Goal: Information Seeking & Learning: Check status

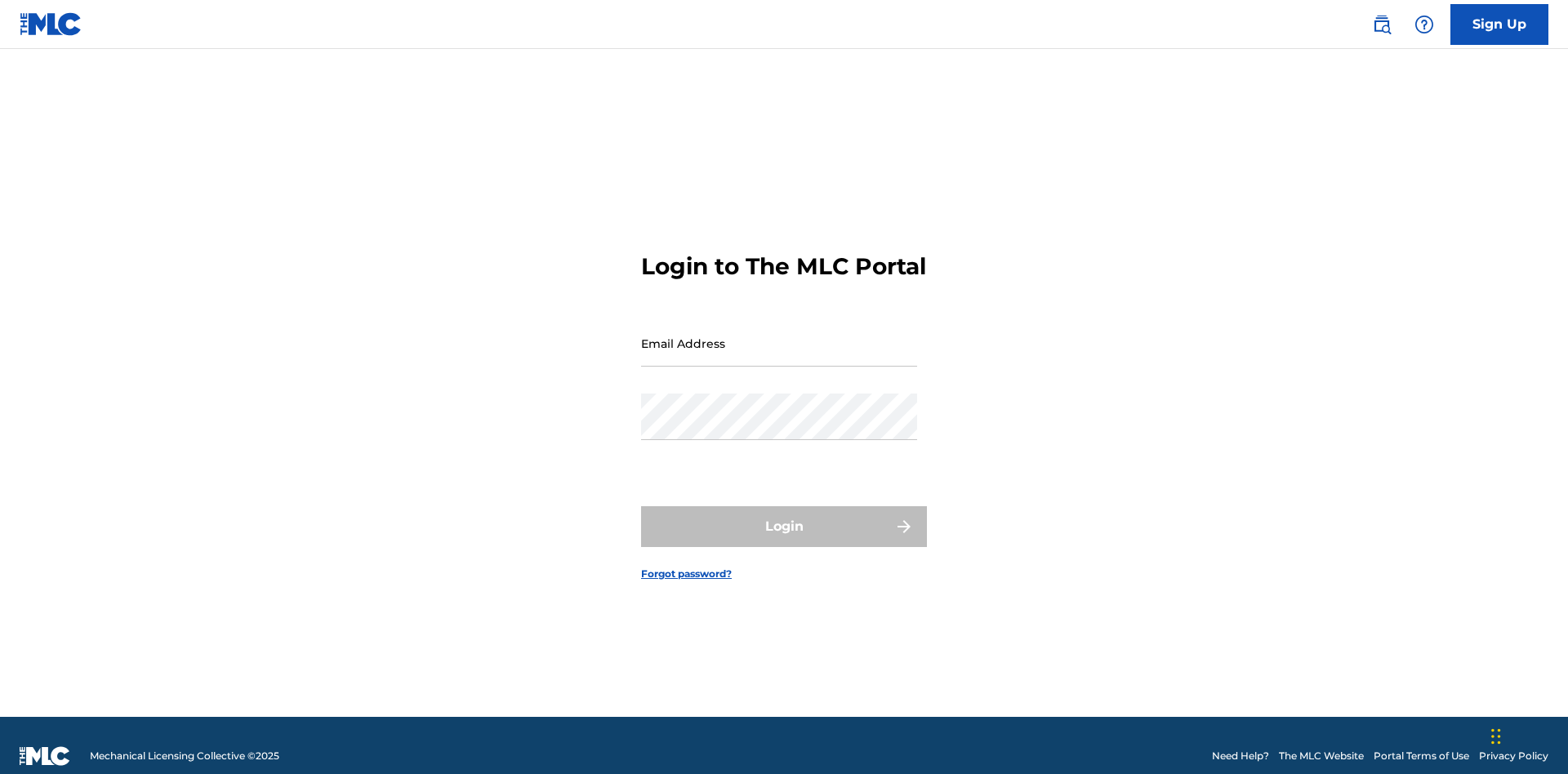
scroll to position [21, 0]
click at [779, 335] on input "Email Address" at bounding box center [779, 343] width 276 height 46
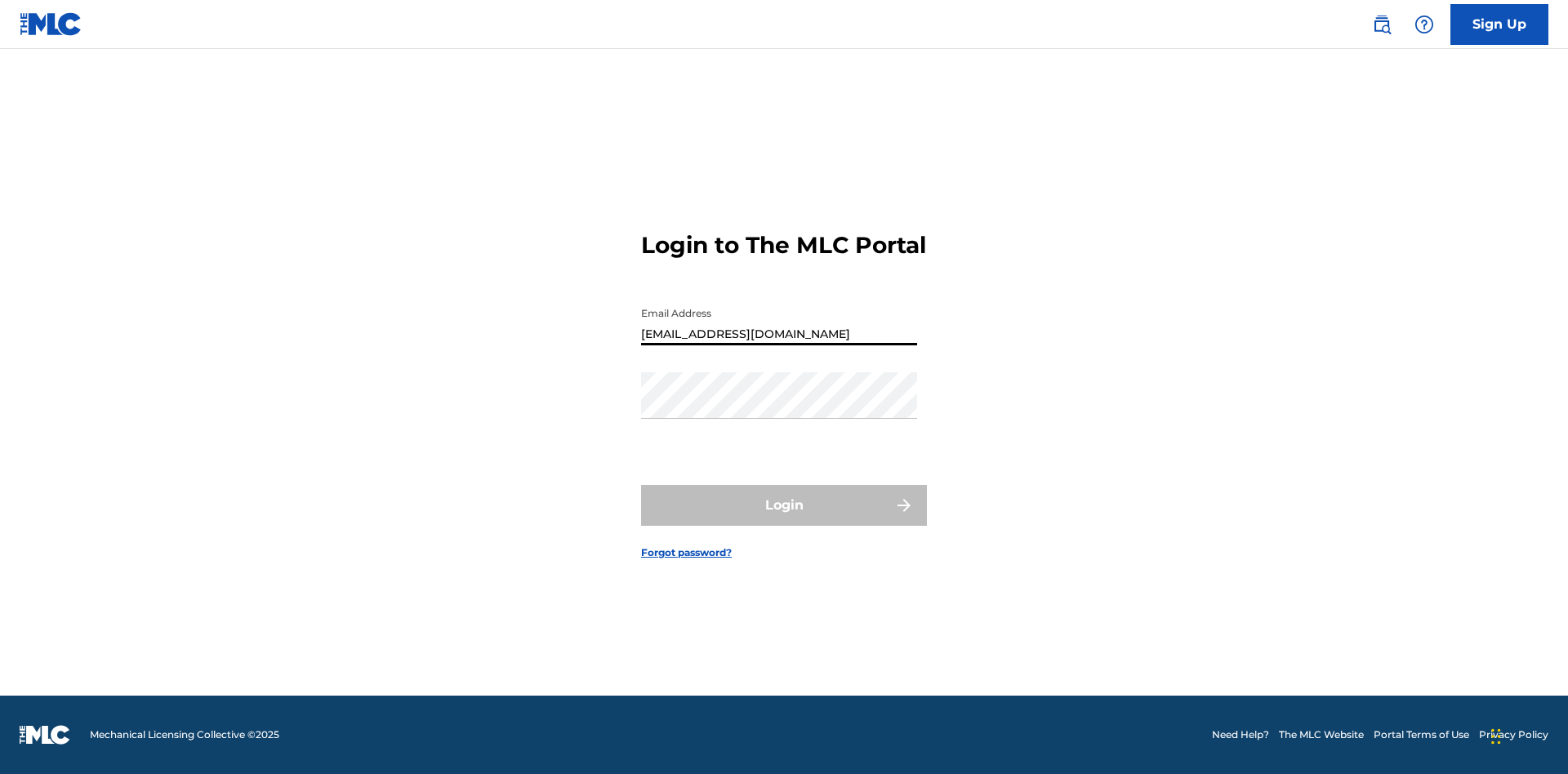
type input "[EMAIL_ADDRESS][DOMAIN_NAME]"
click at [784, 519] on button "Login" at bounding box center [784, 506] width 286 height 41
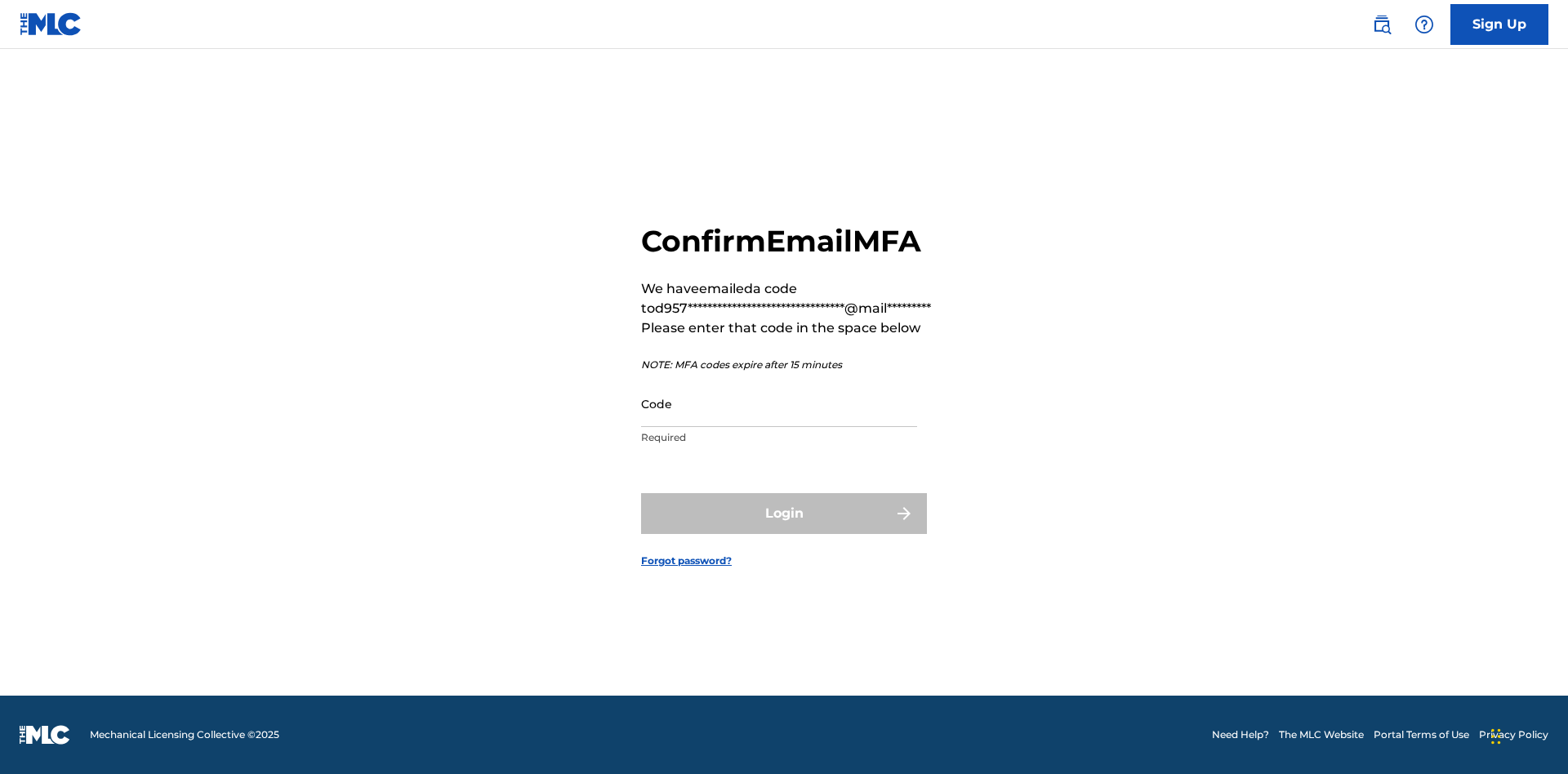
click at [779, 404] on input "Code" at bounding box center [779, 404] width 276 height 46
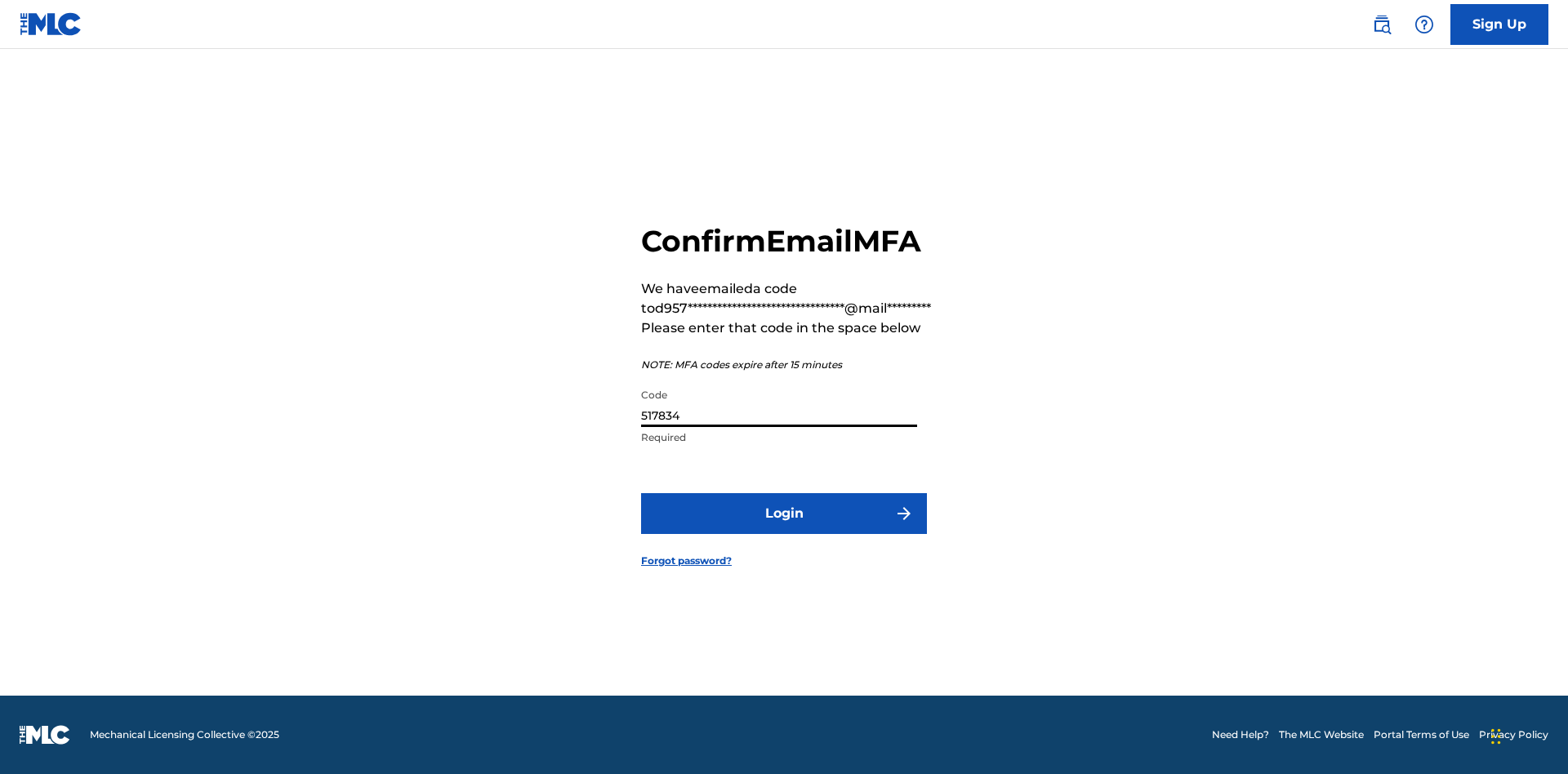
type input "517834"
click at [784, 513] on button "Login" at bounding box center [784, 514] width 286 height 41
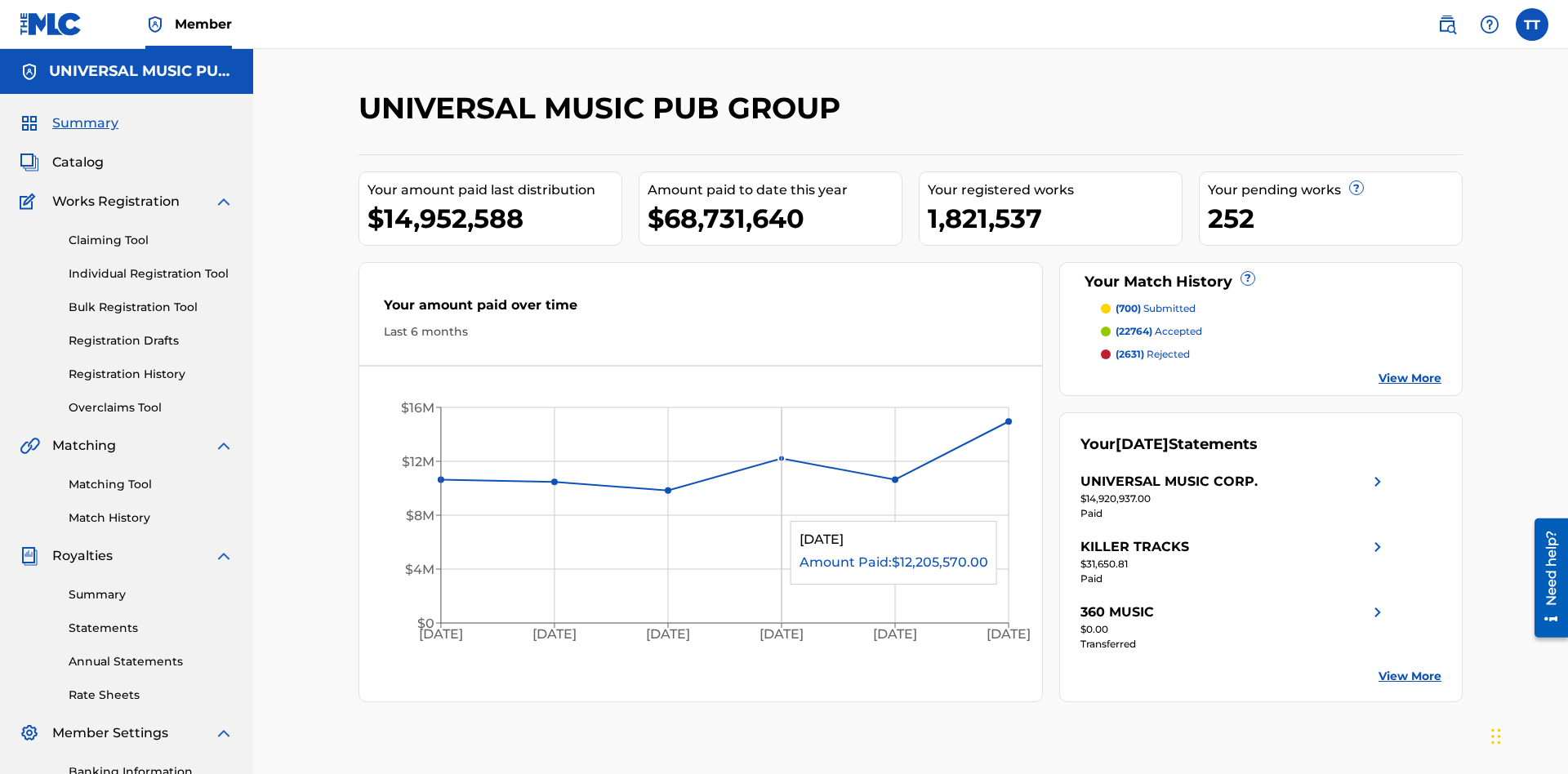
click at [151, 366] on link "Registration History" at bounding box center [151, 374] width 165 height 18
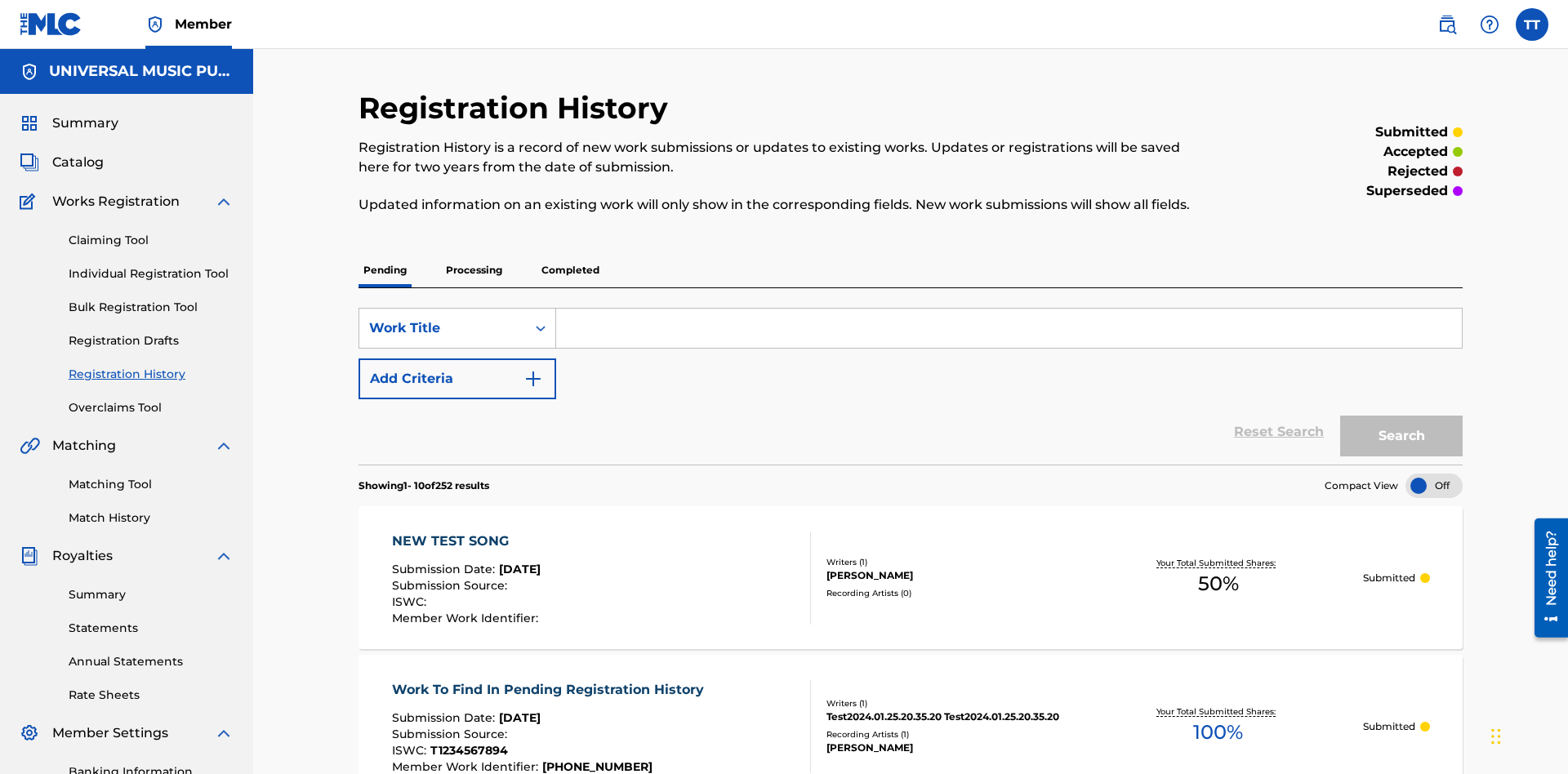
click at [473, 253] on p "Processing" at bounding box center [473, 269] width 66 height 34
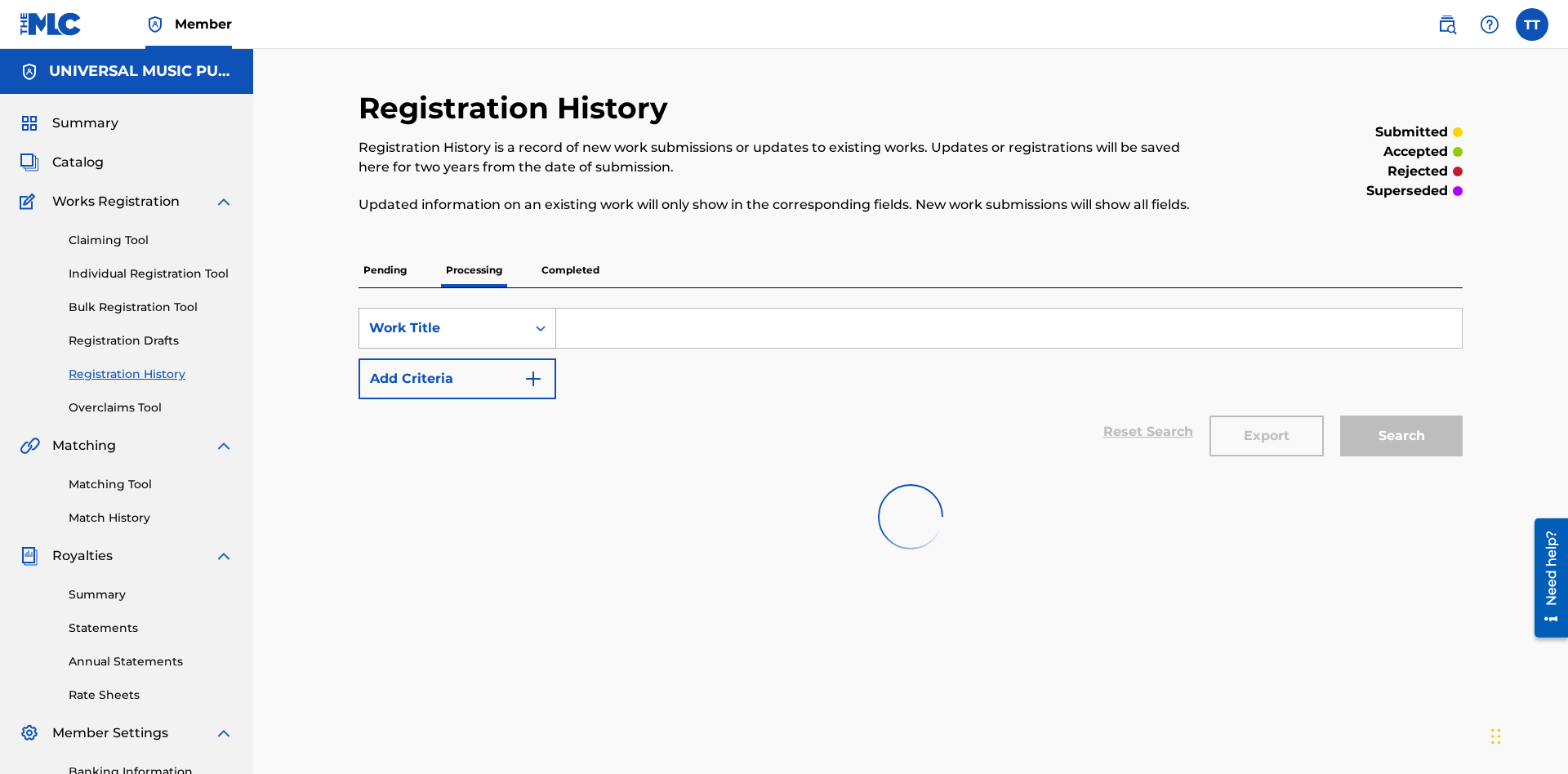
click at [443, 318] on div "Work Title" at bounding box center [443, 328] width 147 height 19
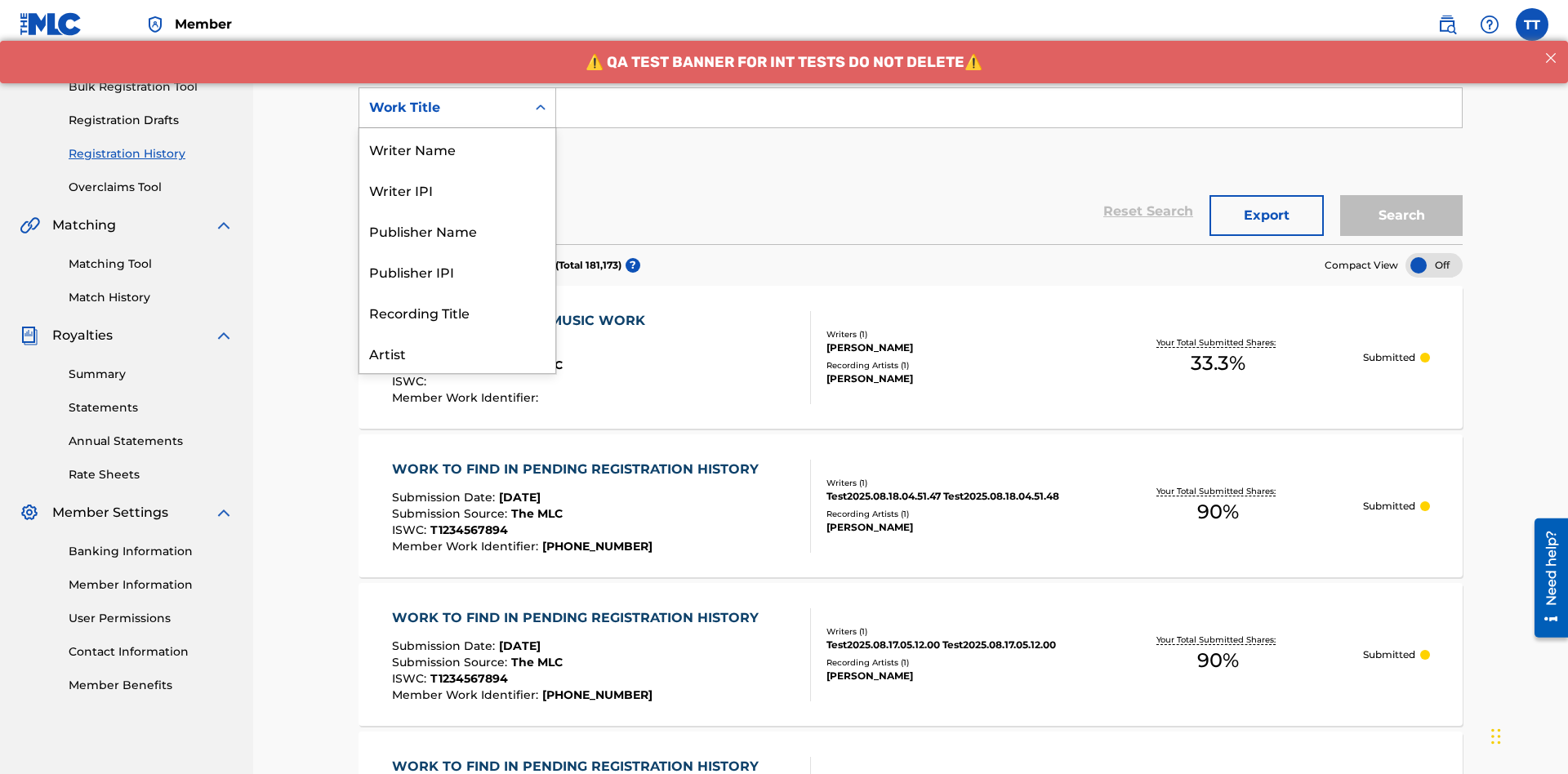
scroll to position [81, 0]
click at [458, 312] on div "ISRC" at bounding box center [458, 312] width 196 height 41
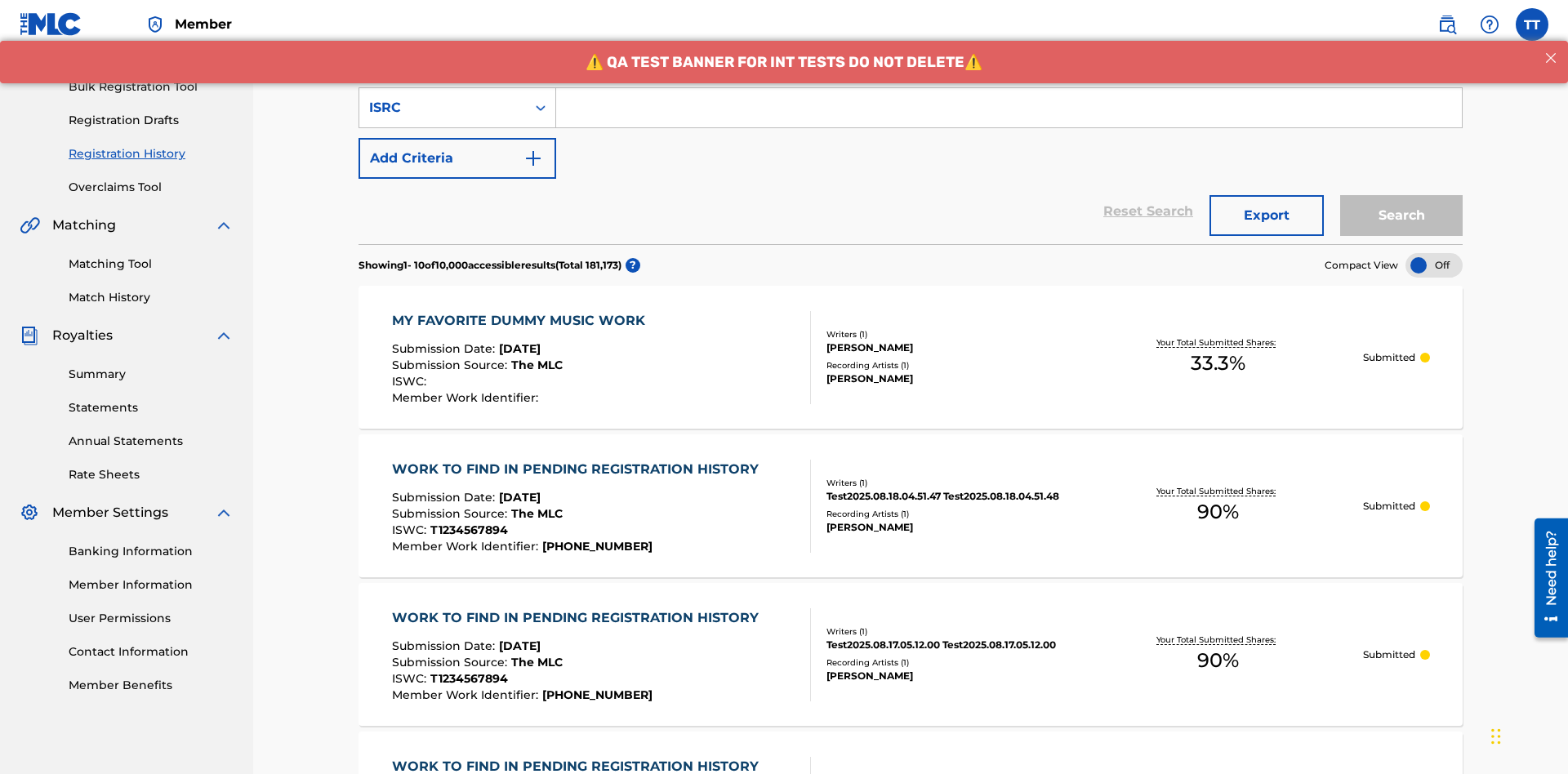
click at [1009, 118] on input "Search Form" at bounding box center [1009, 107] width 906 height 39
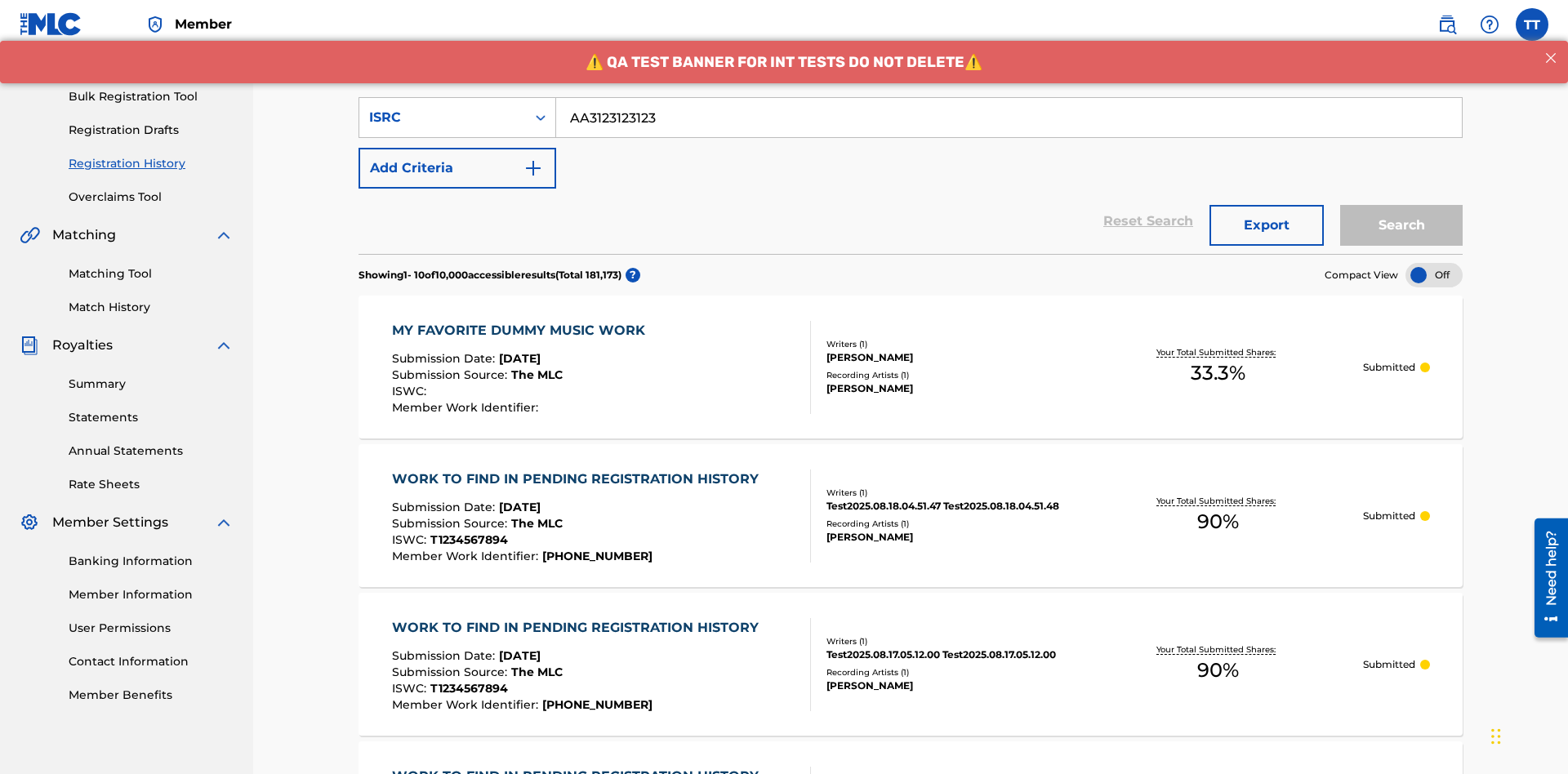
type input "AA3123123123"
click at [1401, 205] on button "Search" at bounding box center [1401, 225] width 122 height 41
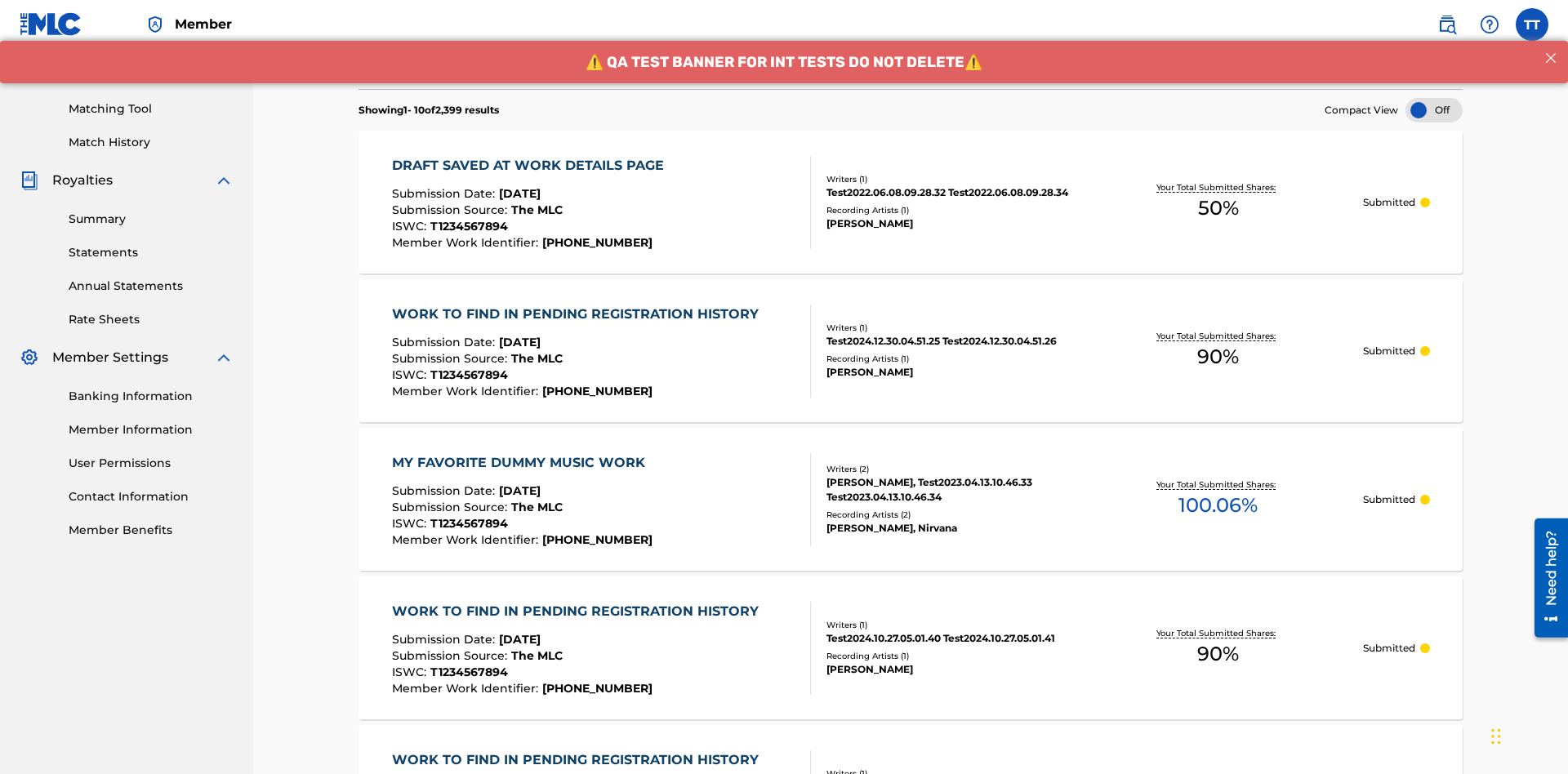
click at [1267, 81] on button "Export" at bounding box center [1266, 60] width 114 height 41
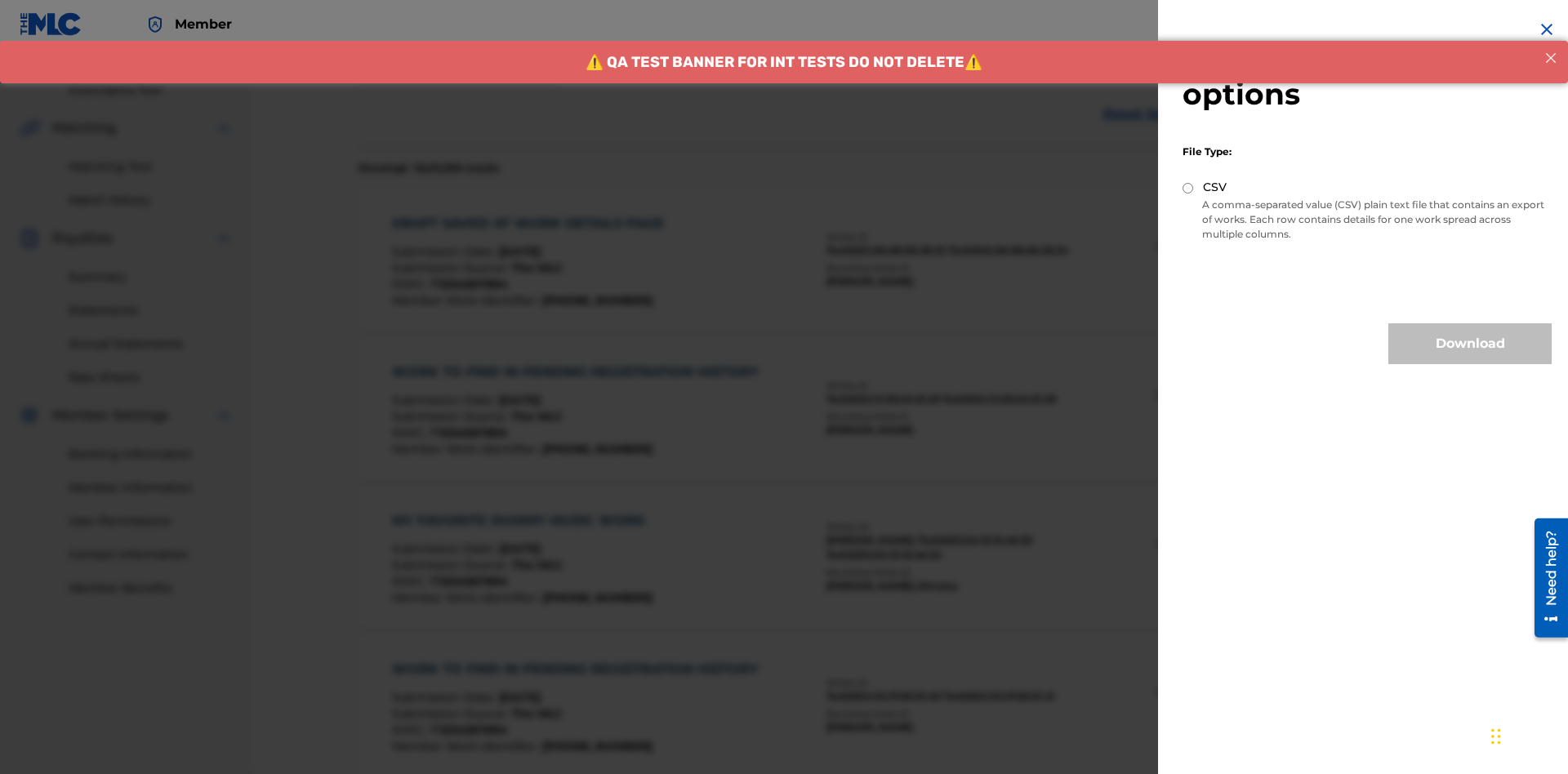
click at [1188, 188] on input "CSV" at bounding box center [1187, 188] width 10 height 10
radio input "true"
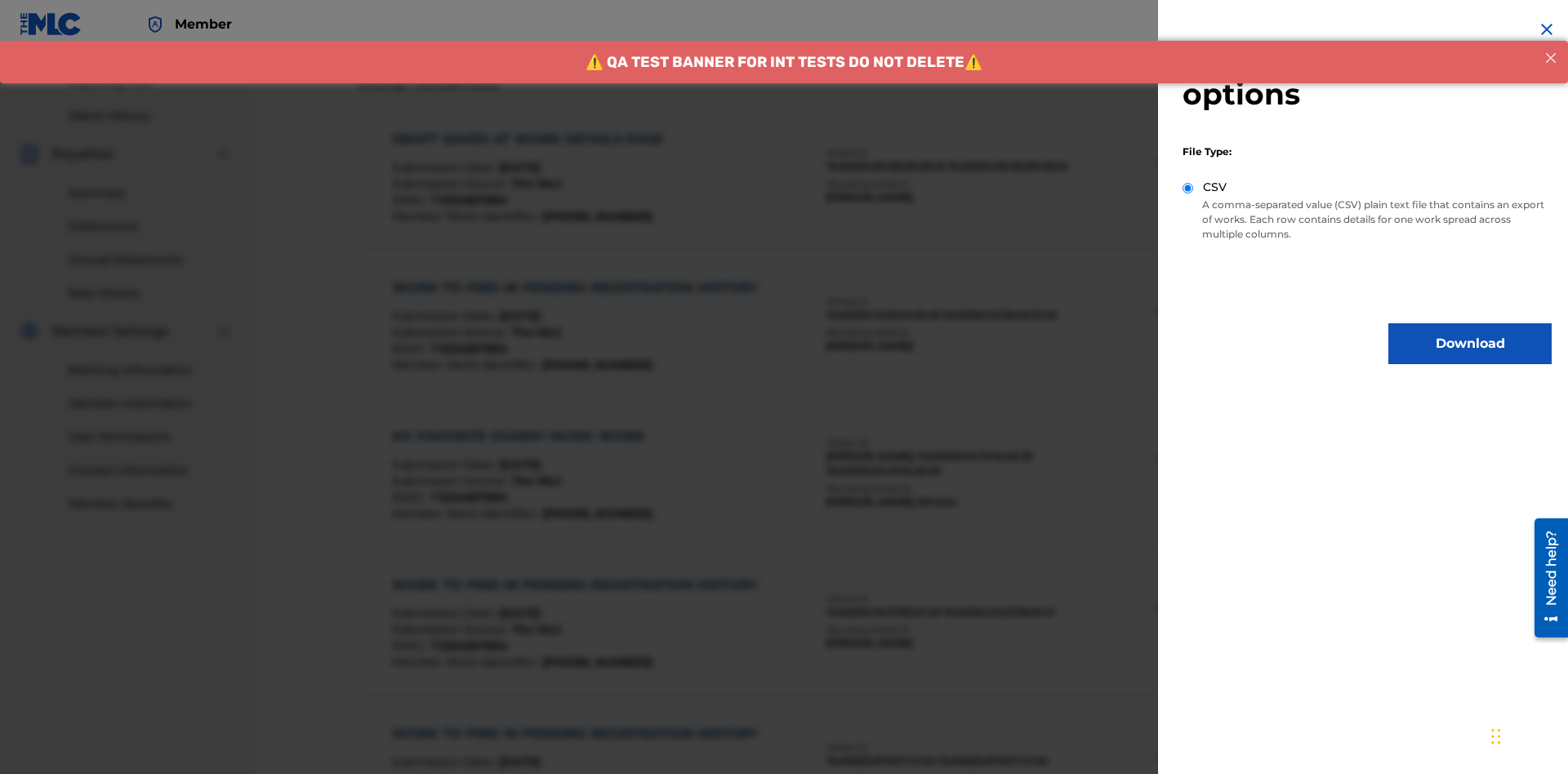
click at [1470, 343] on button "Download" at bounding box center [1470, 343] width 163 height 41
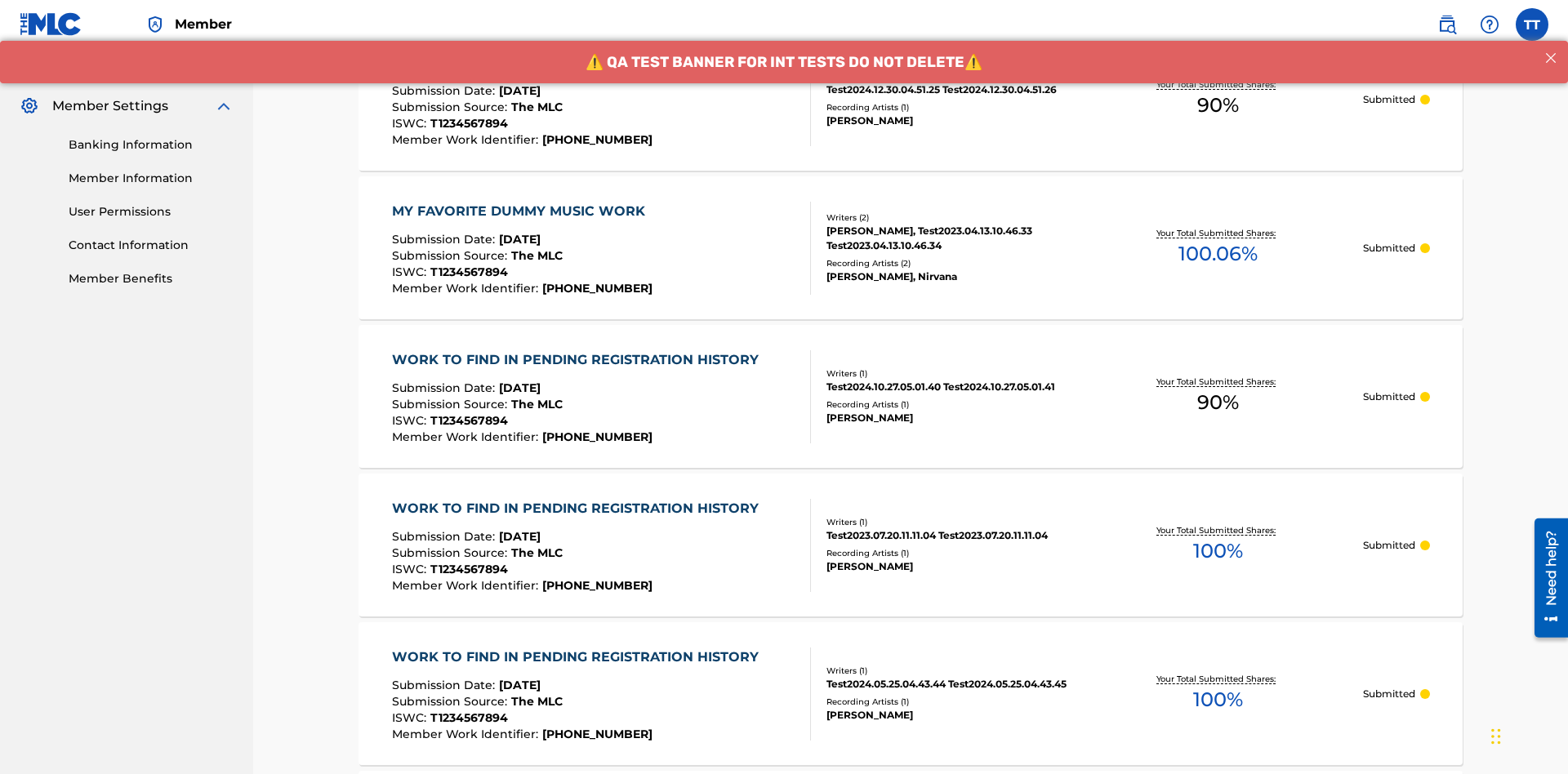
scroll to position [795, 0]
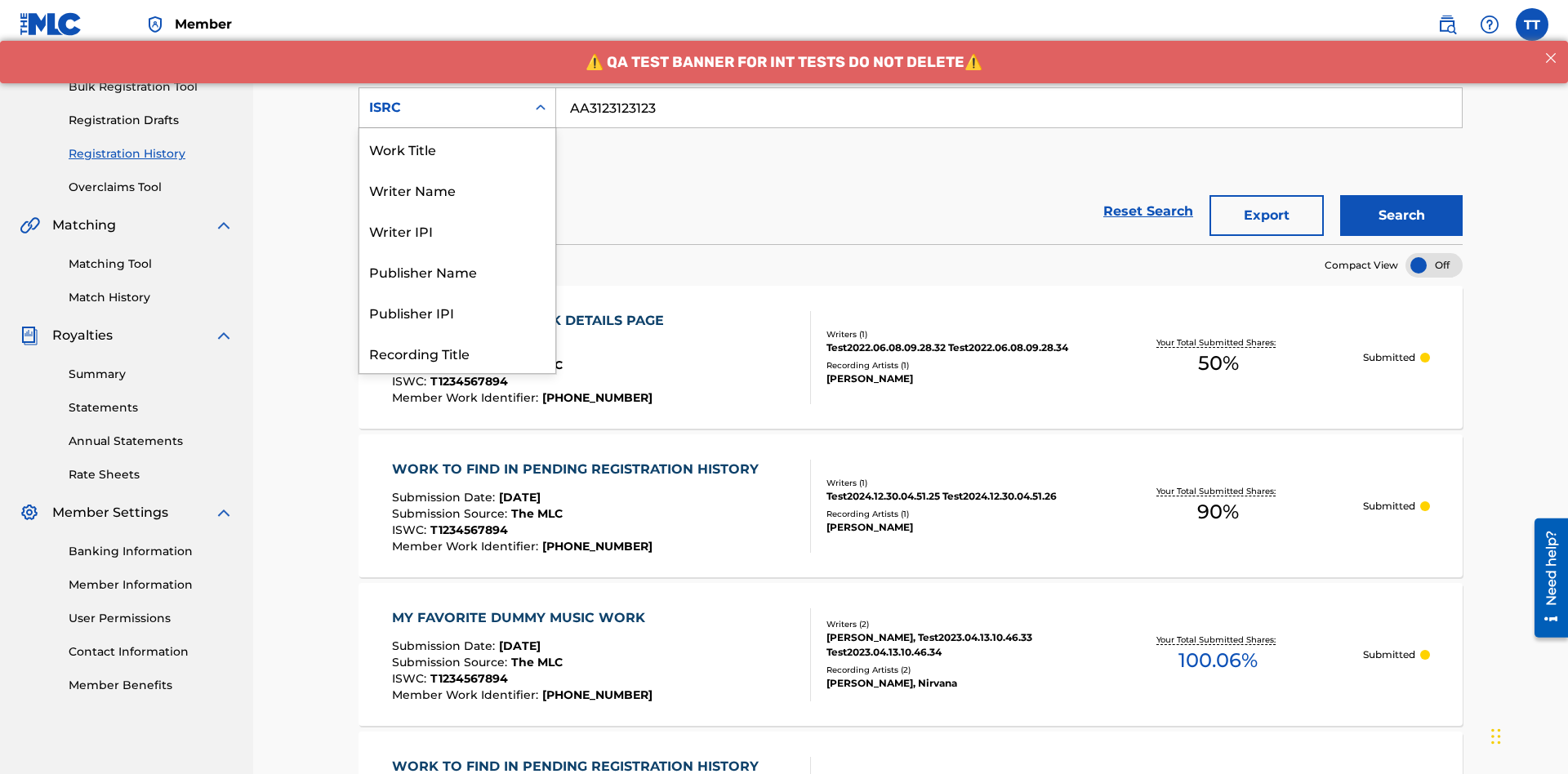
scroll to position [81, 0]
click at [458, 271] on div "Recording Title" at bounding box center [458, 271] width 196 height 41
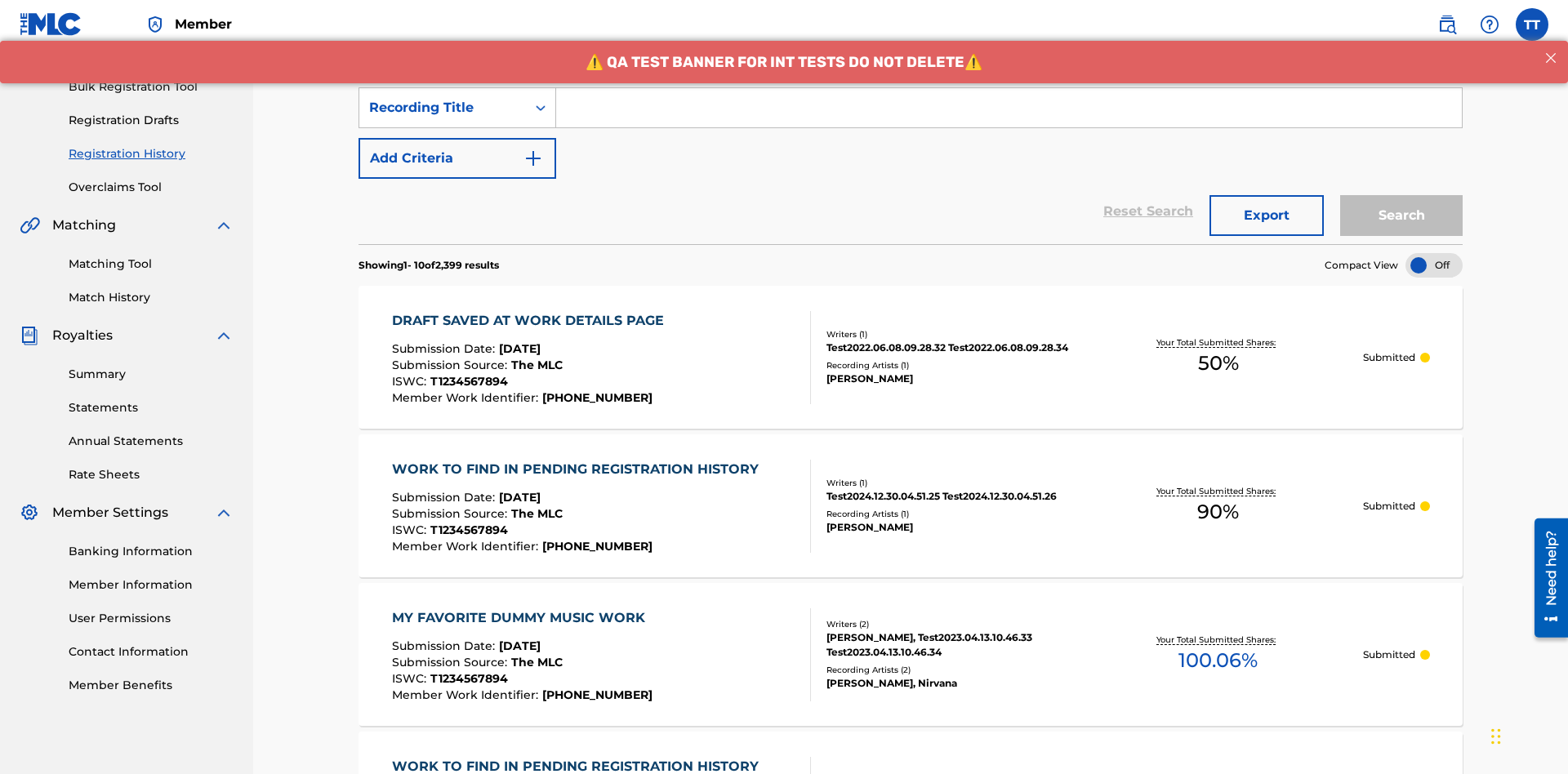
click at [1009, 118] on input "Search Form" at bounding box center [1009, 107] width 906 height 39
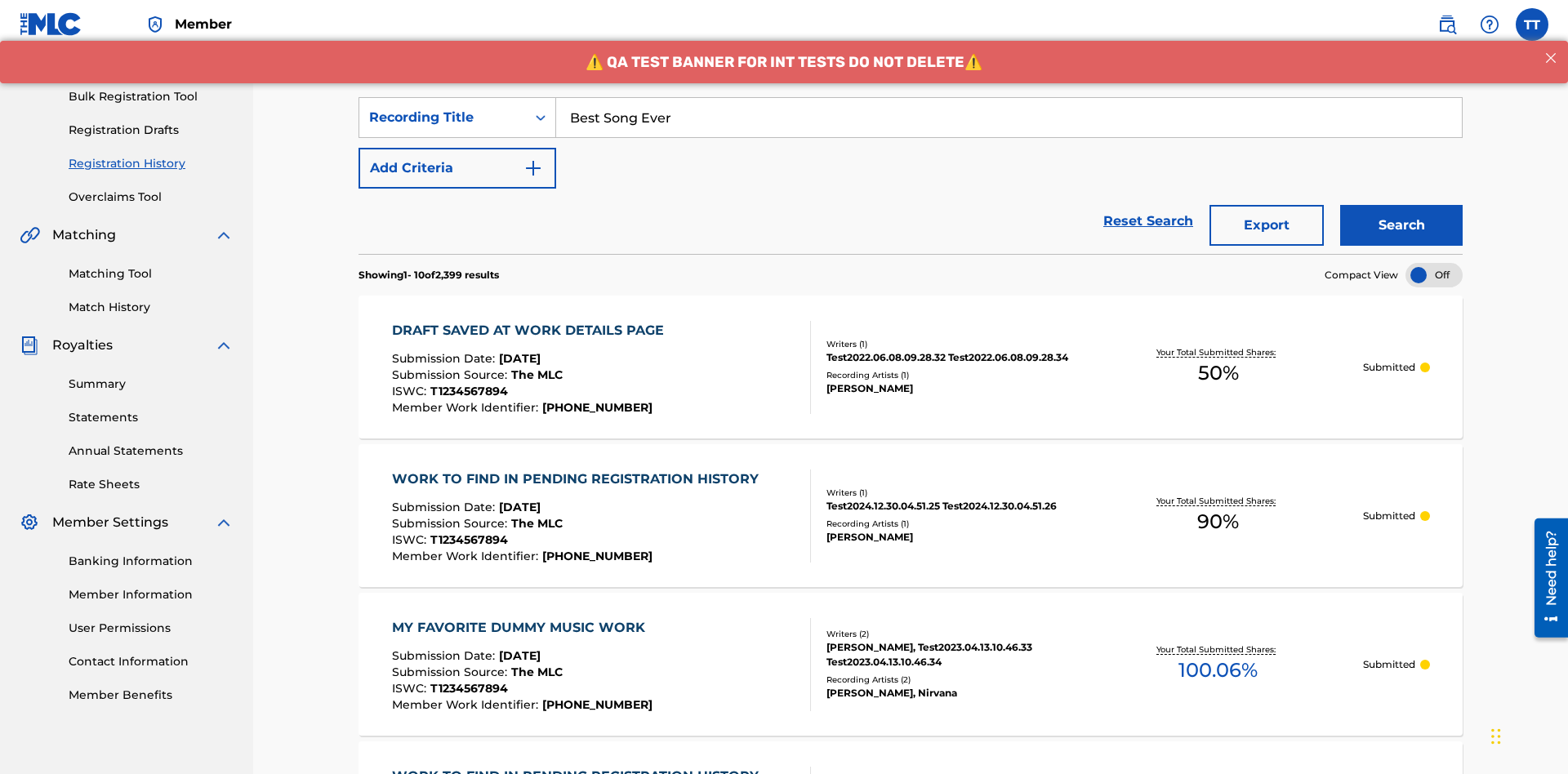
type input "Best Song Ever"
click at [1401, 205] on button "Search" at bounding box center [1401, 225] width 122 height 41
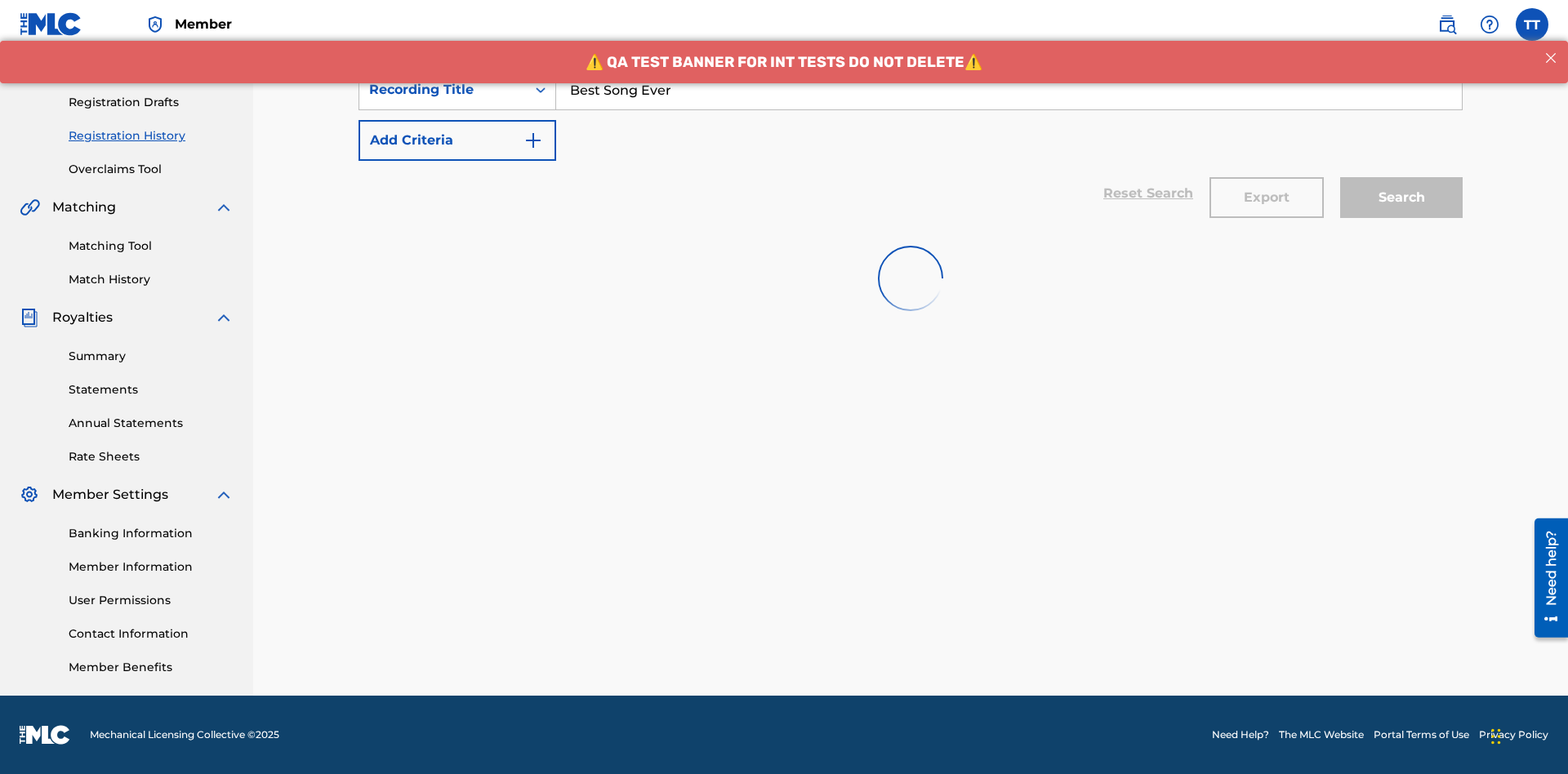
click at [1267, 177] on button "Export" at bounding box center [1266, 197] width 114 height 41
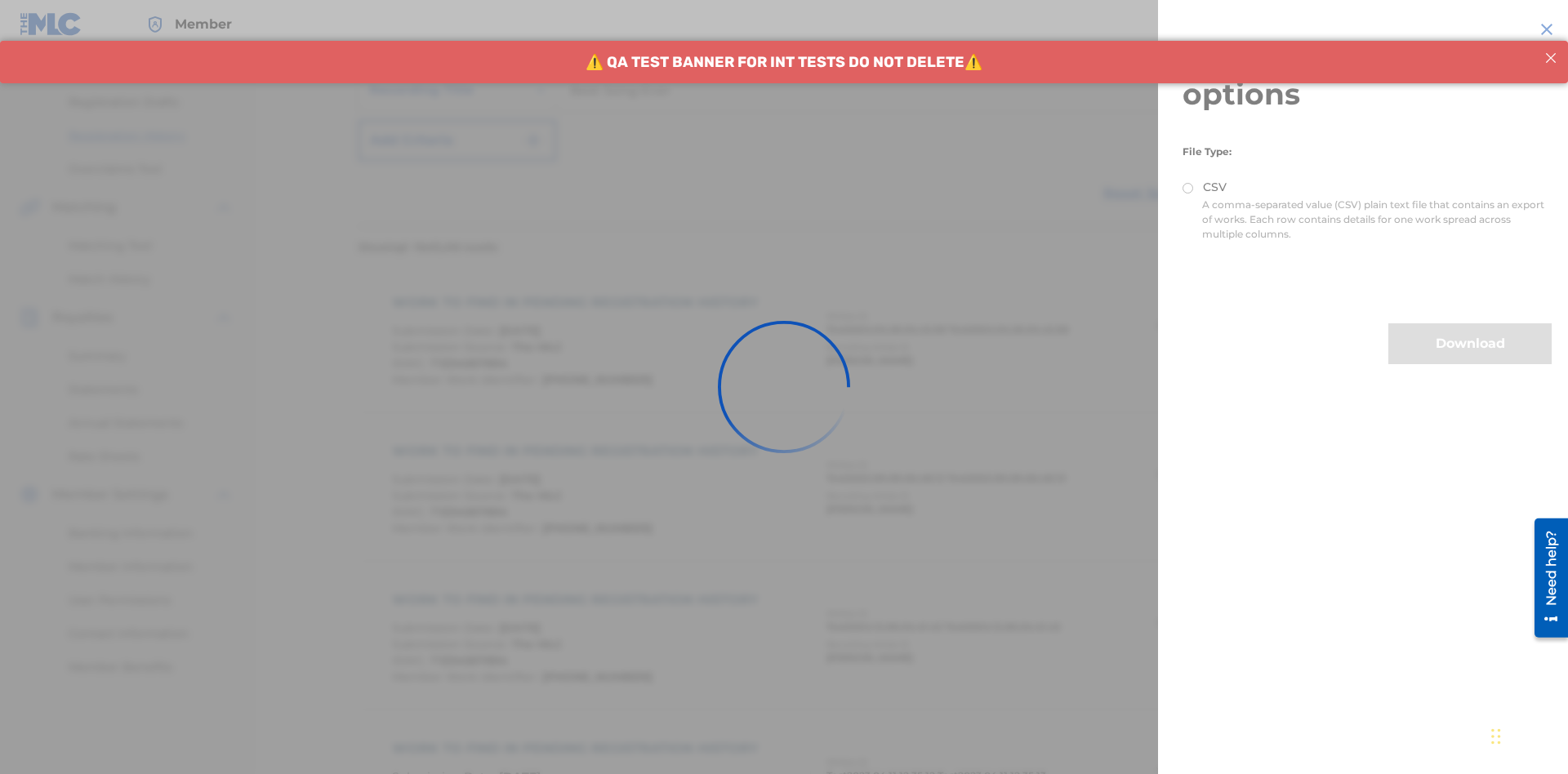
scroll to position [318, 0]
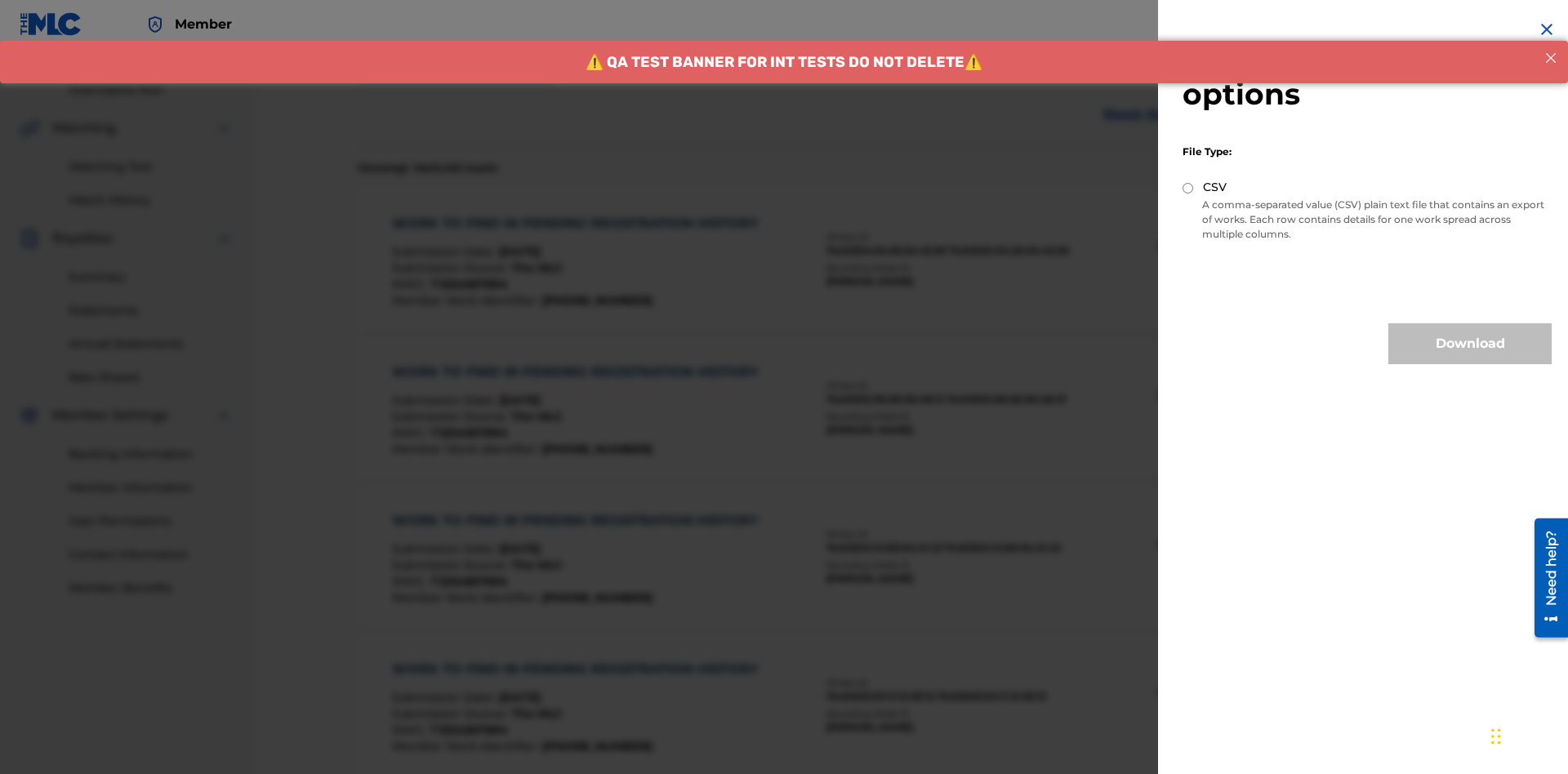
click at [1188, 188] on input "CSV" at bounding box center [1187, 188] width 10 height 10
radio input "true"
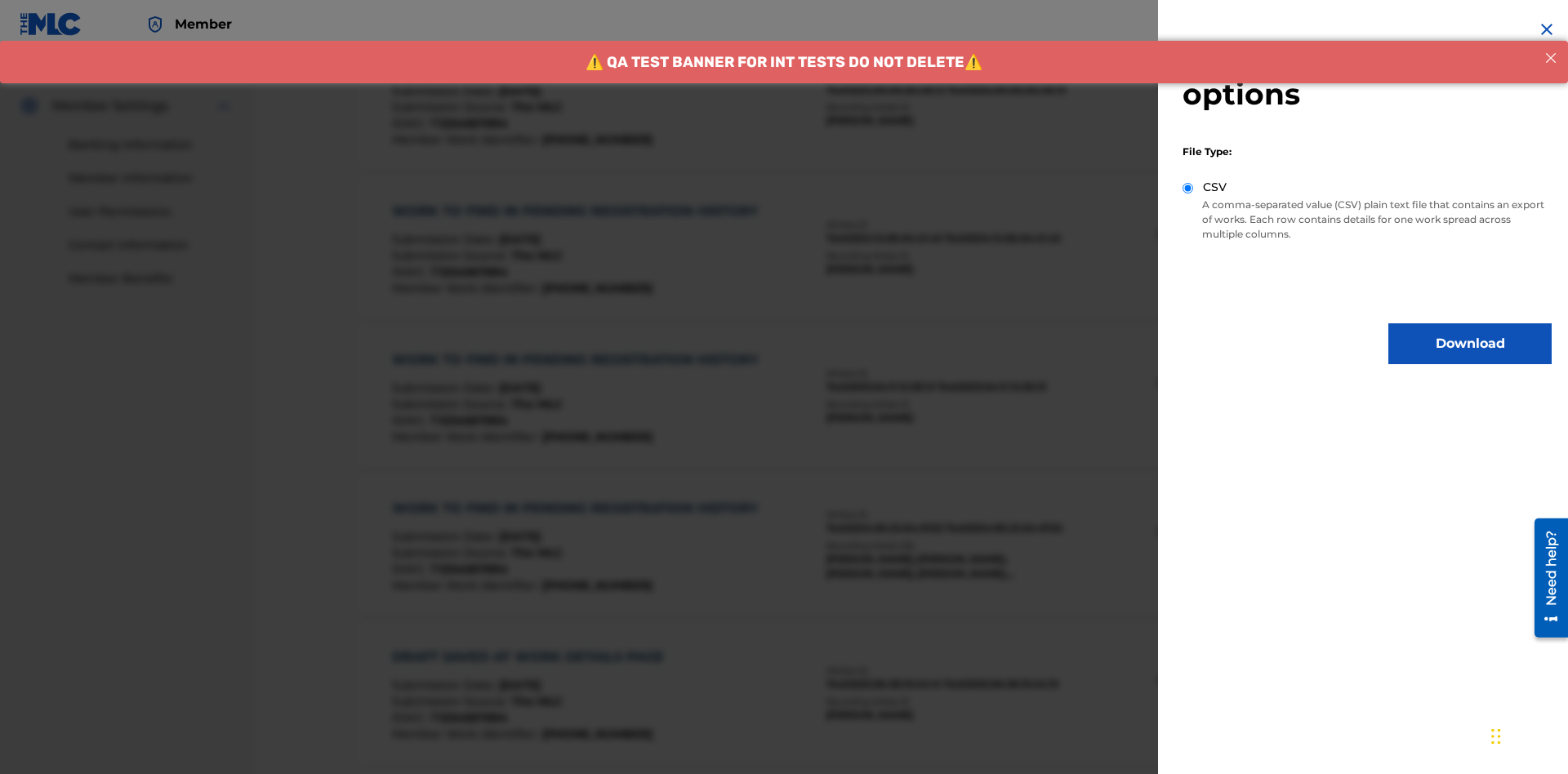
click at [1470, 343] on button "Download" at bounding box center [1470, 343] width 163 height 41
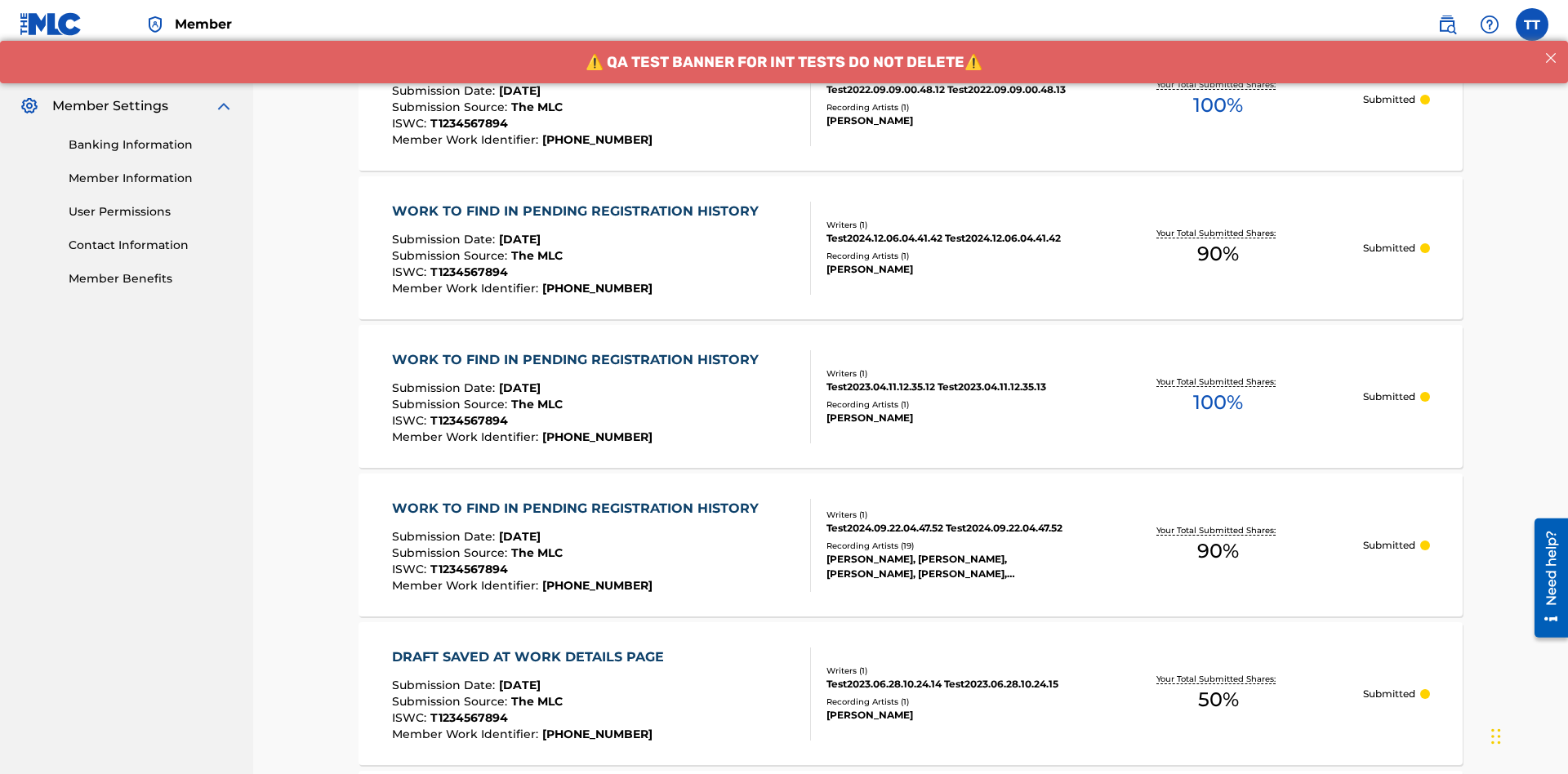
scroll to position [795, 0]
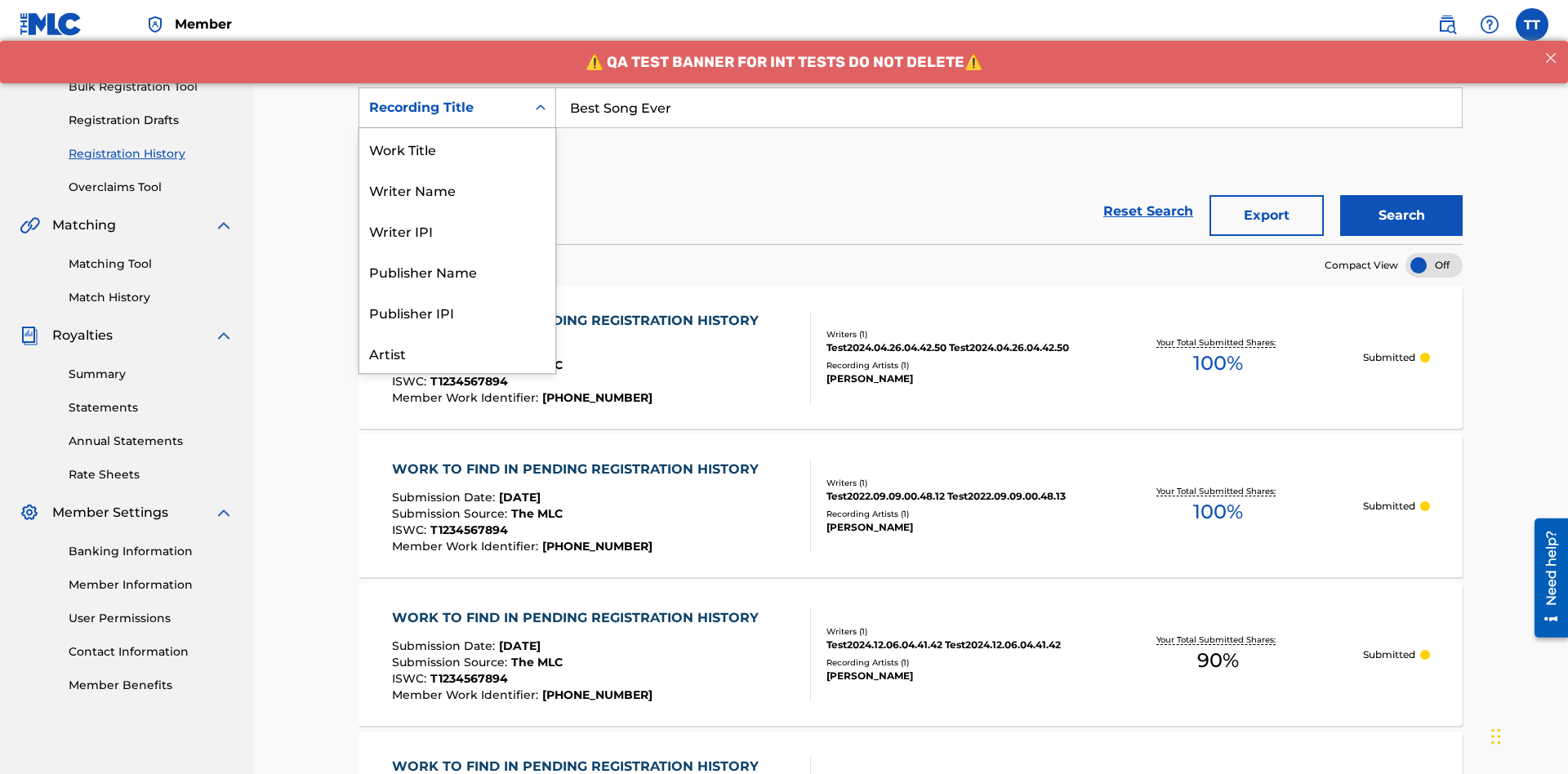
scroll to position [81, 0]
click at [458, 87] on div "Work Title" at bounding box center [458, 67] width 196 height 41
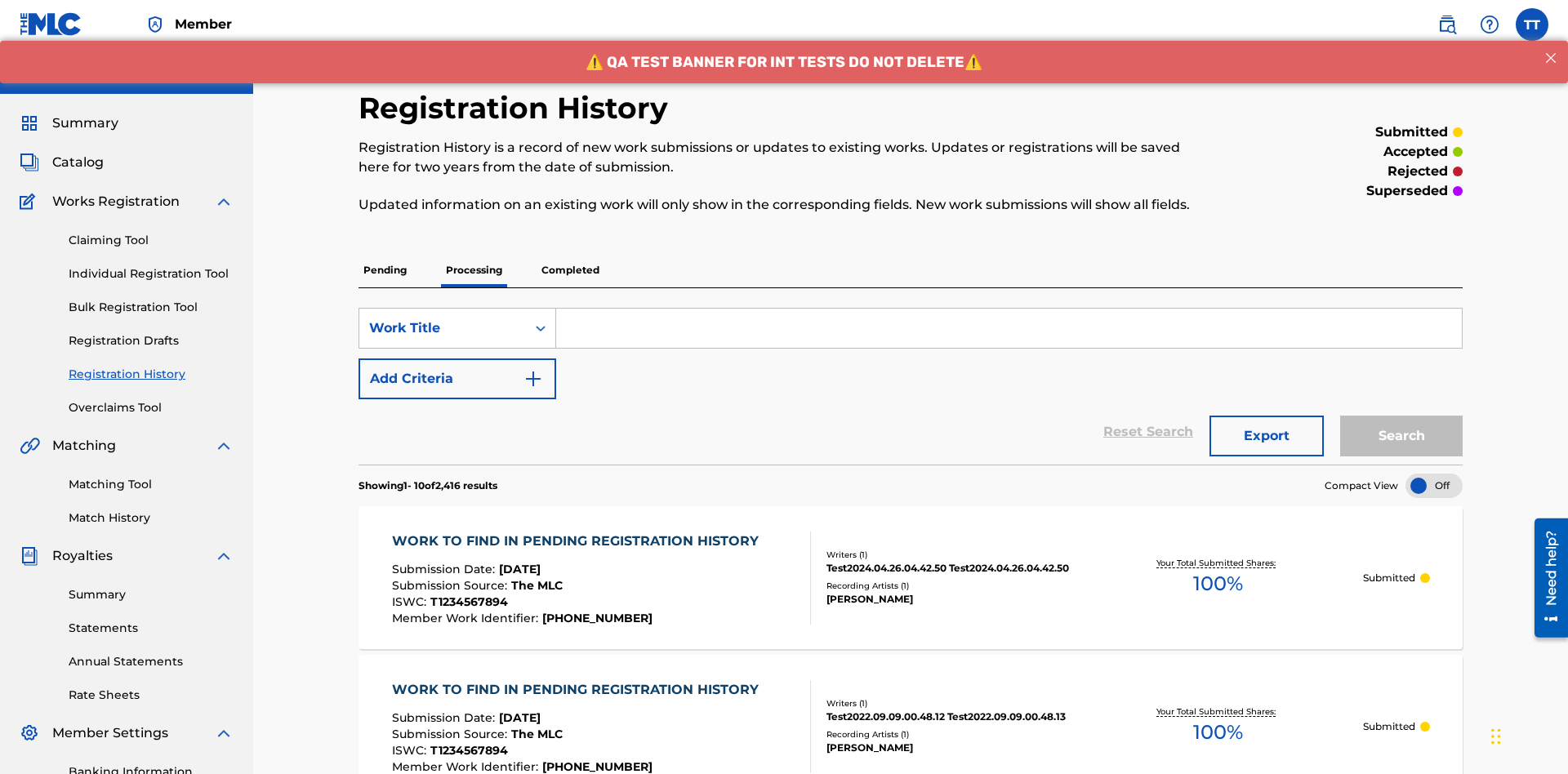
click at [1009, 308] on input "Search Form" at bounding box center [1009, 328] width 906 height 39
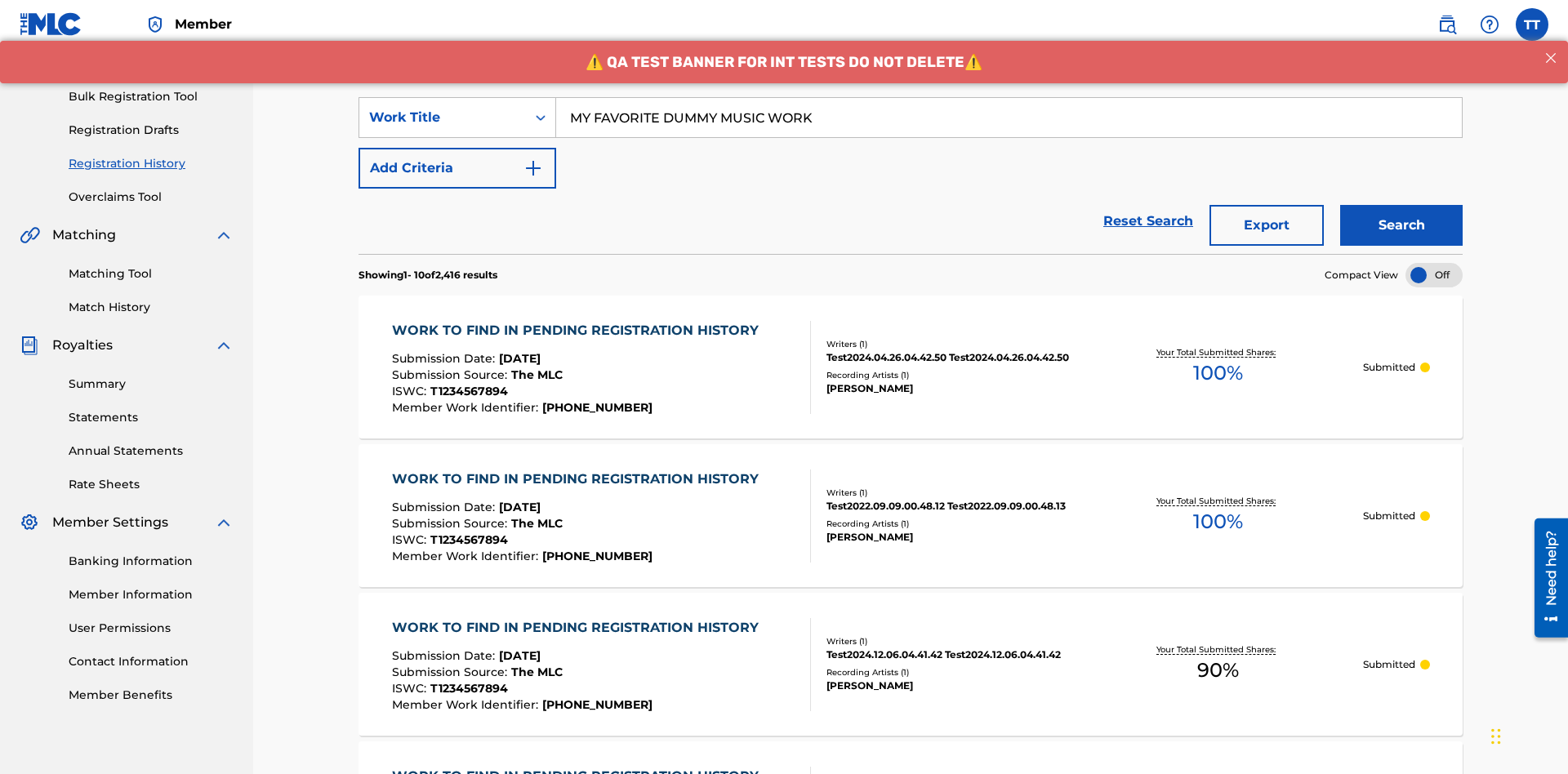
type input "MY FAVORITE DUMMY MUSIC WORK"
click at [1401, 205] on button "Search" at bounding box center [1401, 225] width 122 height 41
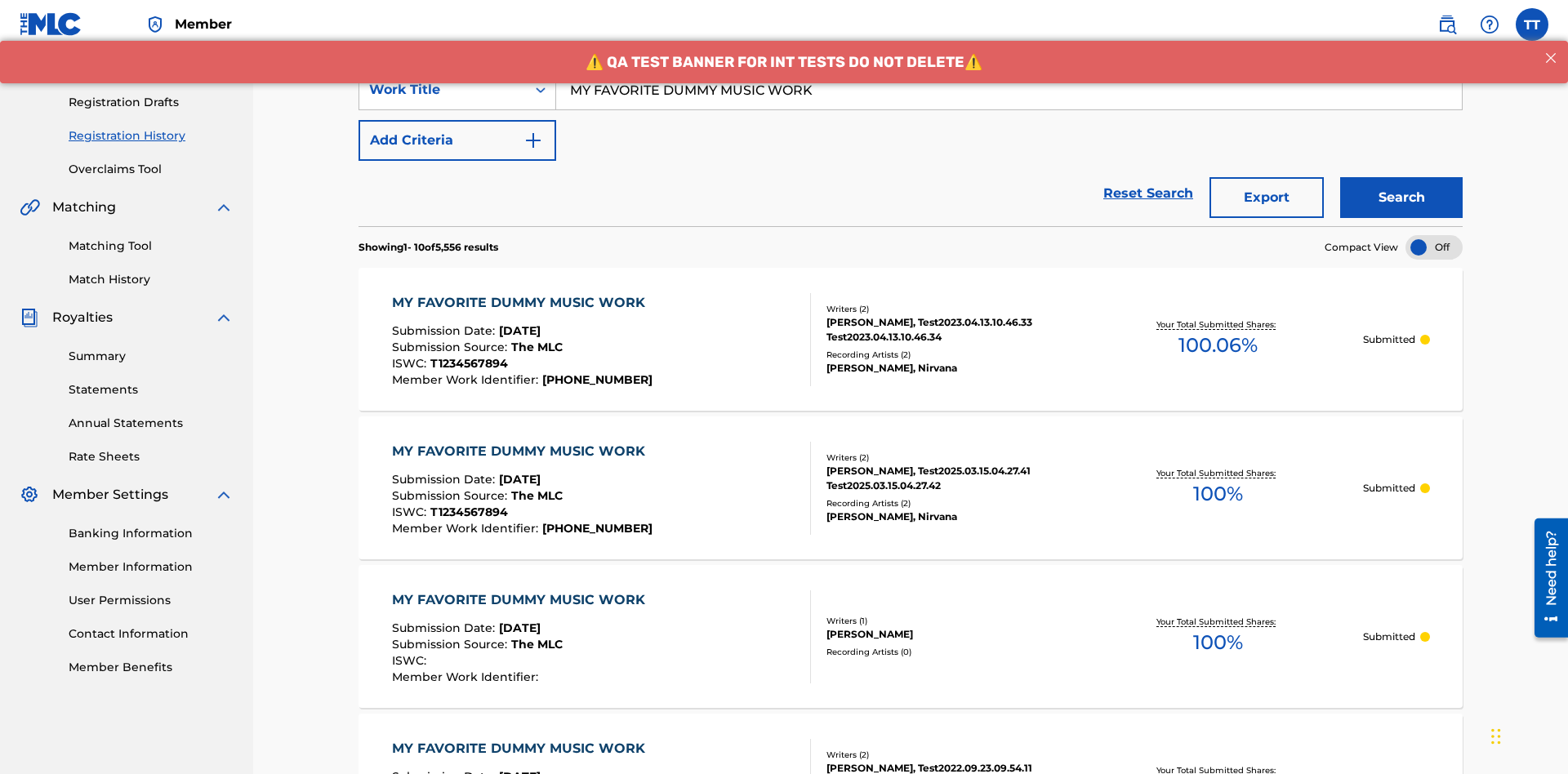
click at [1267, 177] on button "Export" at bounding box center [1266, 197] width 114 height 41
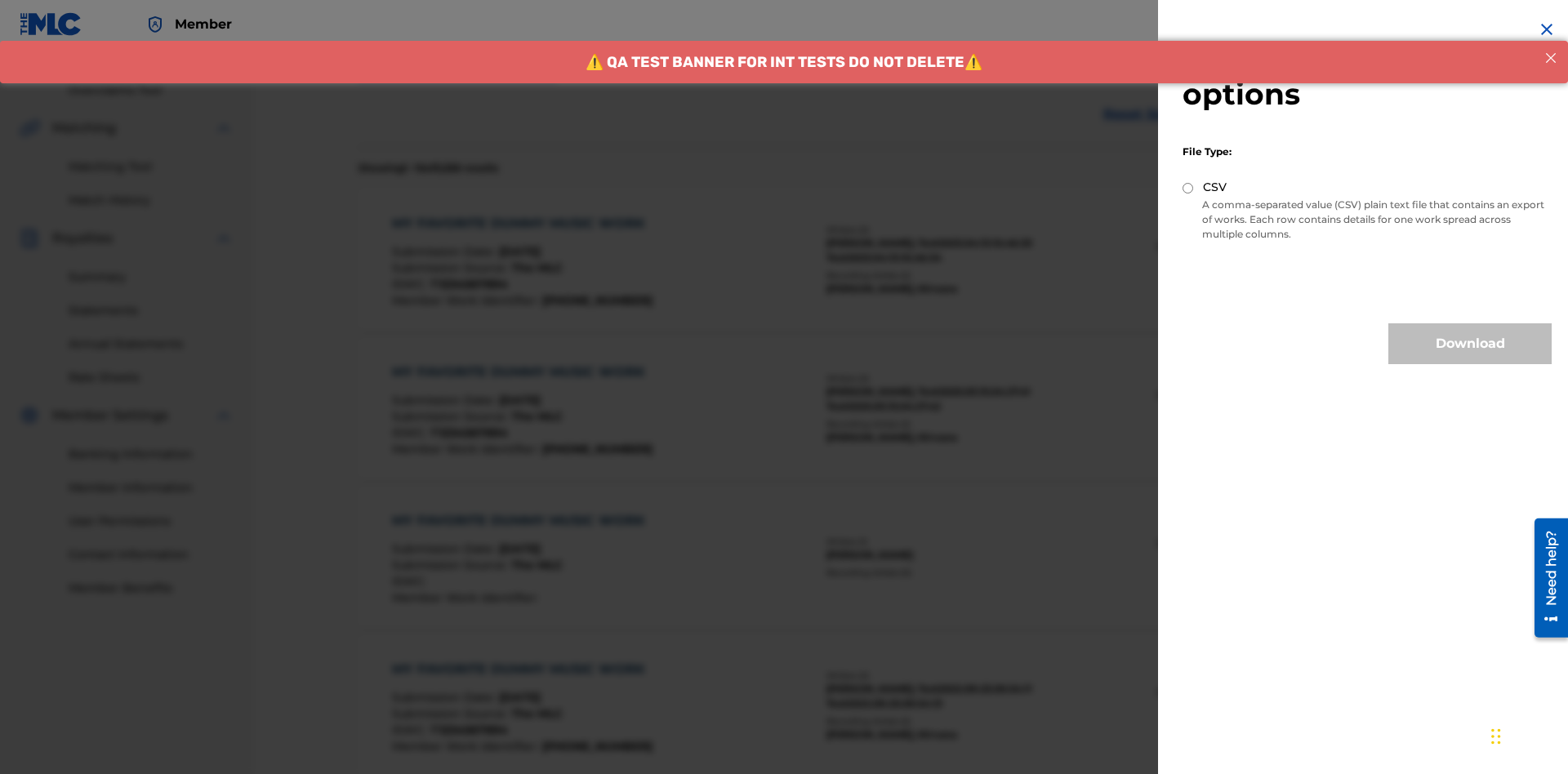
click at [1188, 188] on input "CSV" at bounding box center [1187, 188] width 10 height 10
radio input "true"
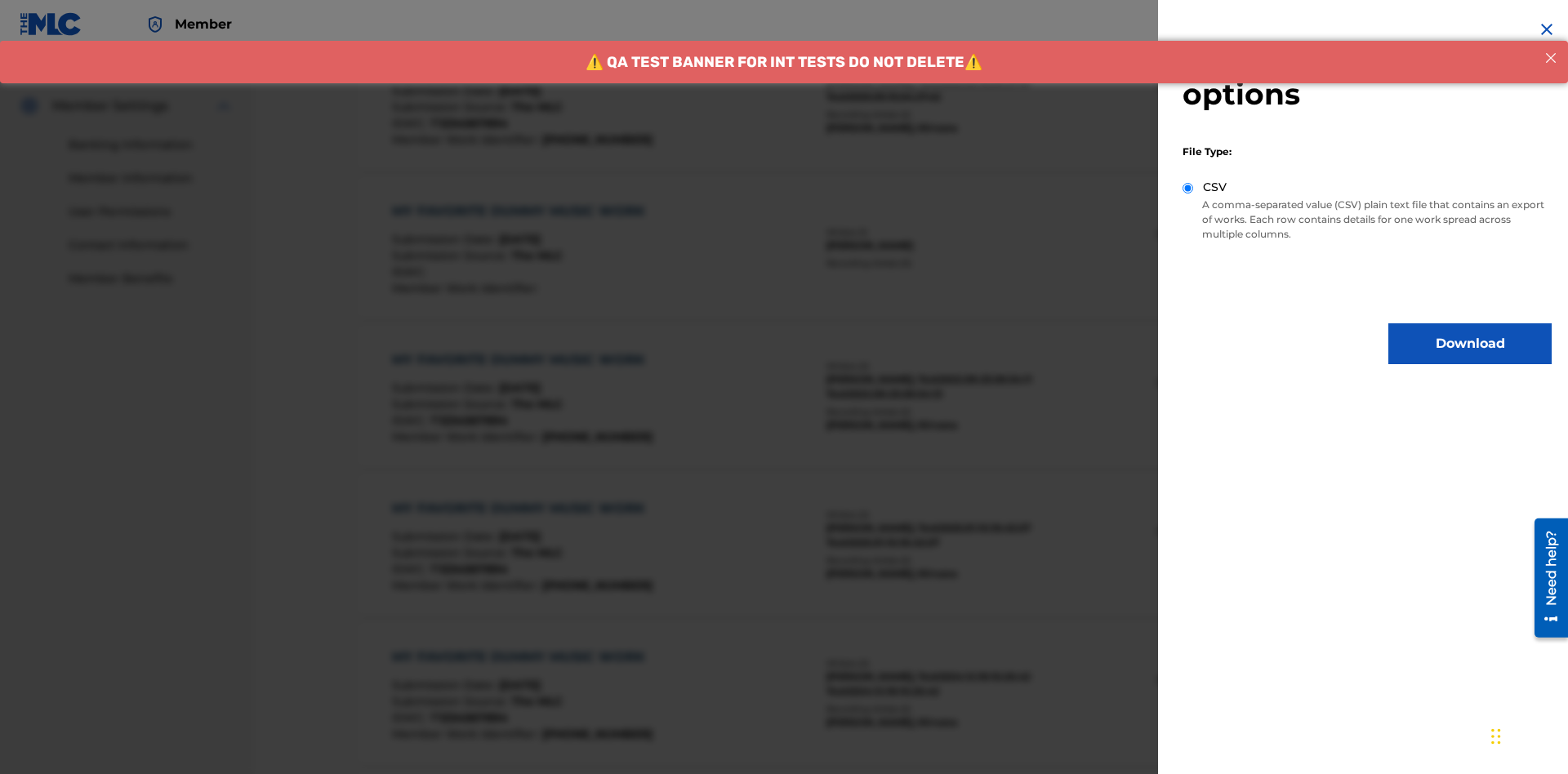
click at [1470, 343] on button "Download" at bounding box center [1470, 343] width 163 height 41
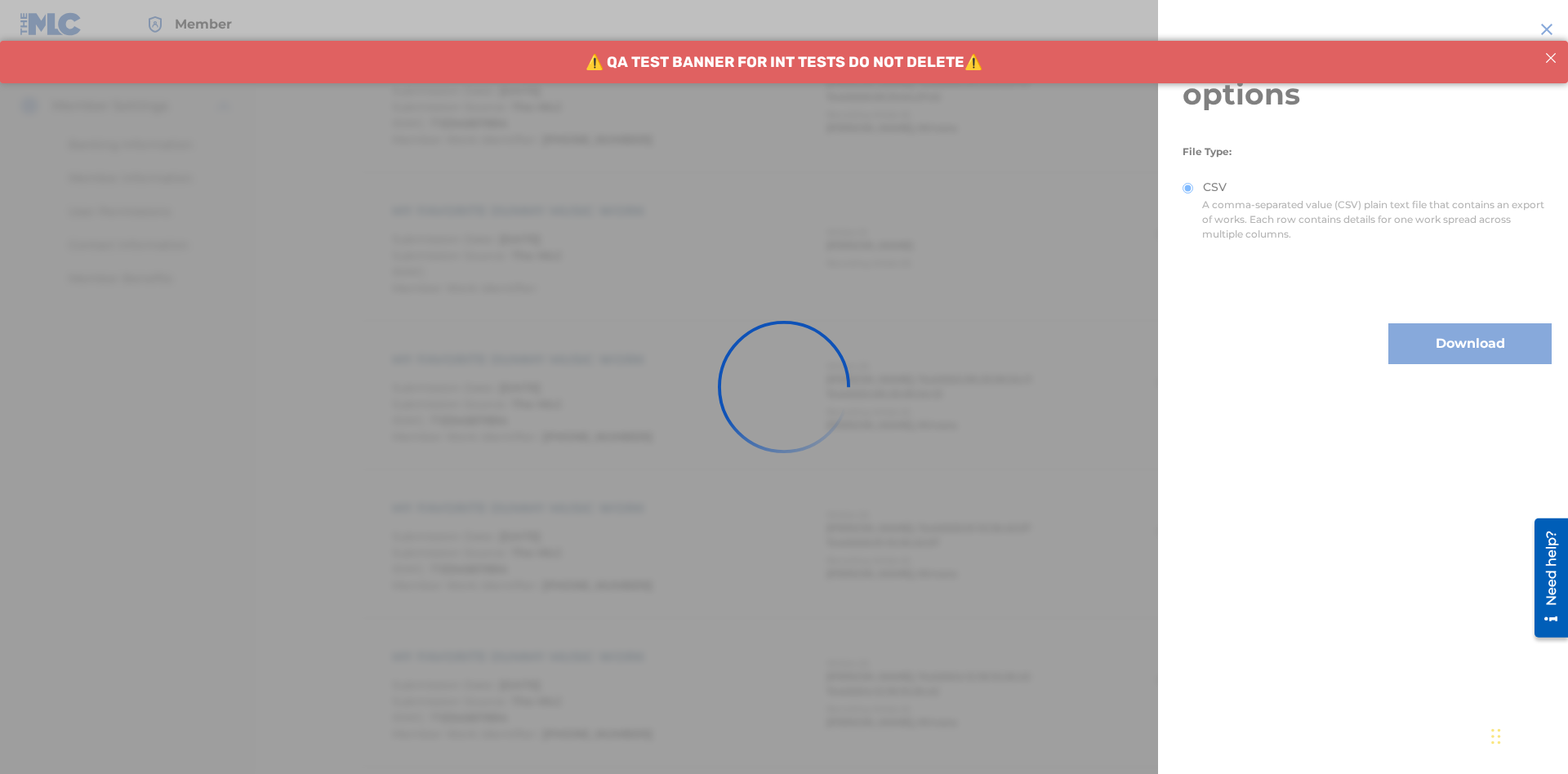
scroll to position [795, 0]
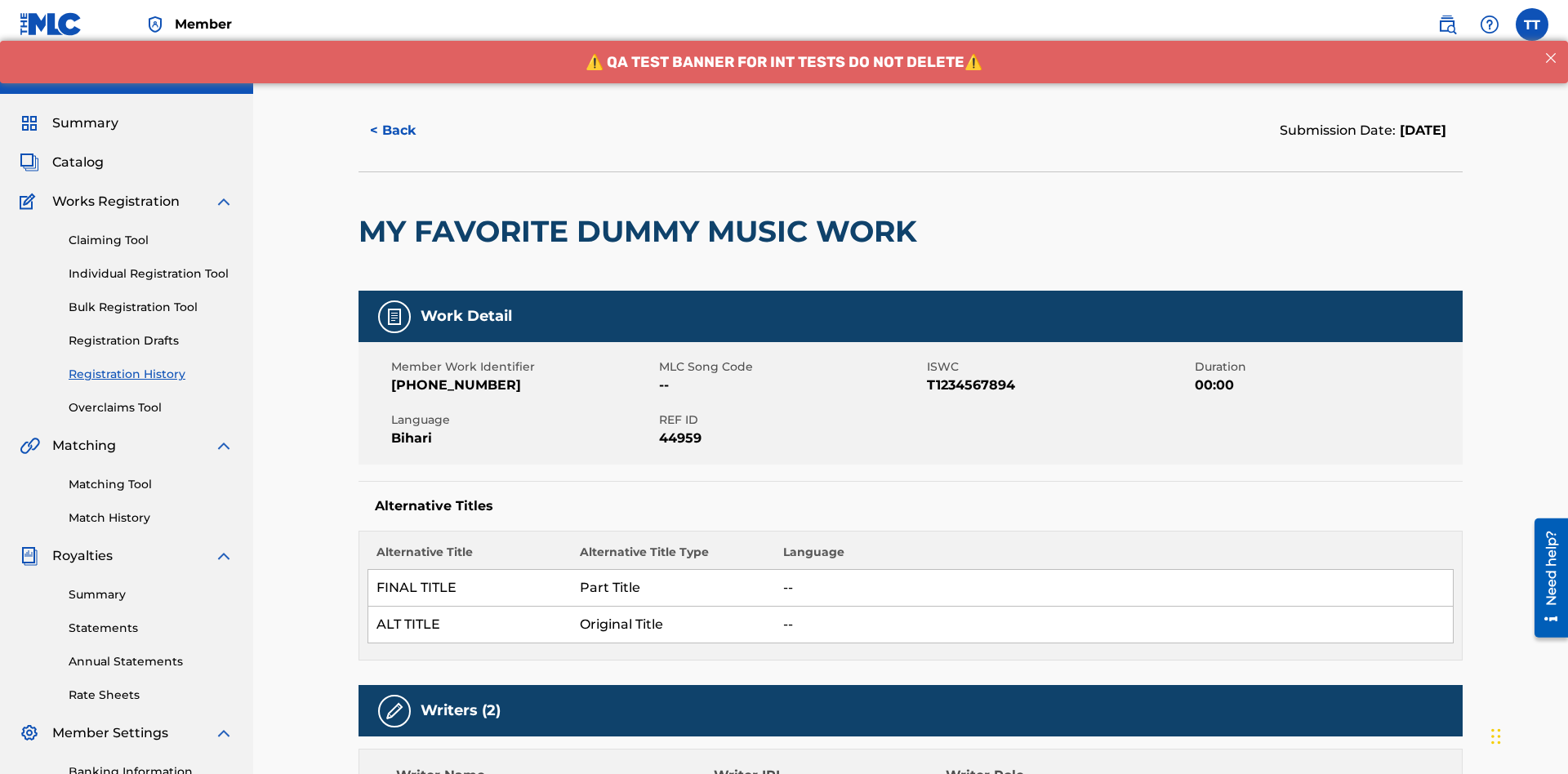
click at [408, 119] on button "< Back" at bounding box center [408, 131] width 98 height 41
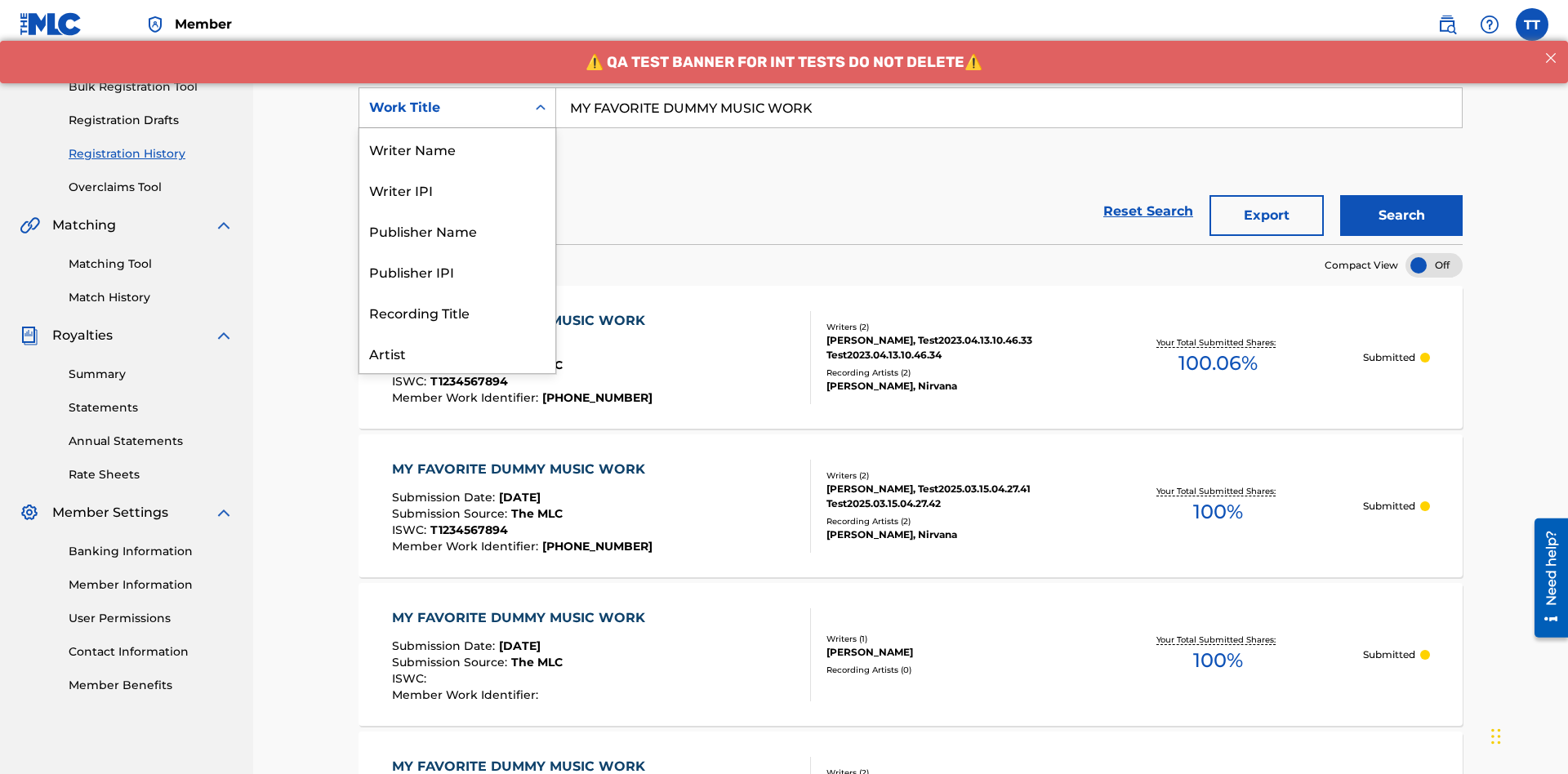
scroll to position [81, 0]
click at [458, 87] on div "Writer Name" at bounding box center [458, 67] width 196 height 41
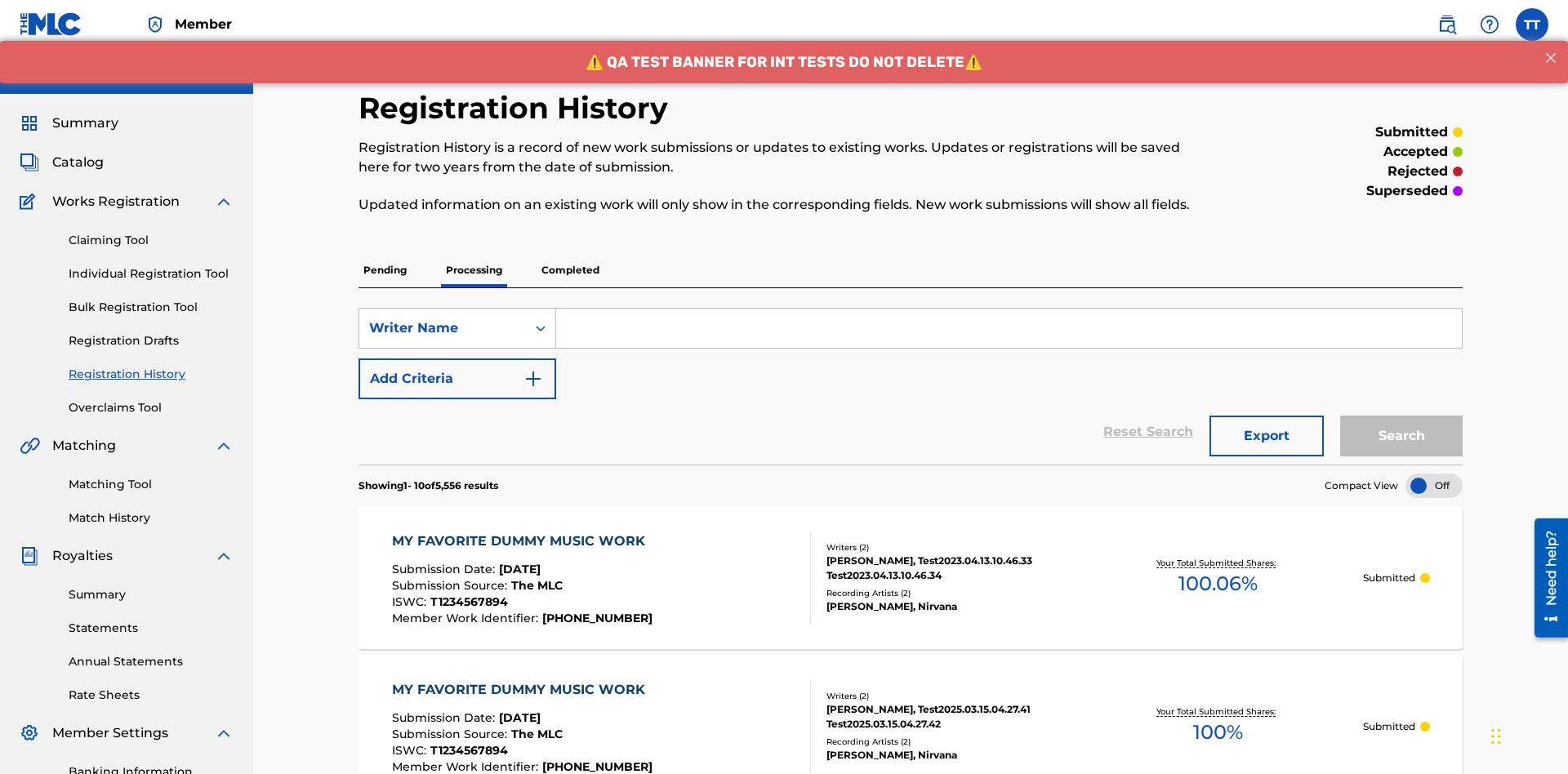
click at [1009, 308] on input "Search Form" at bounding box center [1009, 328] width 906 height 39
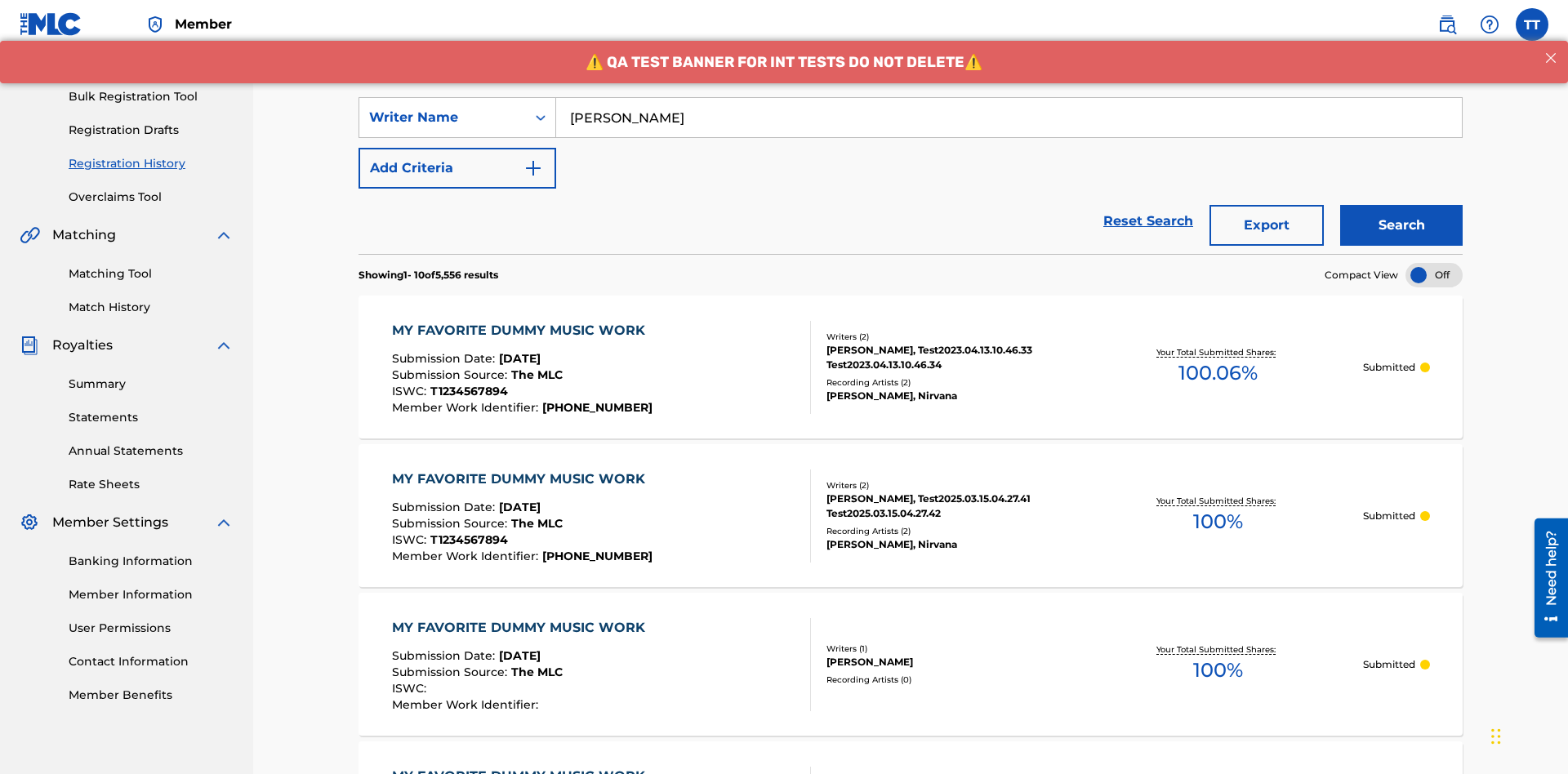
type input "[PERSON_NAME]"
click at [1401, 205] on button "Search" at bounding box center [1401, 225] width 122 height 41
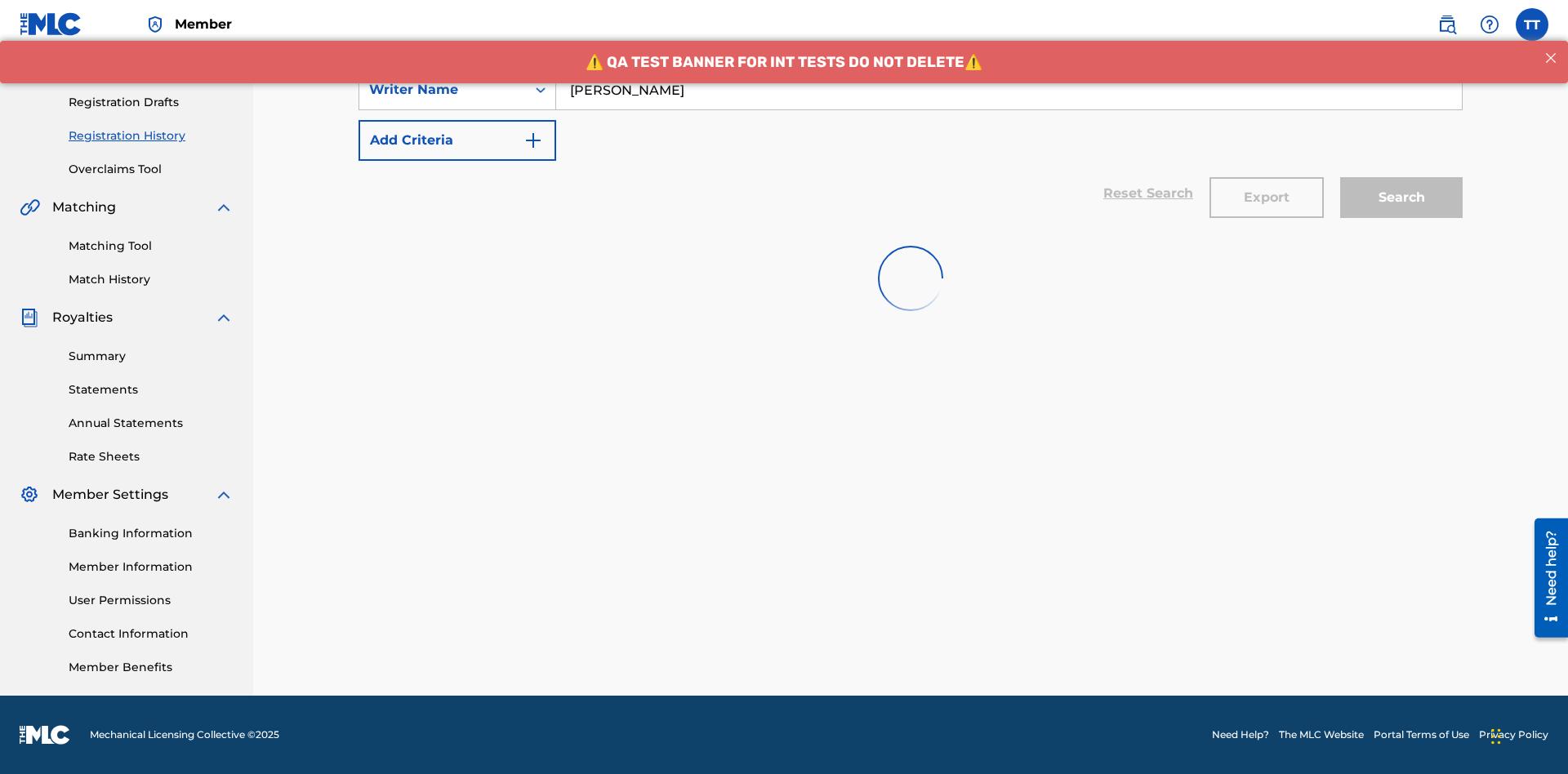
click at [1267, 177] on button "Export" at bounding box center [1266, 197] width 114 height 41
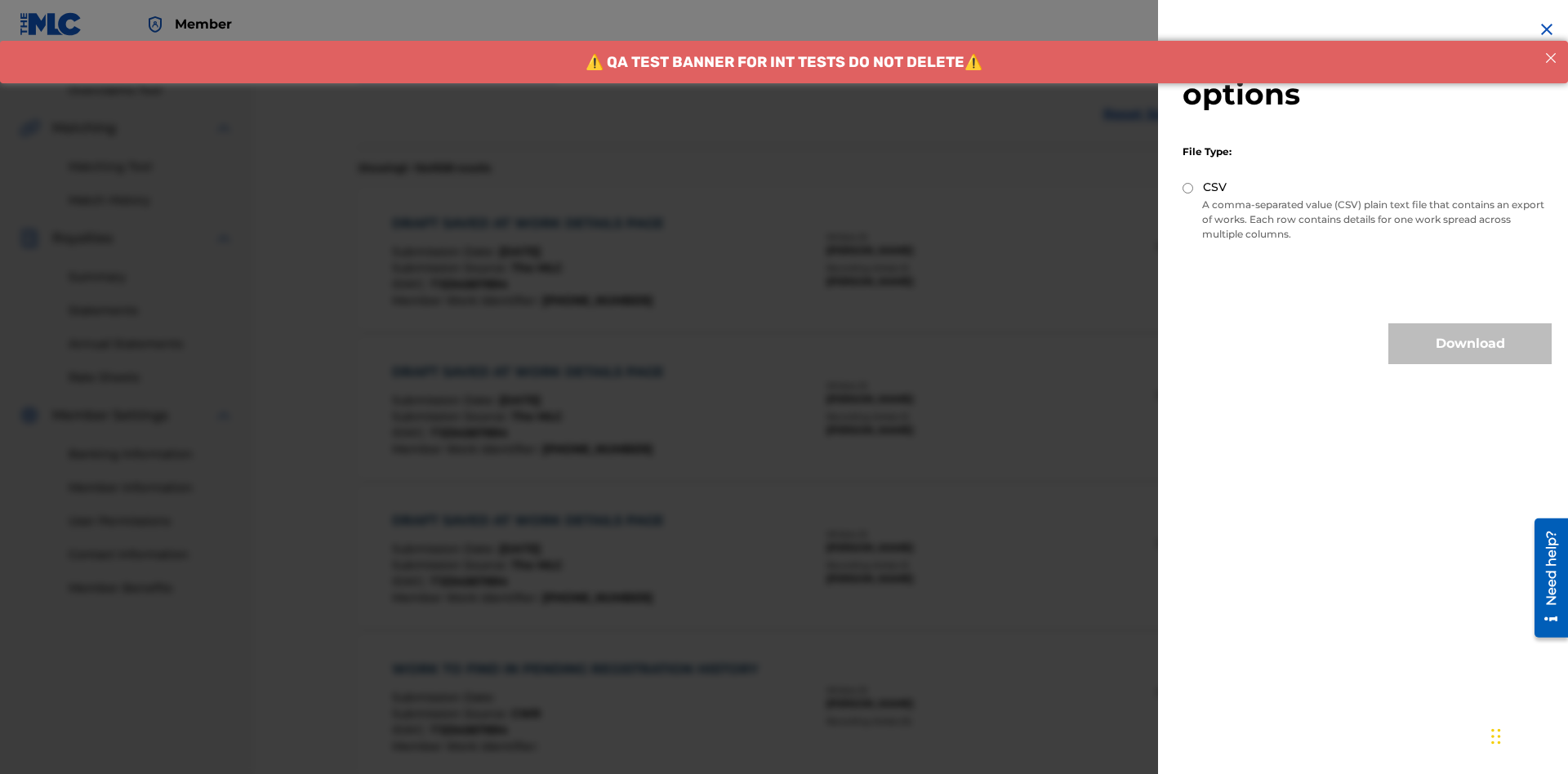
click at [1188, 188] on input "CSV" at bounding box center [1187, 188] width 10 height 10
radio input "true"
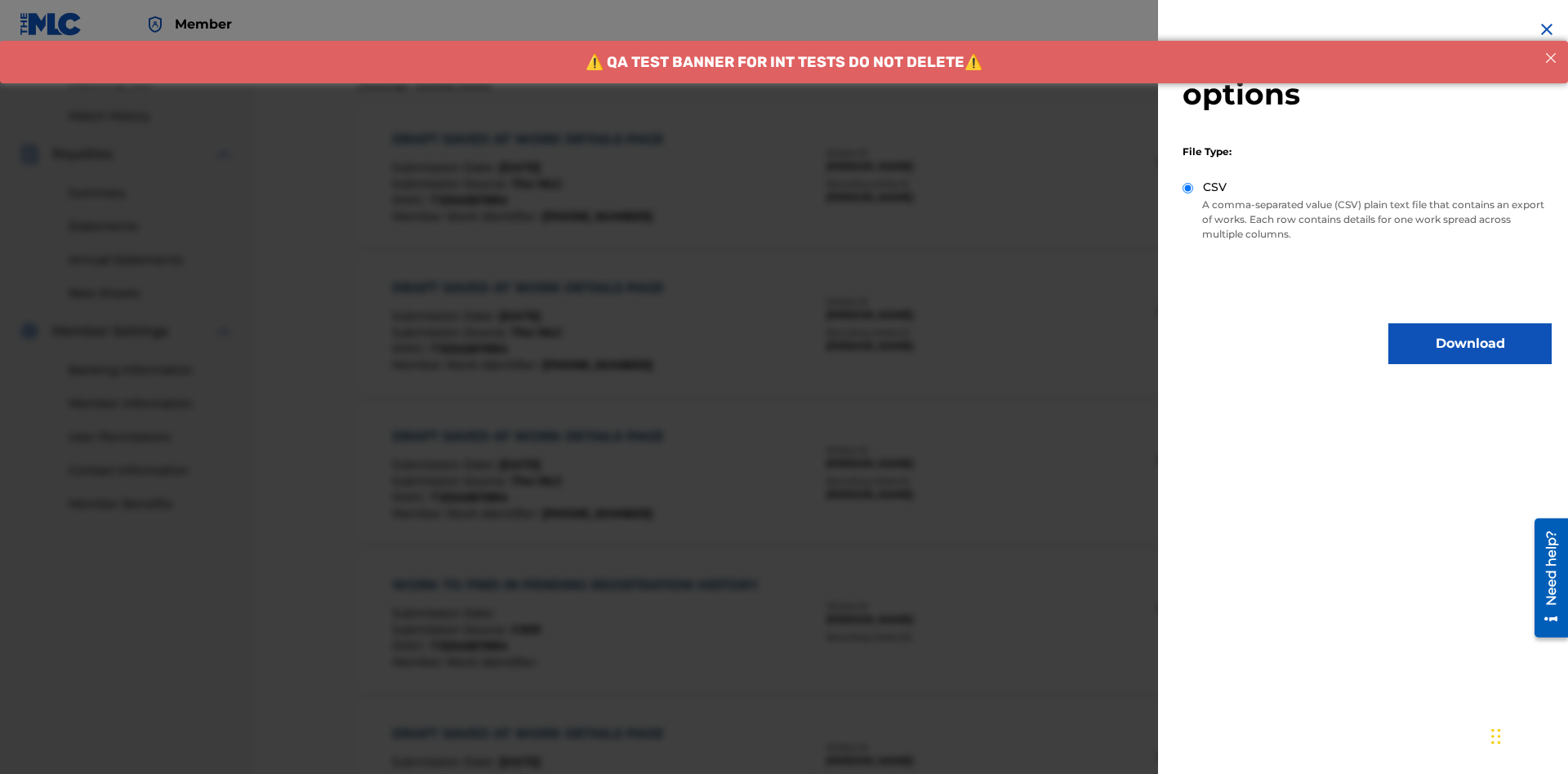
click at [1470, 343] on button "Download" at bounding box center [1470, 343] width 163 height 41
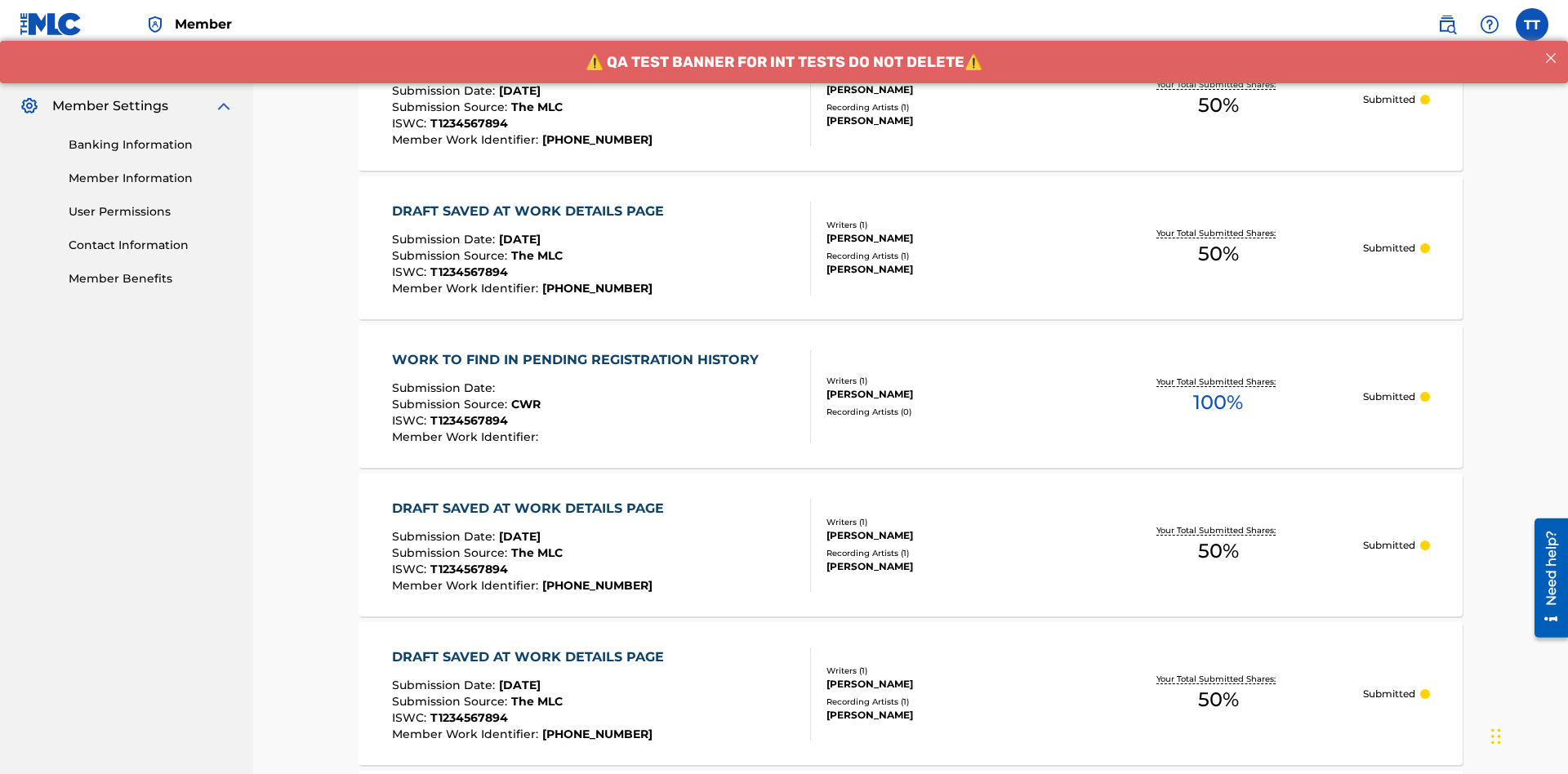
scroll to position [795, 0]
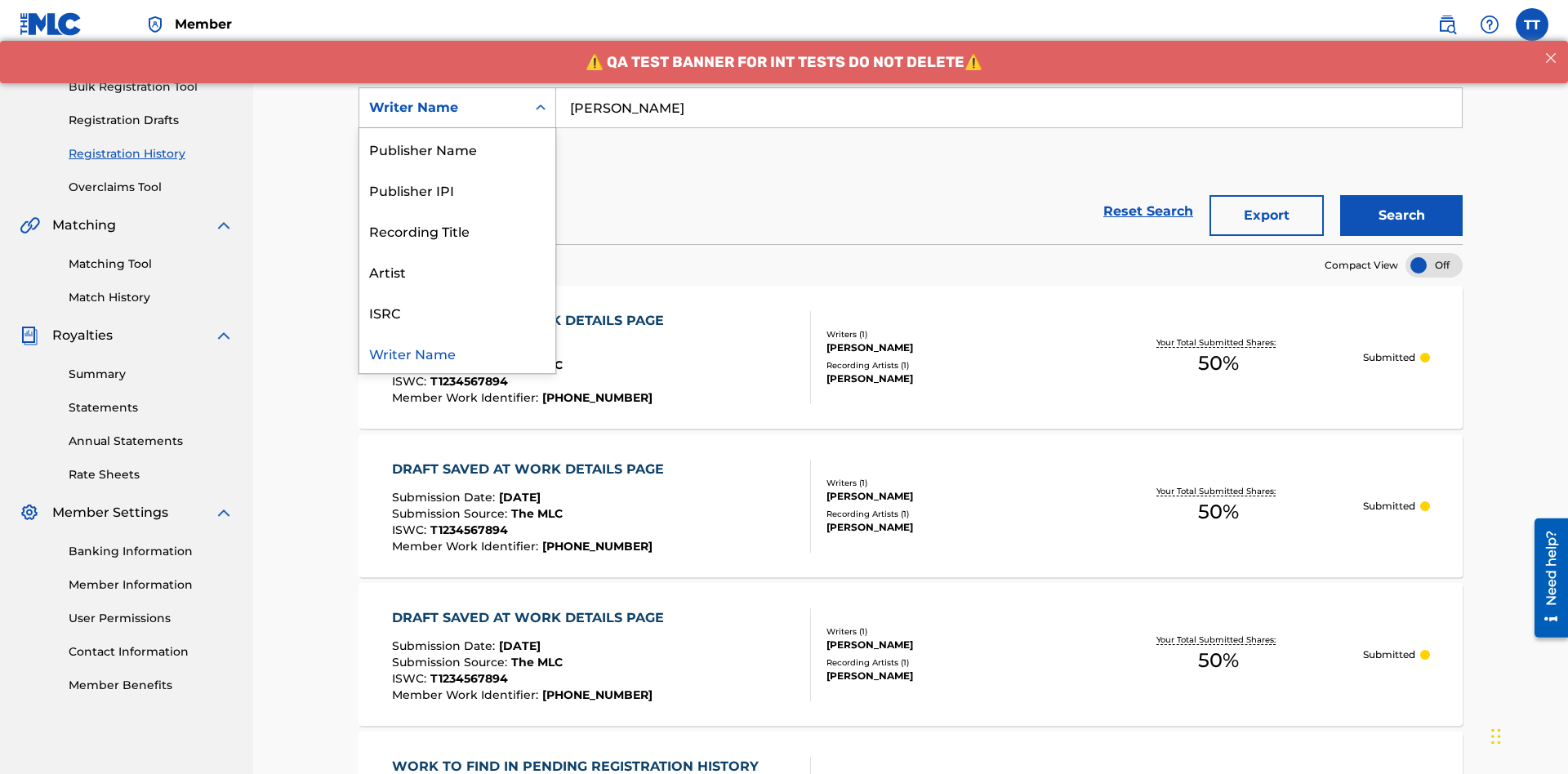
click at [458, 128] on div "Writer IPI" at bounding box center [458, 107] width 196 height 41
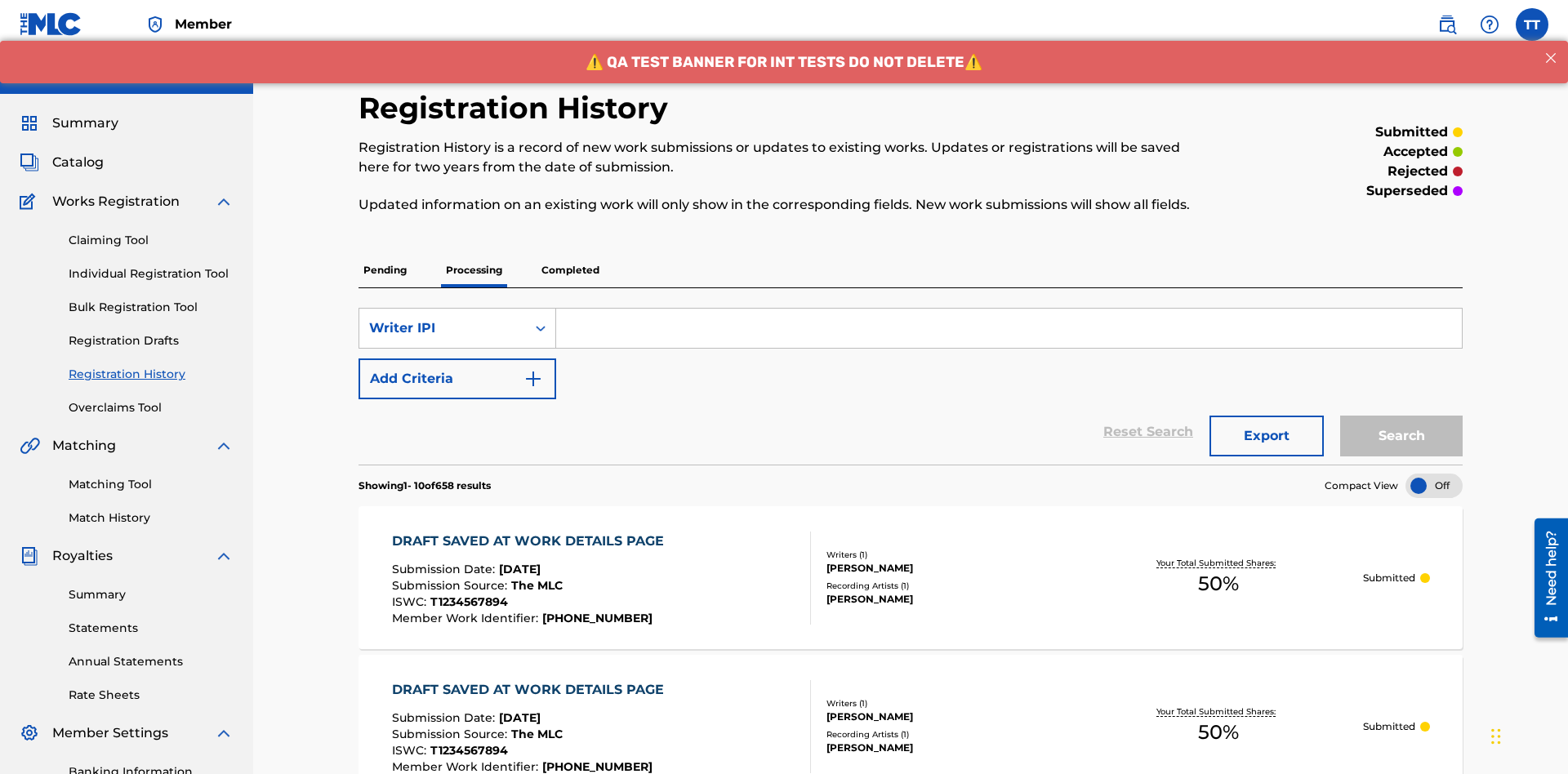
click at [1009, 308] on input "Search Form" at bounding box center [1009, 328] width 906 height 39
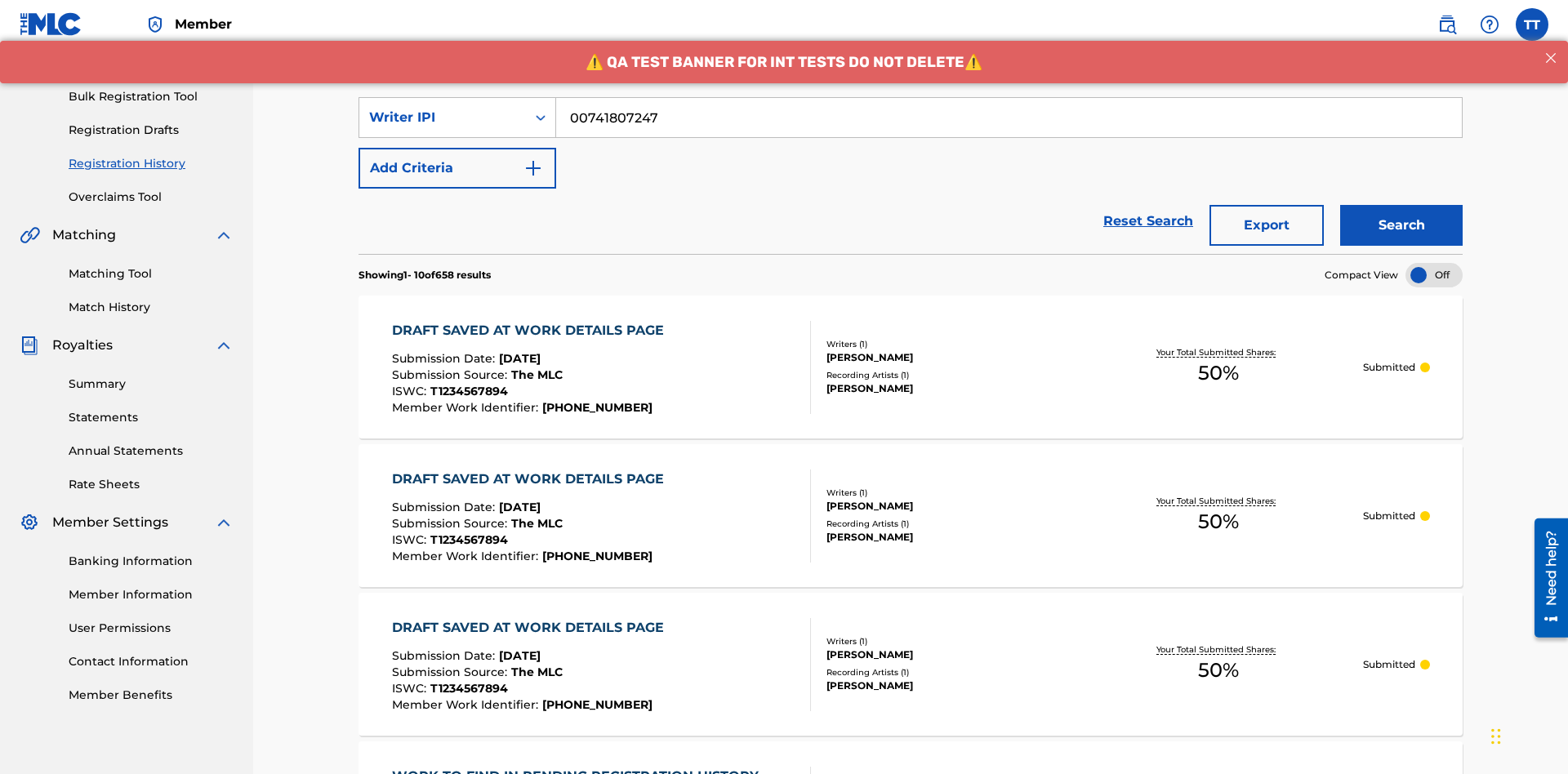
type input "00741807247"
click at [1401, 205] on button "Search" at bounding box center [1401, 225] width 122 height 41
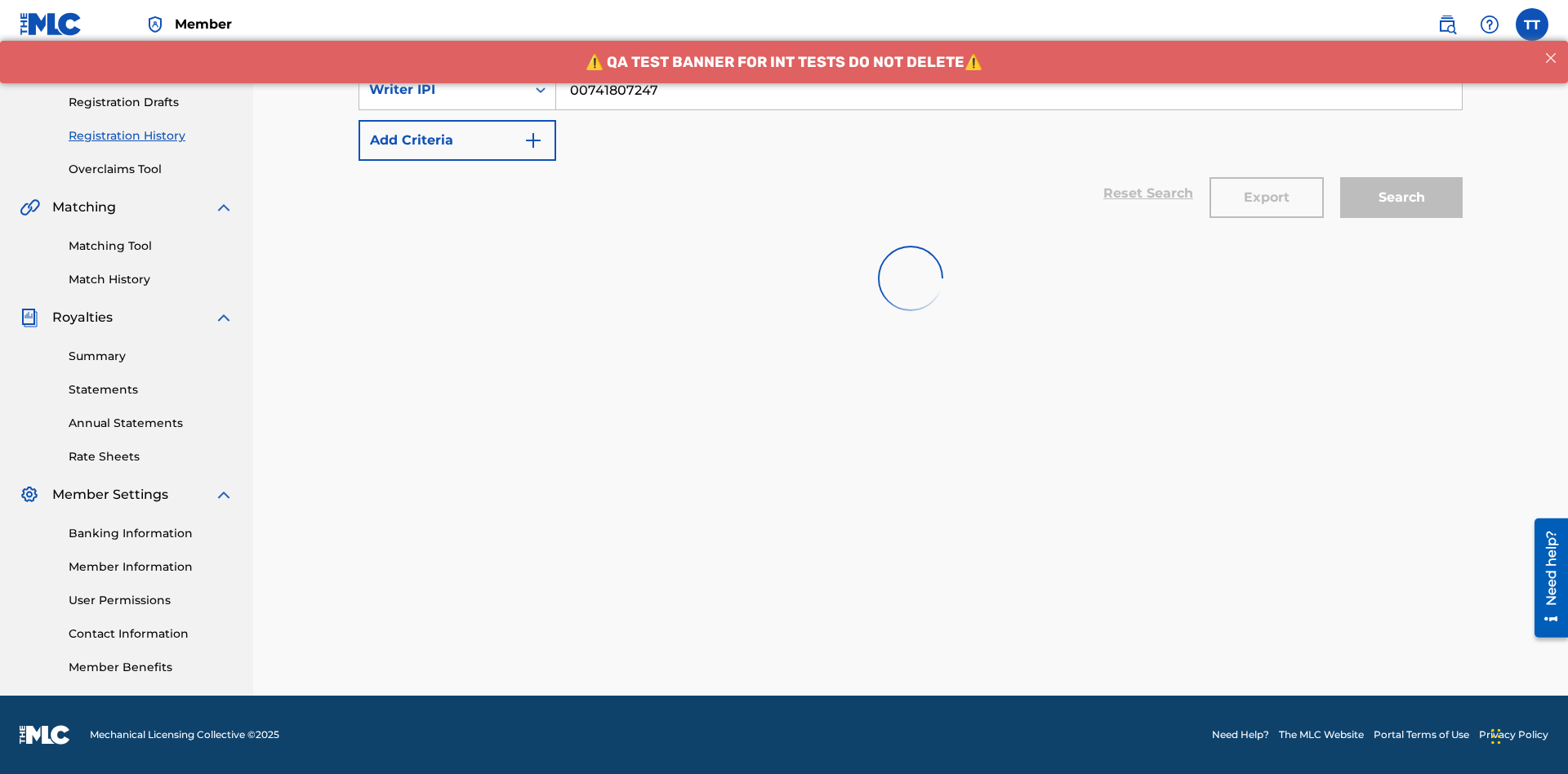
click at [1267, 177] on button "Export" at bounding box center [1266, 197] width 114 height 41
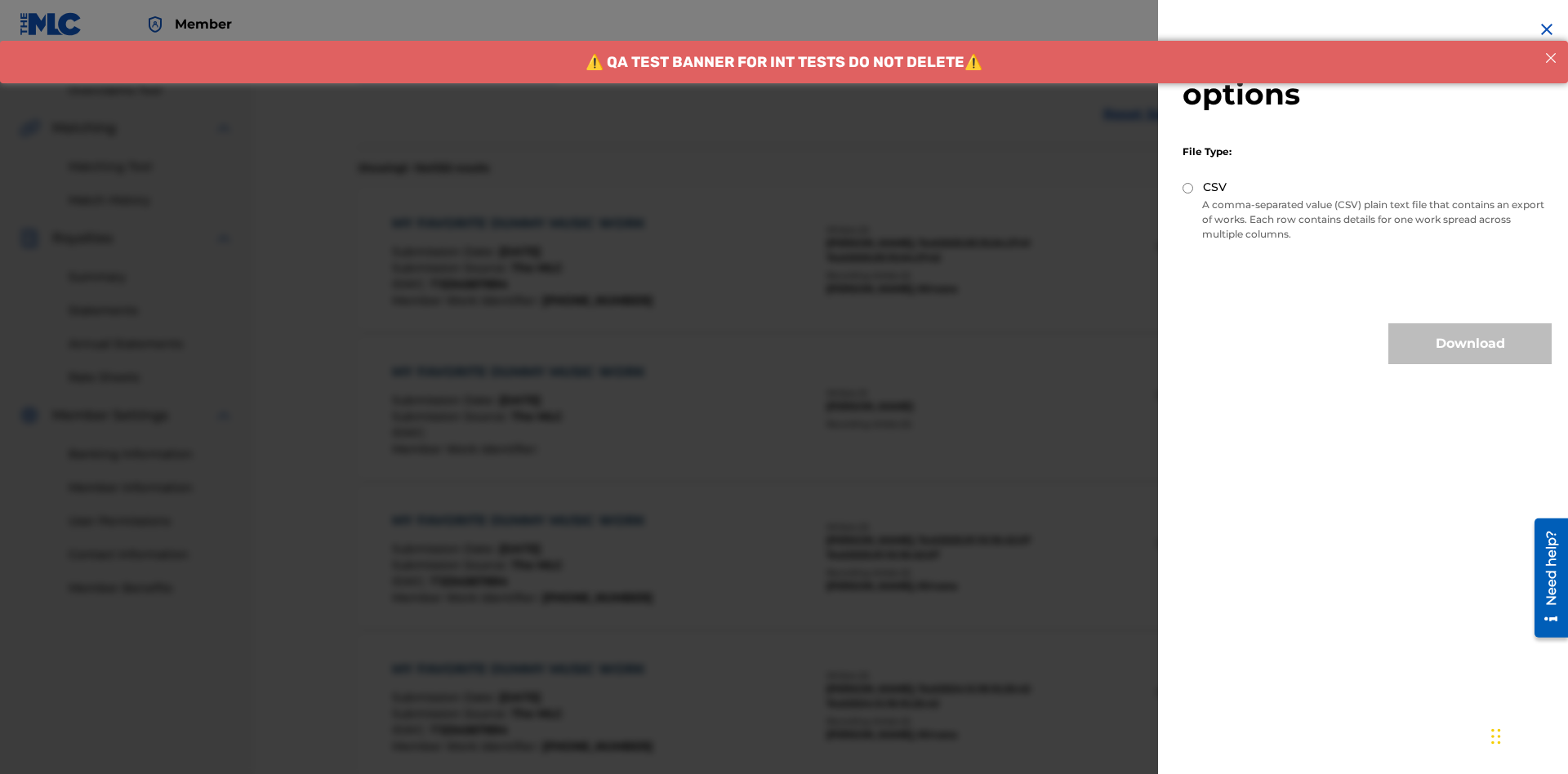
click at [1188, 188] on input "CSV" at bounding box center [1187, 188] width 10 height 10
radio input "true"
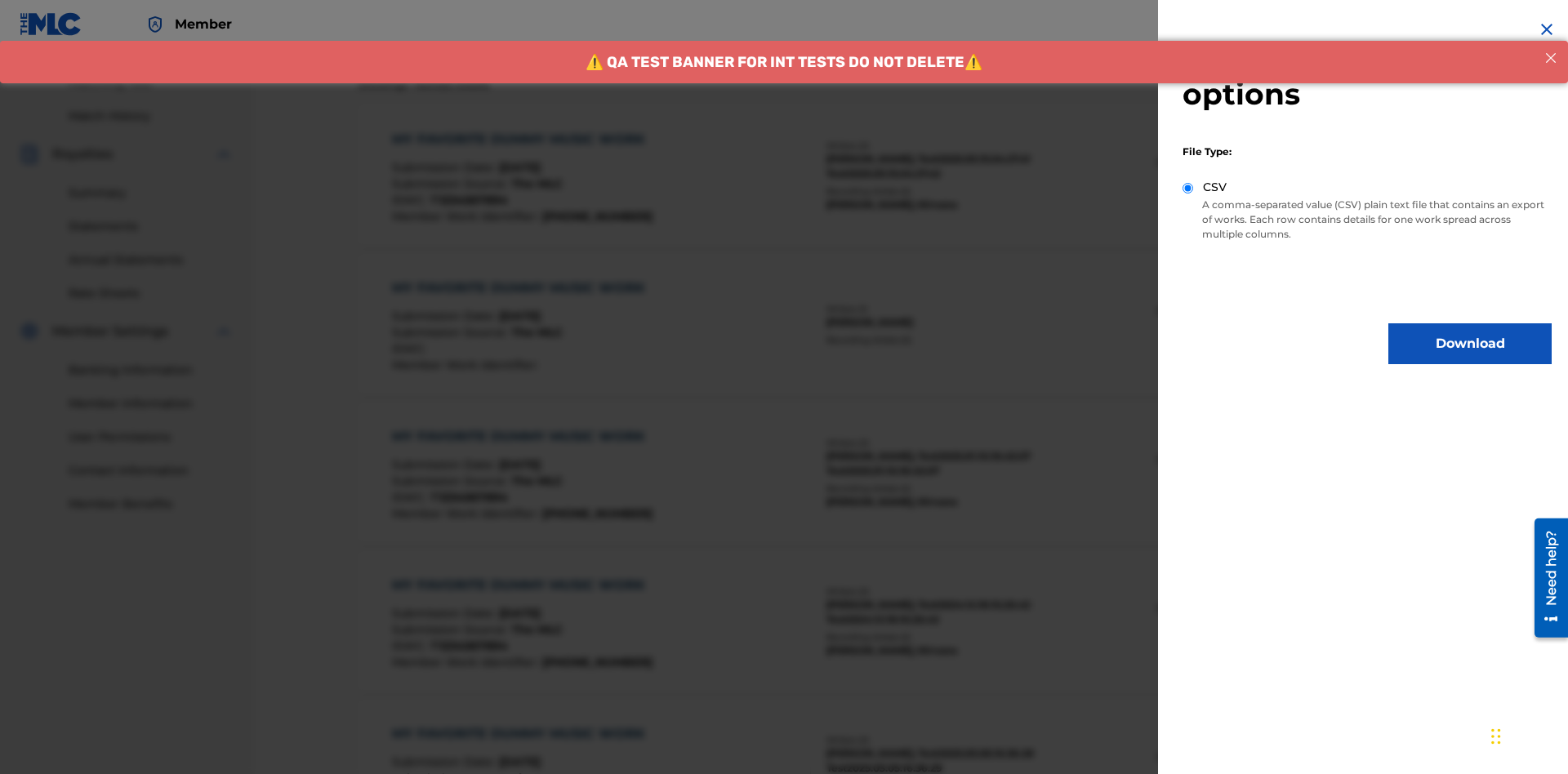
click at [1470, 343] on button "Download" at bounding box center [1470, 343] width 163 height 41
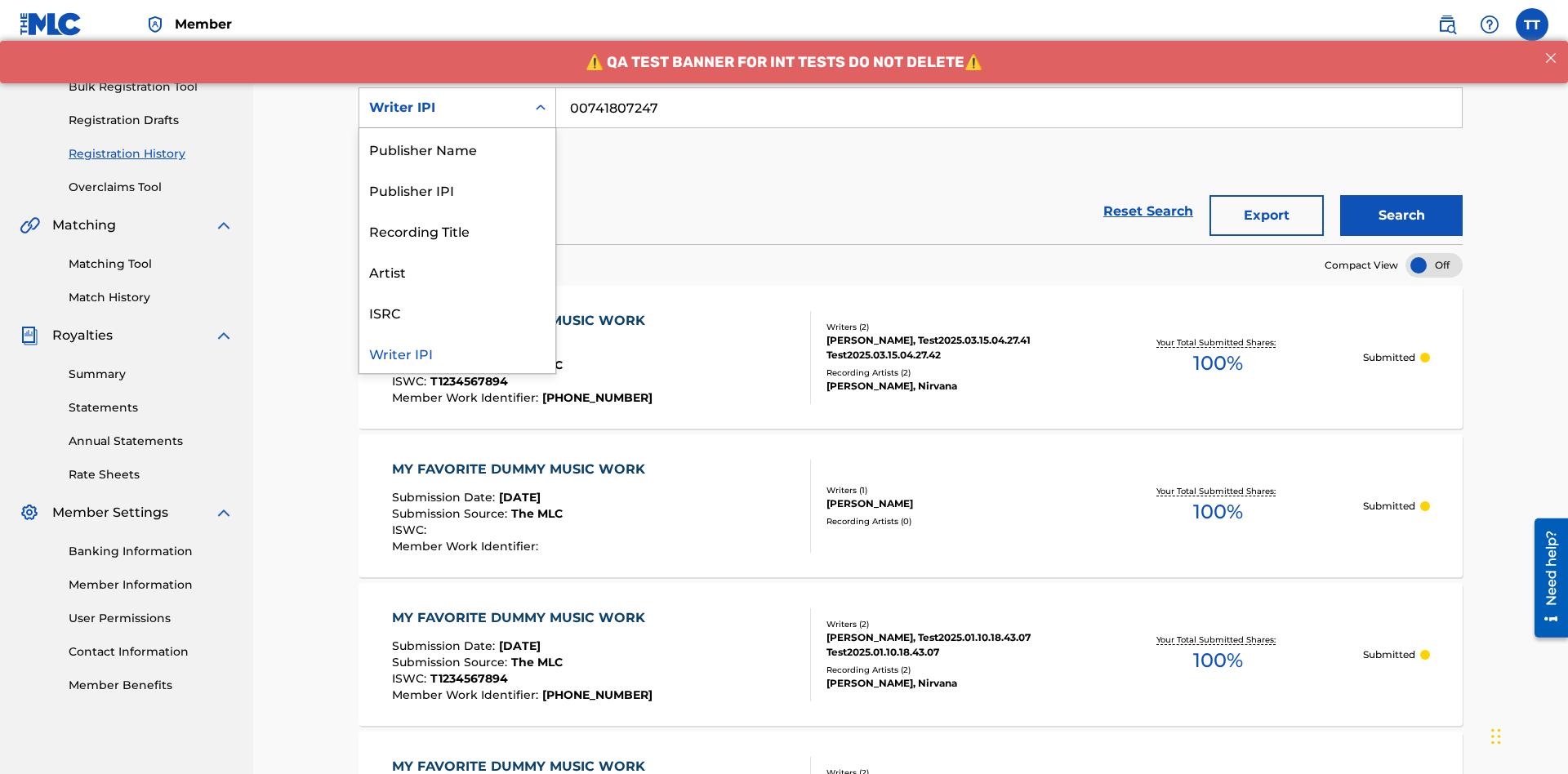
click at [458, 148] on div "Publisher Name" at bounding box center [458, 148] width 196 height 41
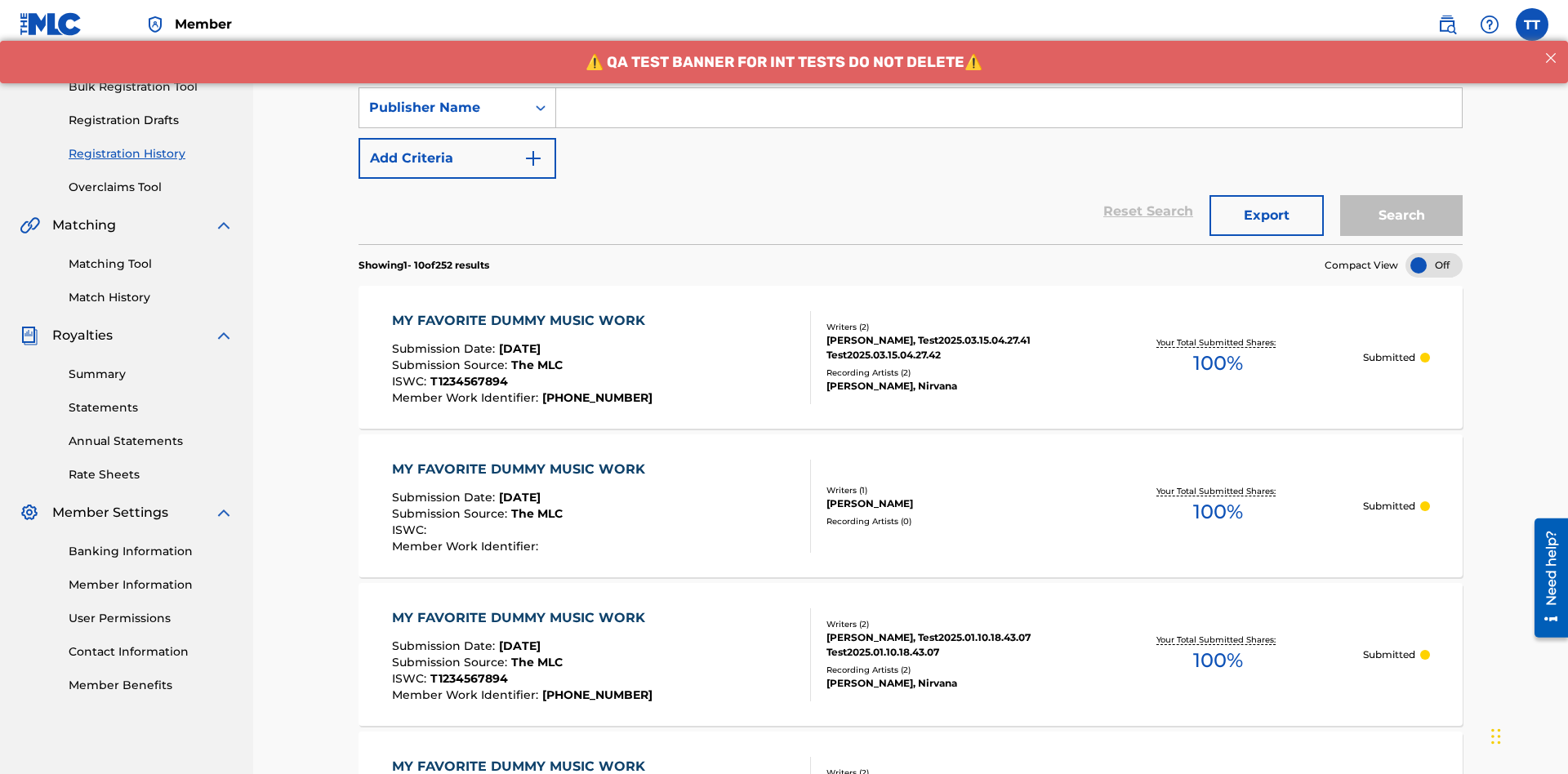
click at [1009, 118] on input "Search Form" at bounding box center [1009, 107] width 906 height 39
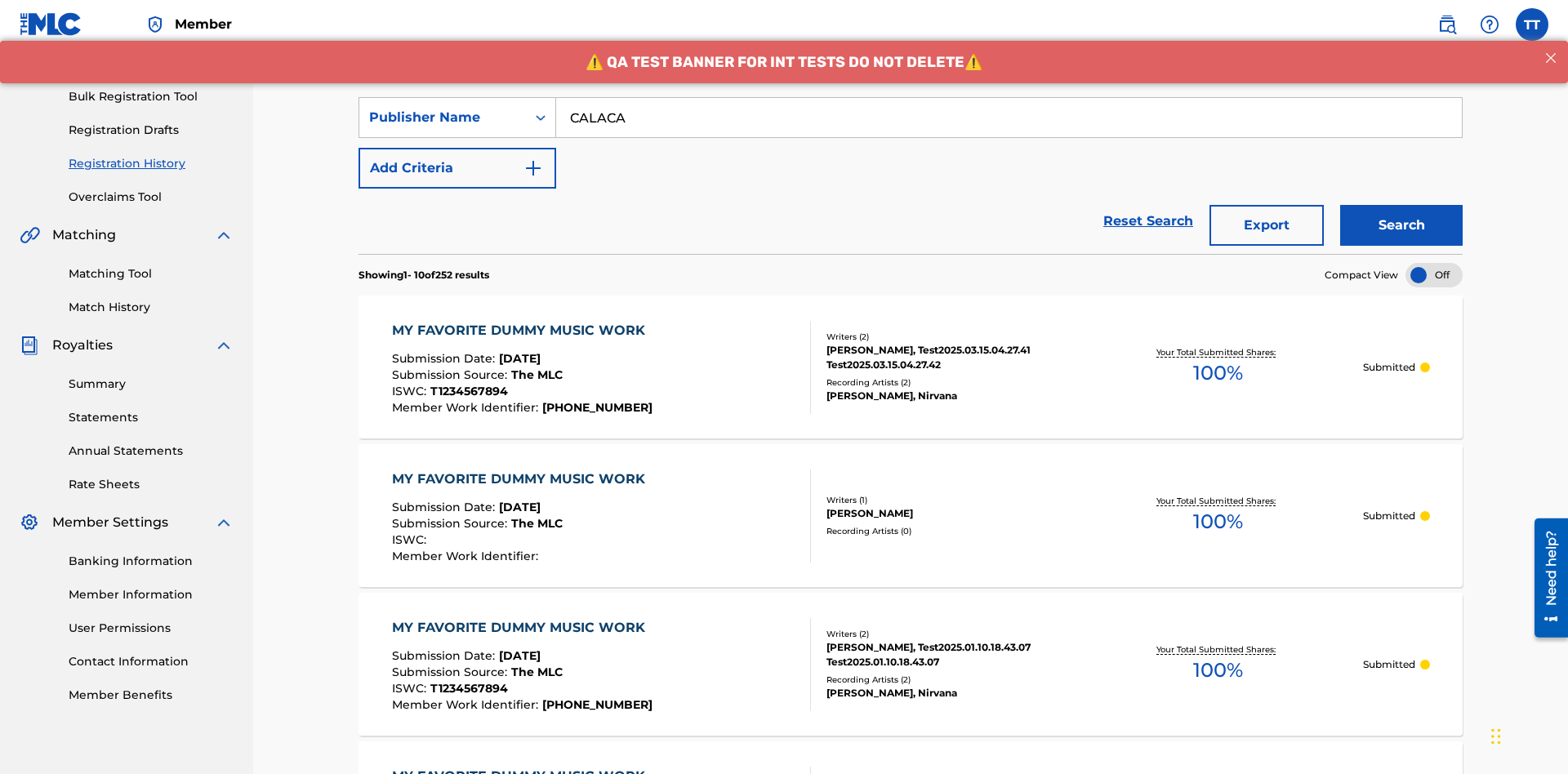
type input "CALACA"
click at [1401, 205] on button "Search" at bounding box center [1401, 225] width 122 height 41
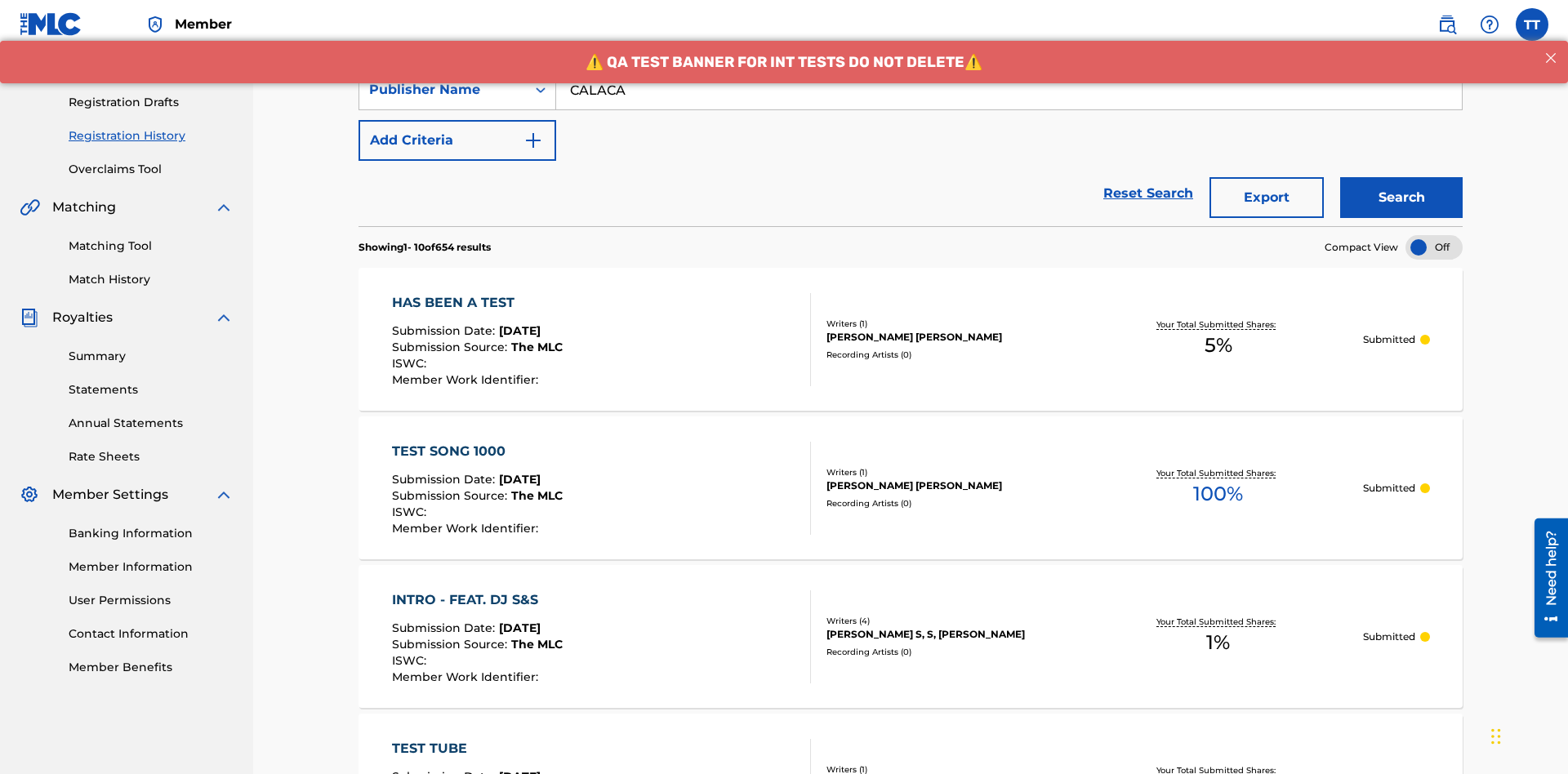
click at [1267, 177] on button "Export" at bounding box center [1266, 197] width 114 height 41
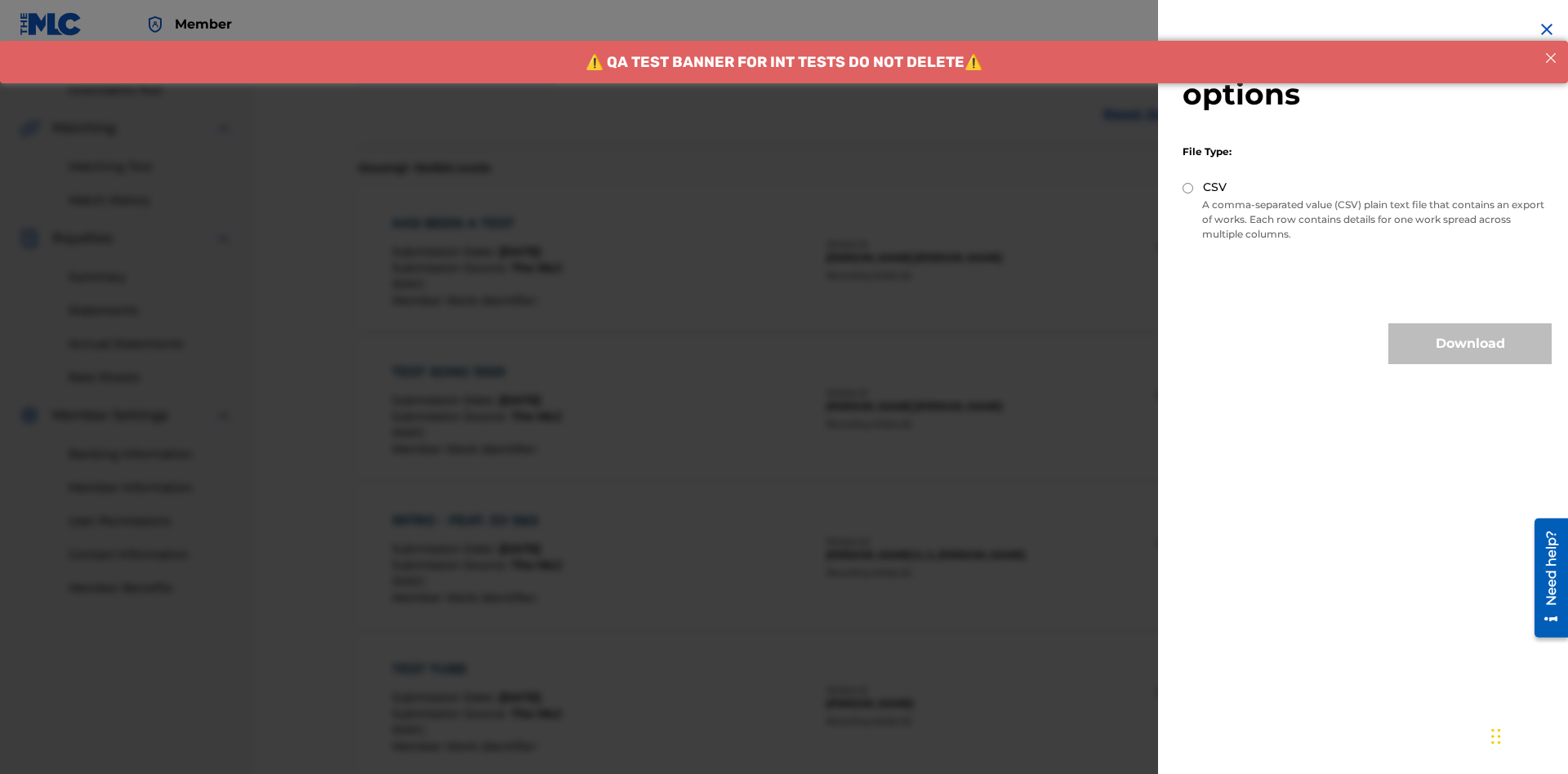
click at [1188, 188] on input "CSV" at bounding box center [1187, 188] width 10 height 10
radio input "true"
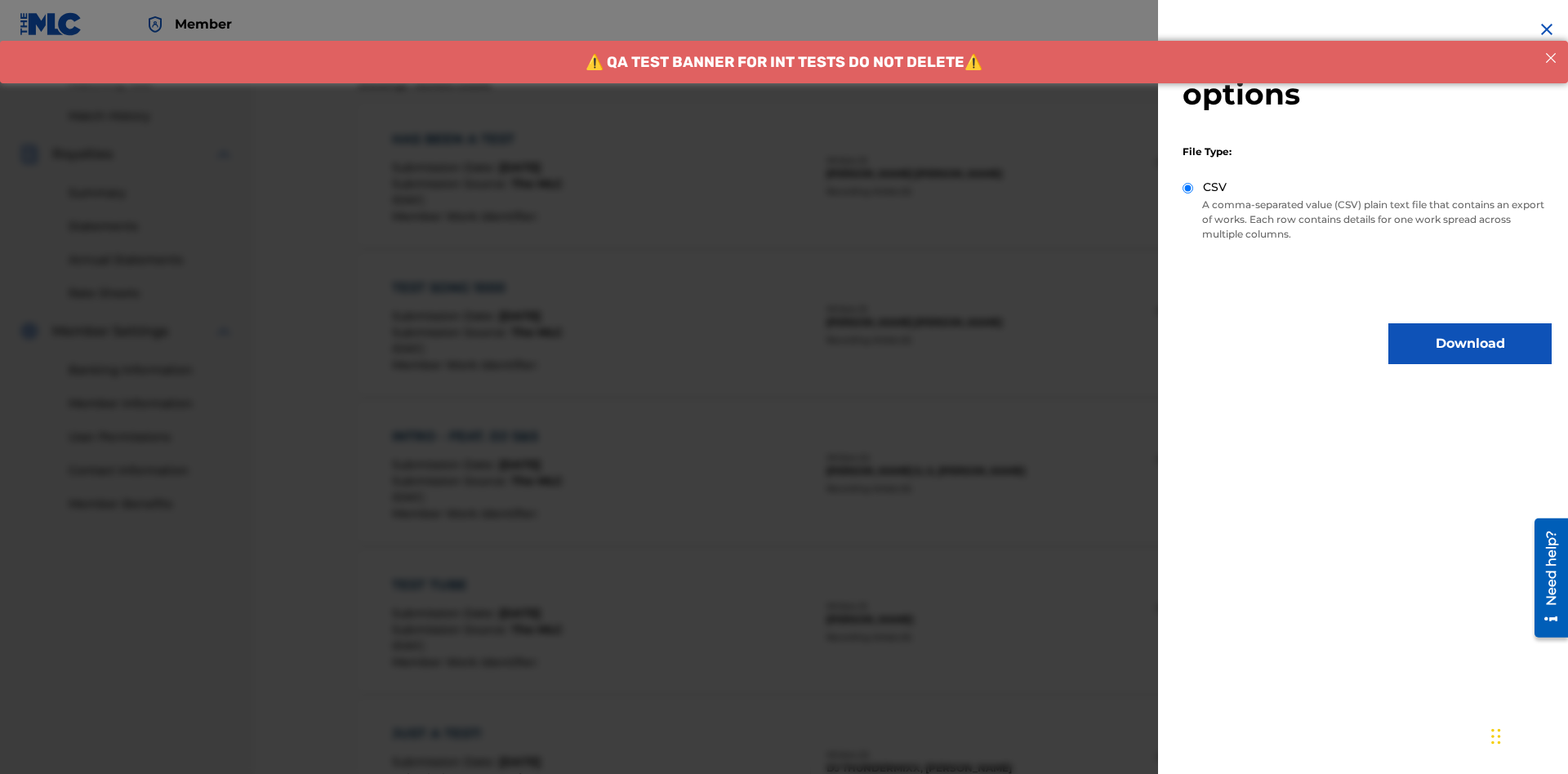
click at [1470, 343] on button "Download" at bounding box center [1470, 343] width 163 height 41
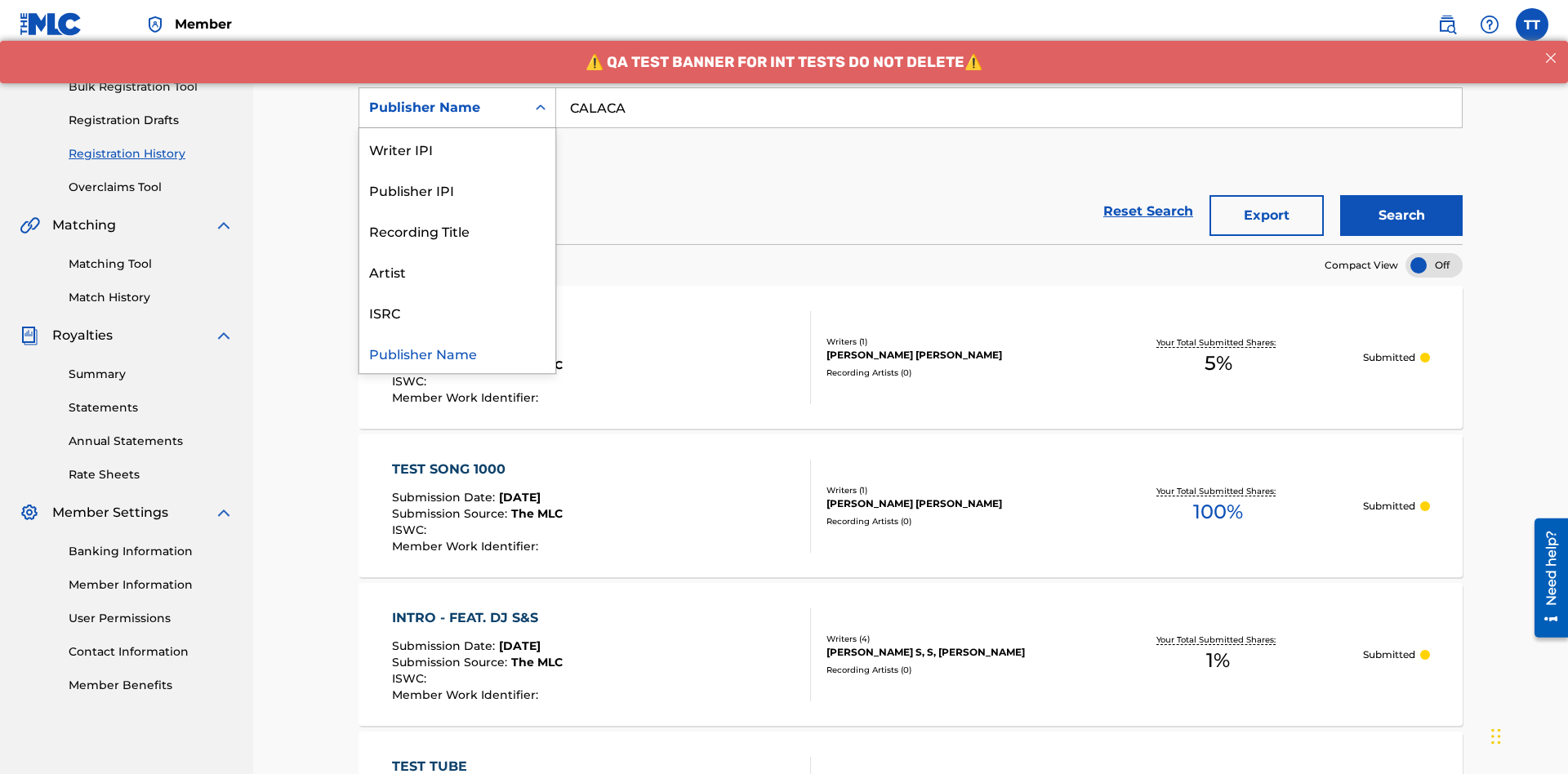
click at [458, 190] on div "Publisher IPI" at bounding box center [458, 190] width 196 height 41
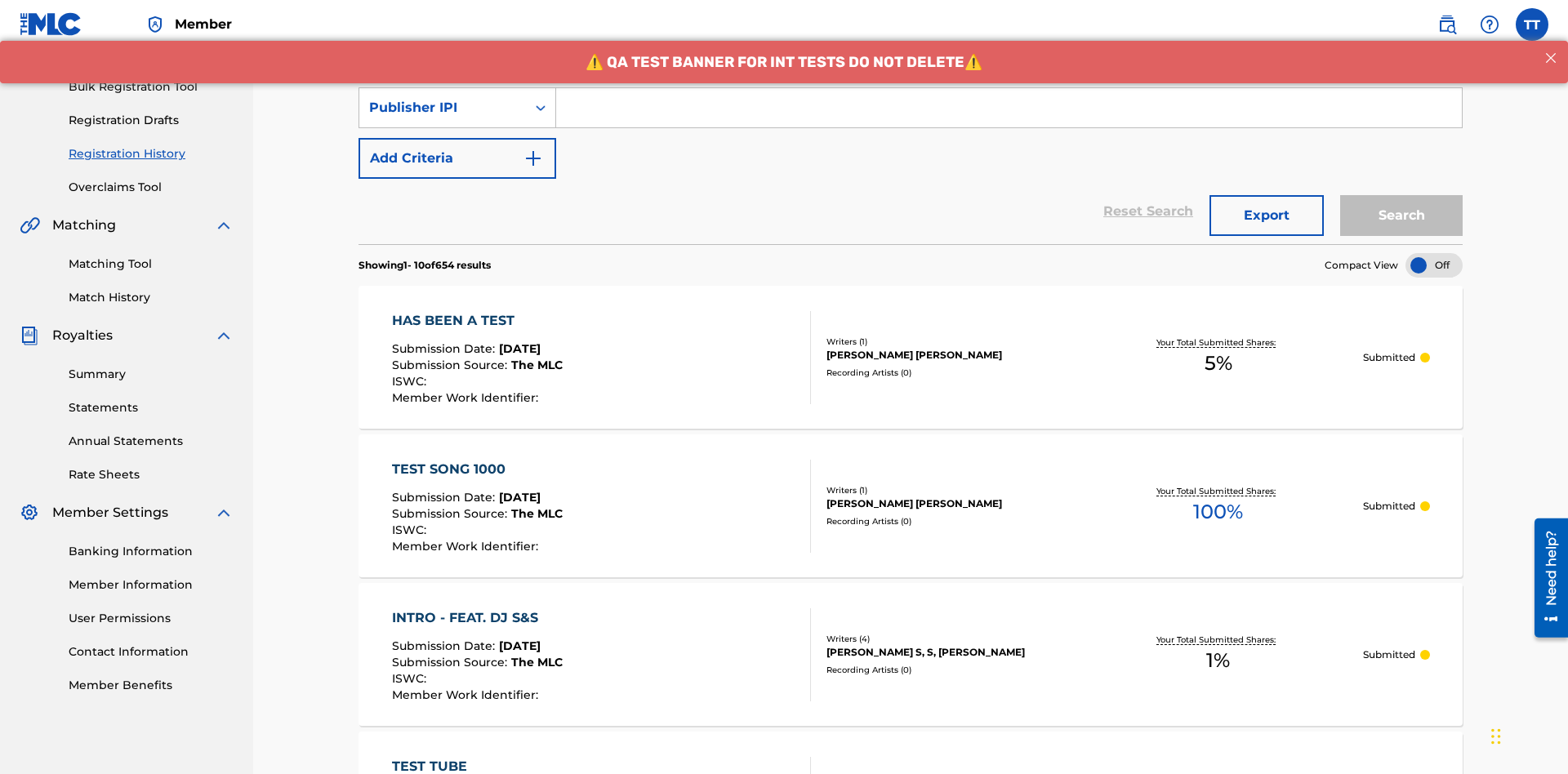
click at [1009, 118] on input "Search Form" at bounding box center [1009, 107] width 906 height 39
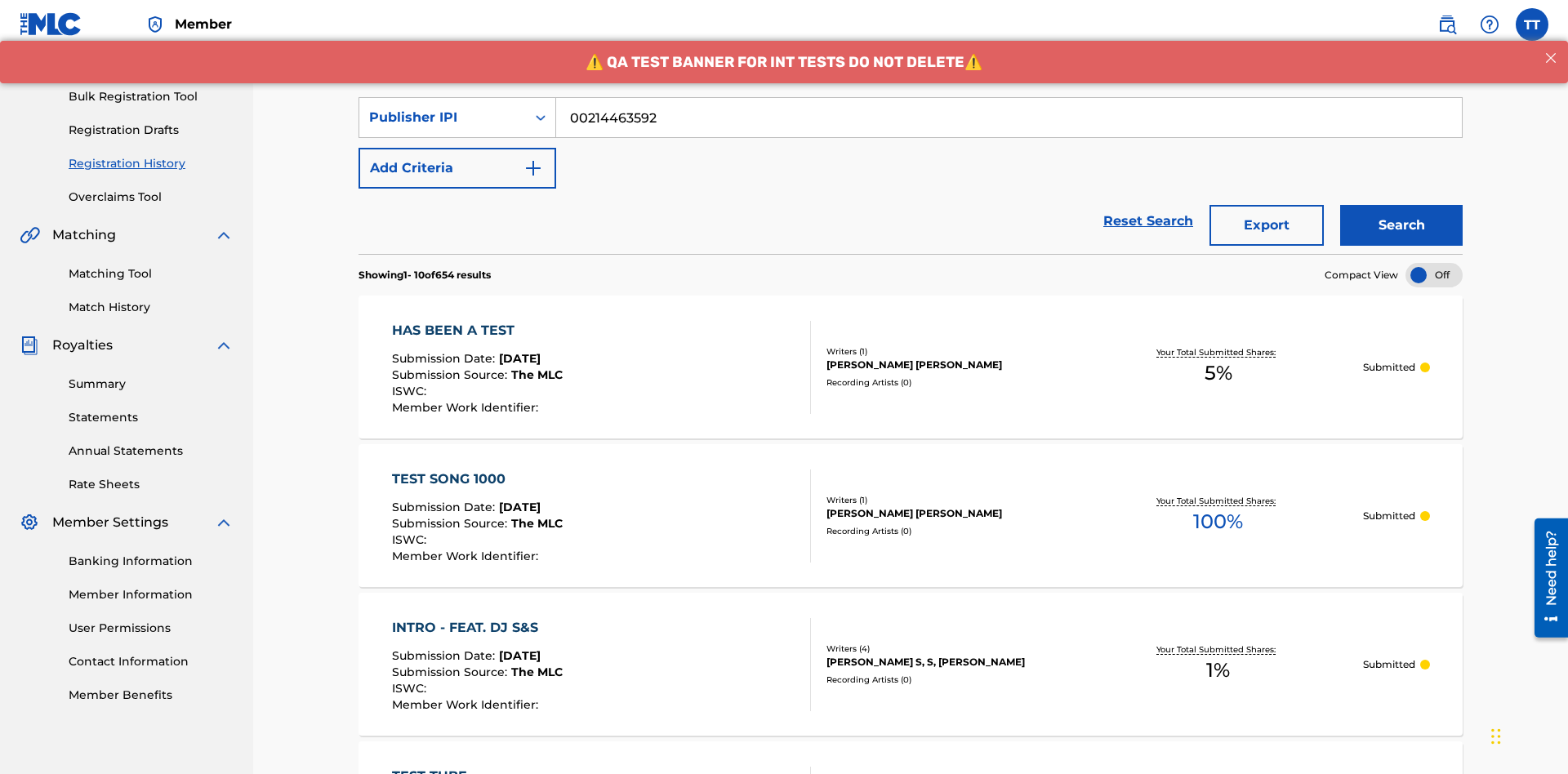
type input "00214463592"
click at [1401, 205] on button "Search" at bounding box center [1401, 225] width 122 height 41
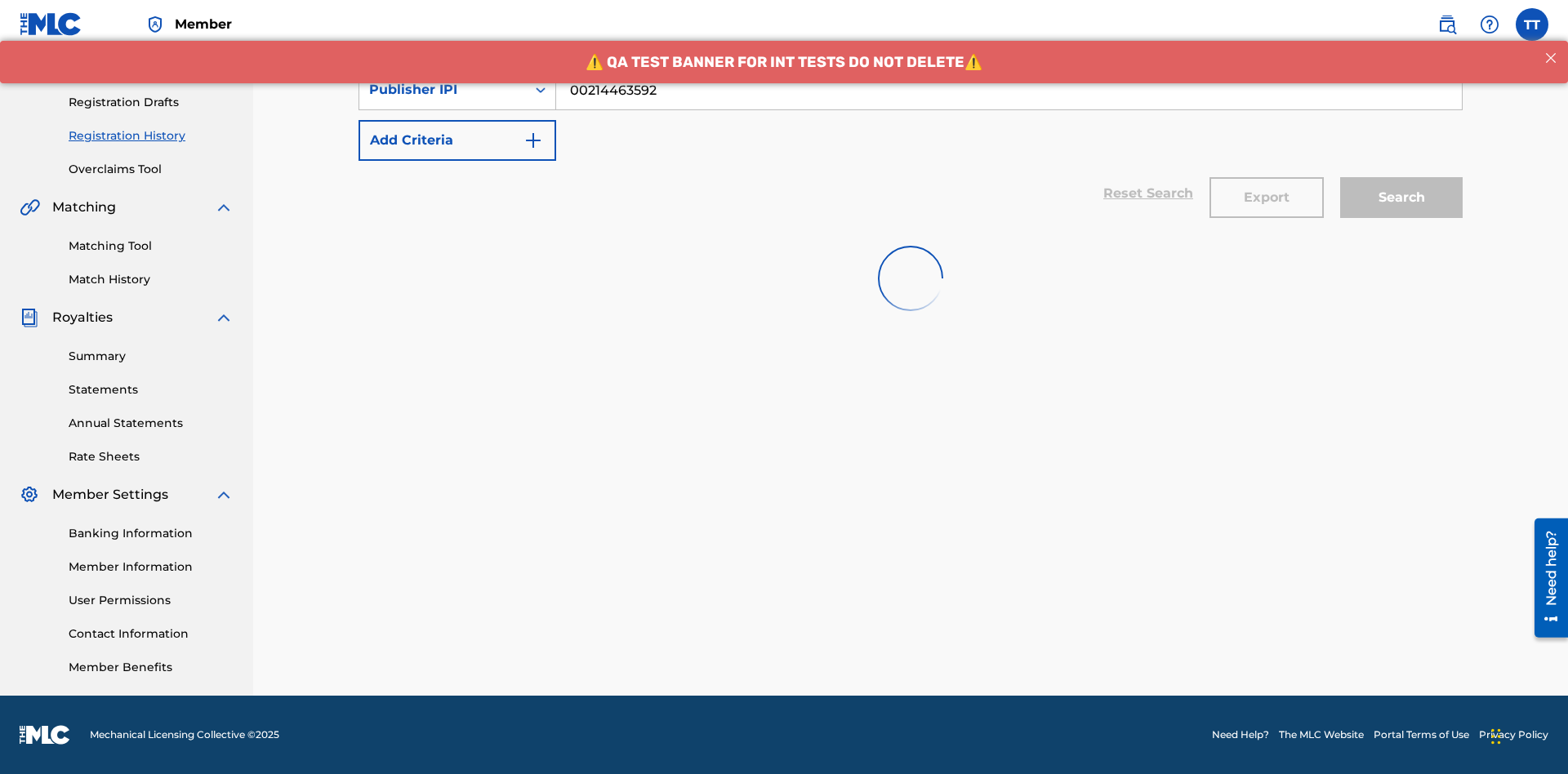
click at [1267, 177] on button "Export" at bounding box center [1266, 197] width 114 height 41
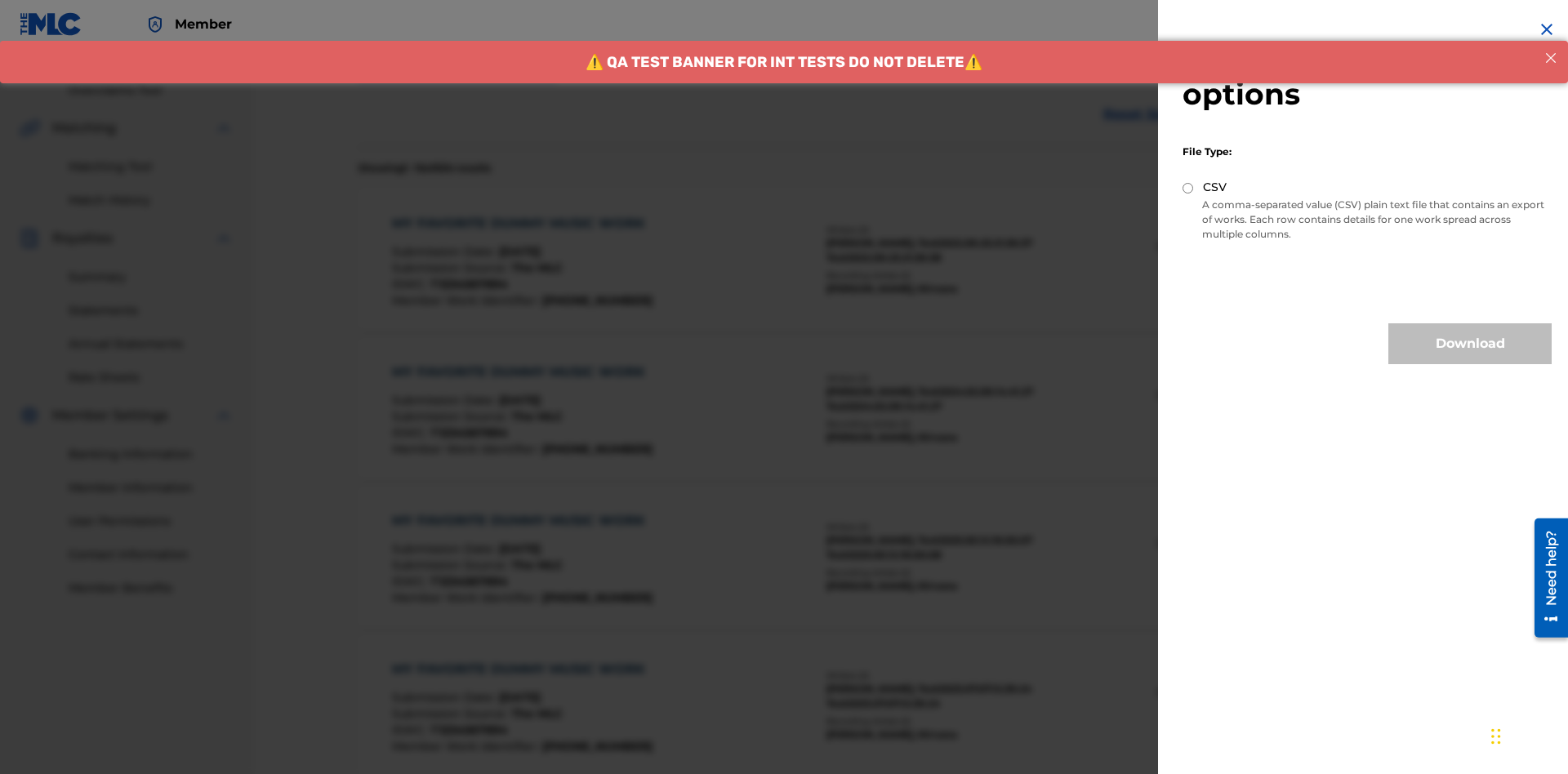
click at [1188, 188] on input "CSV" at bounding box center [1187, 188] width 10 height 10
radio input "true"
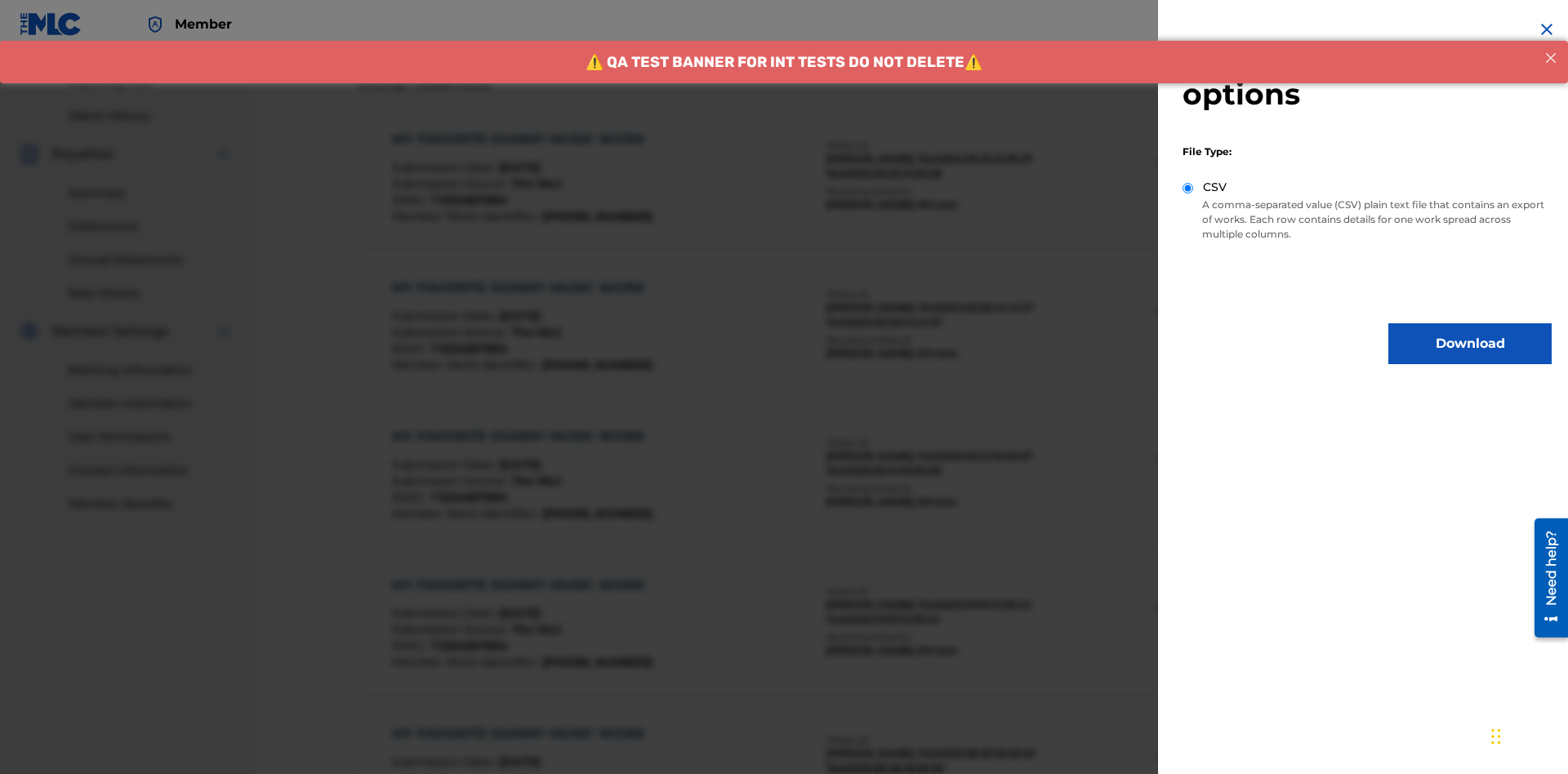
click at [1470, 343] on button "Download" at bounding box center [1470, 343] width 163 height 41
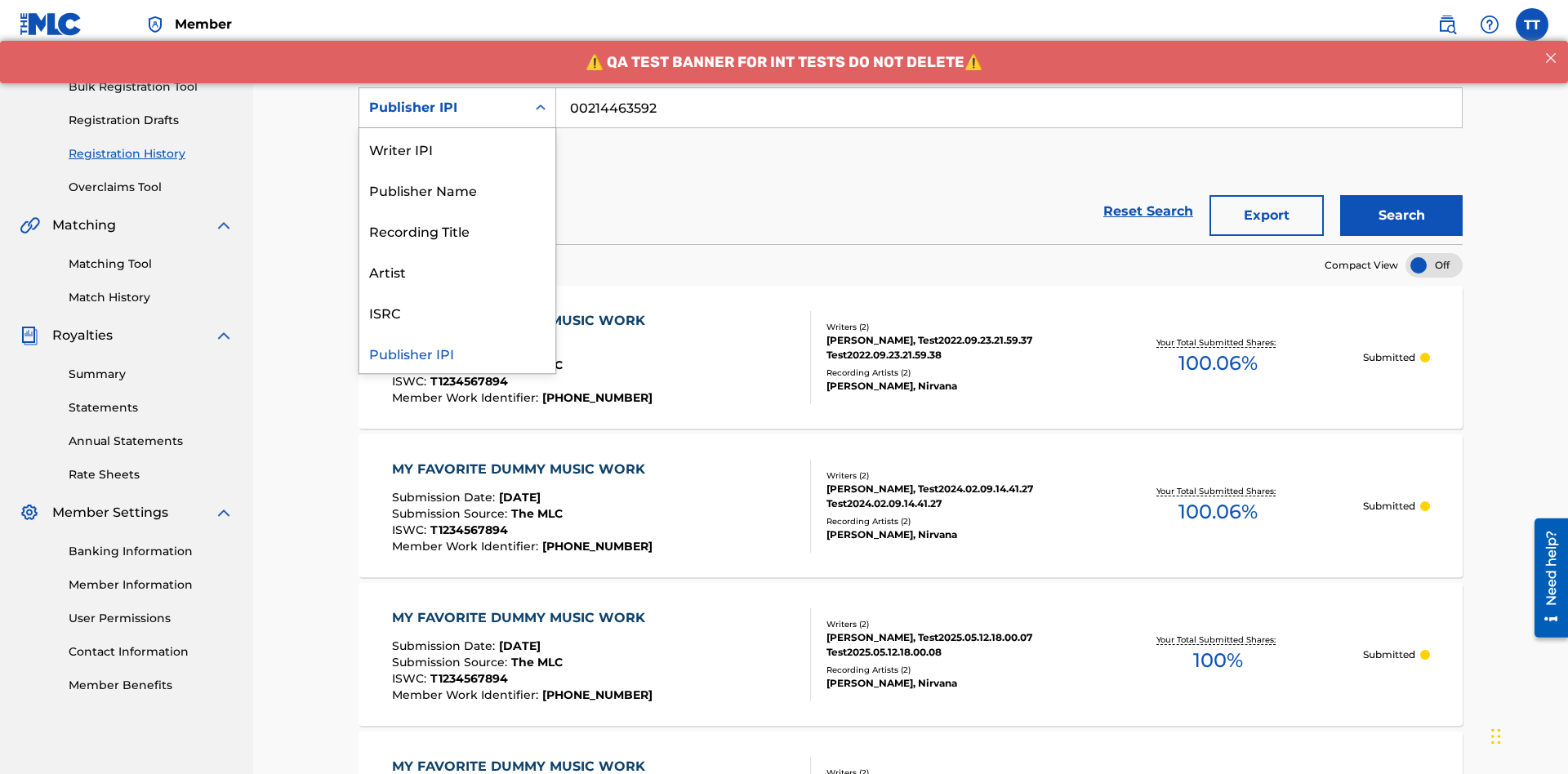
click at [458, 271] on div "Artist" at bounding box center [458, 271] width 196 height 41
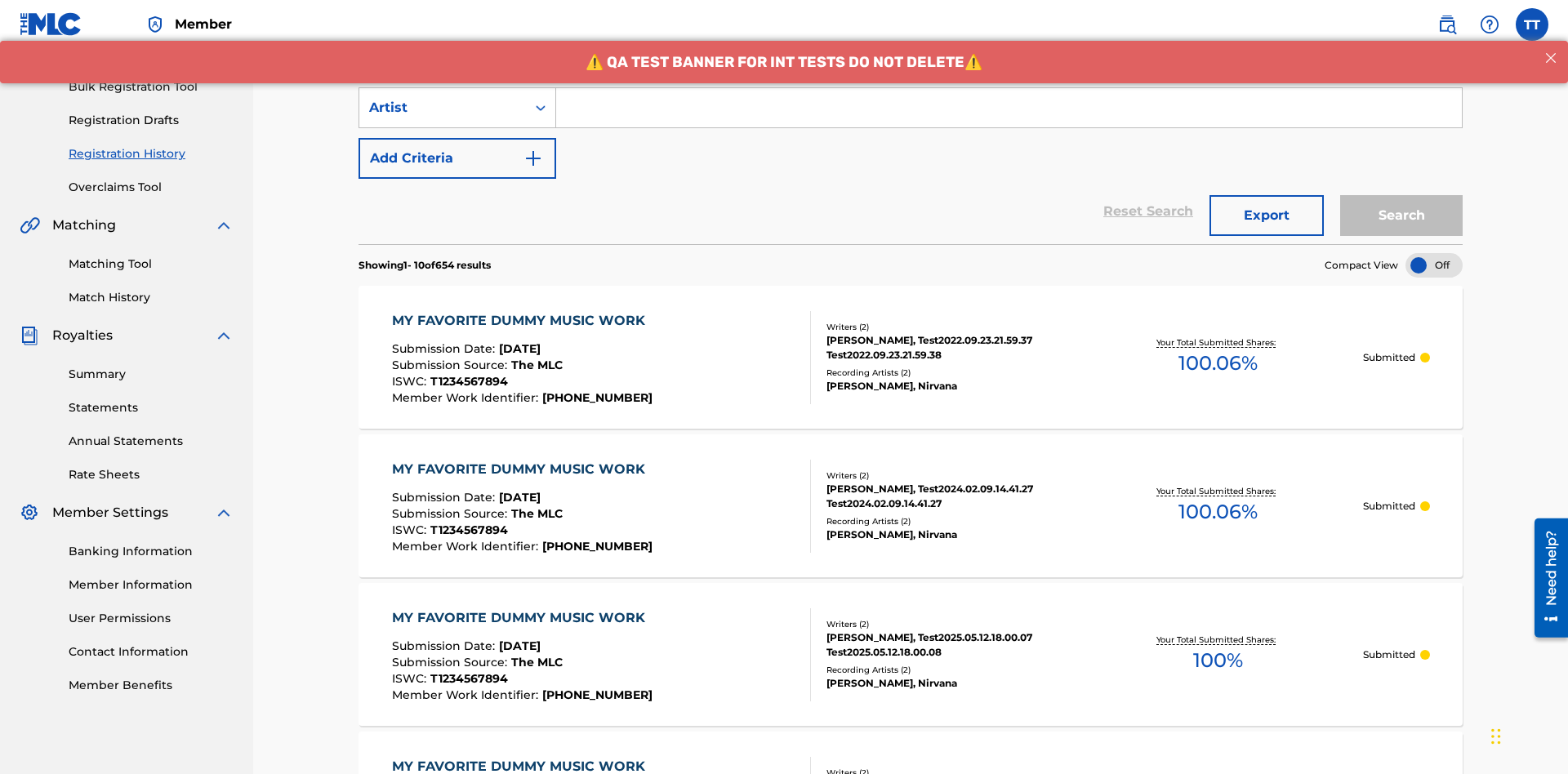
click at [1009, 118] on input "Search Form" at bounding box center [1009, 107] width 906 height 39
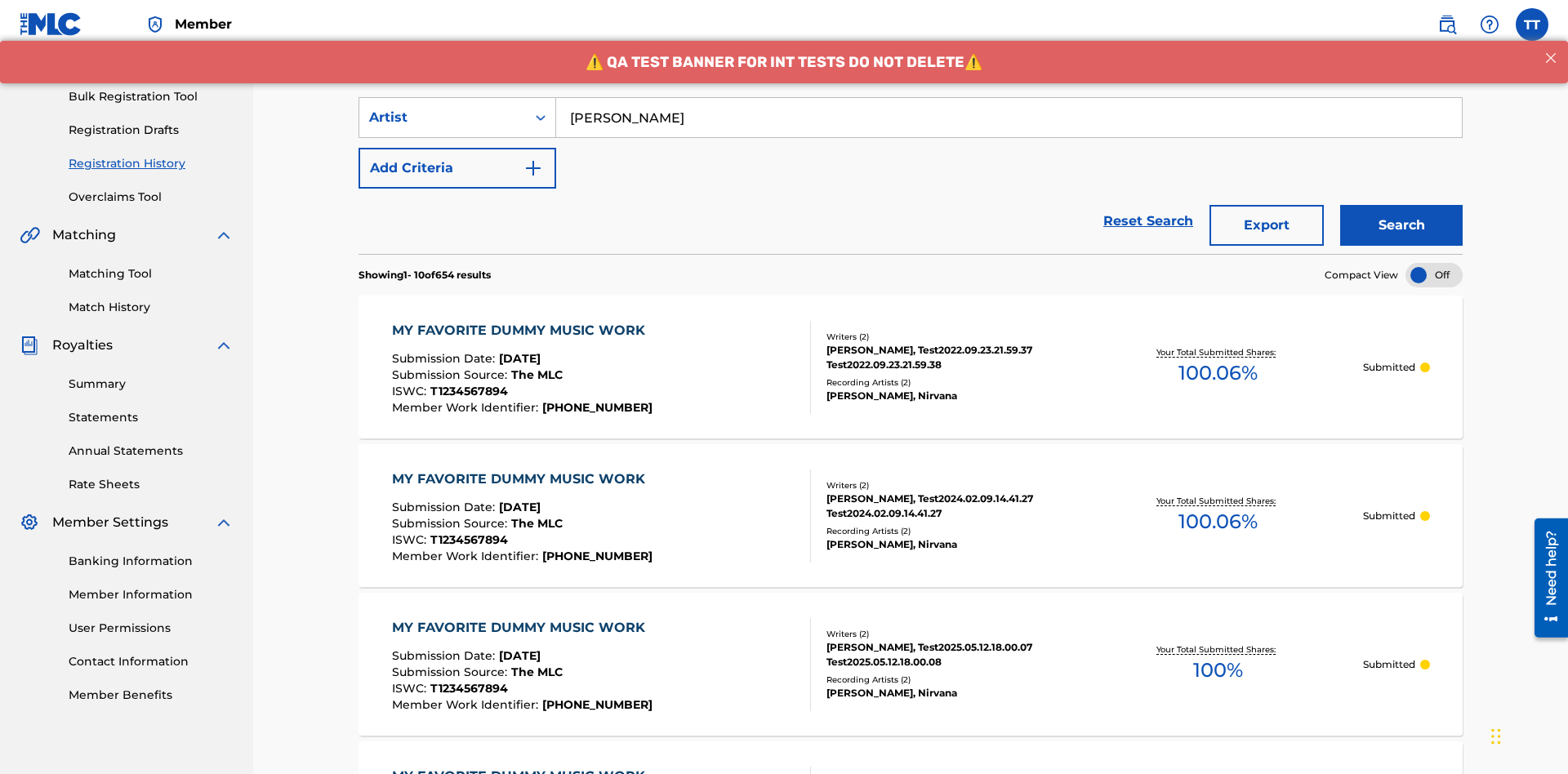
type input "[PERSON_NAME]"
click at [1401, 205] on button "Search" at bounding box center [1401, 225] width 122 height 41
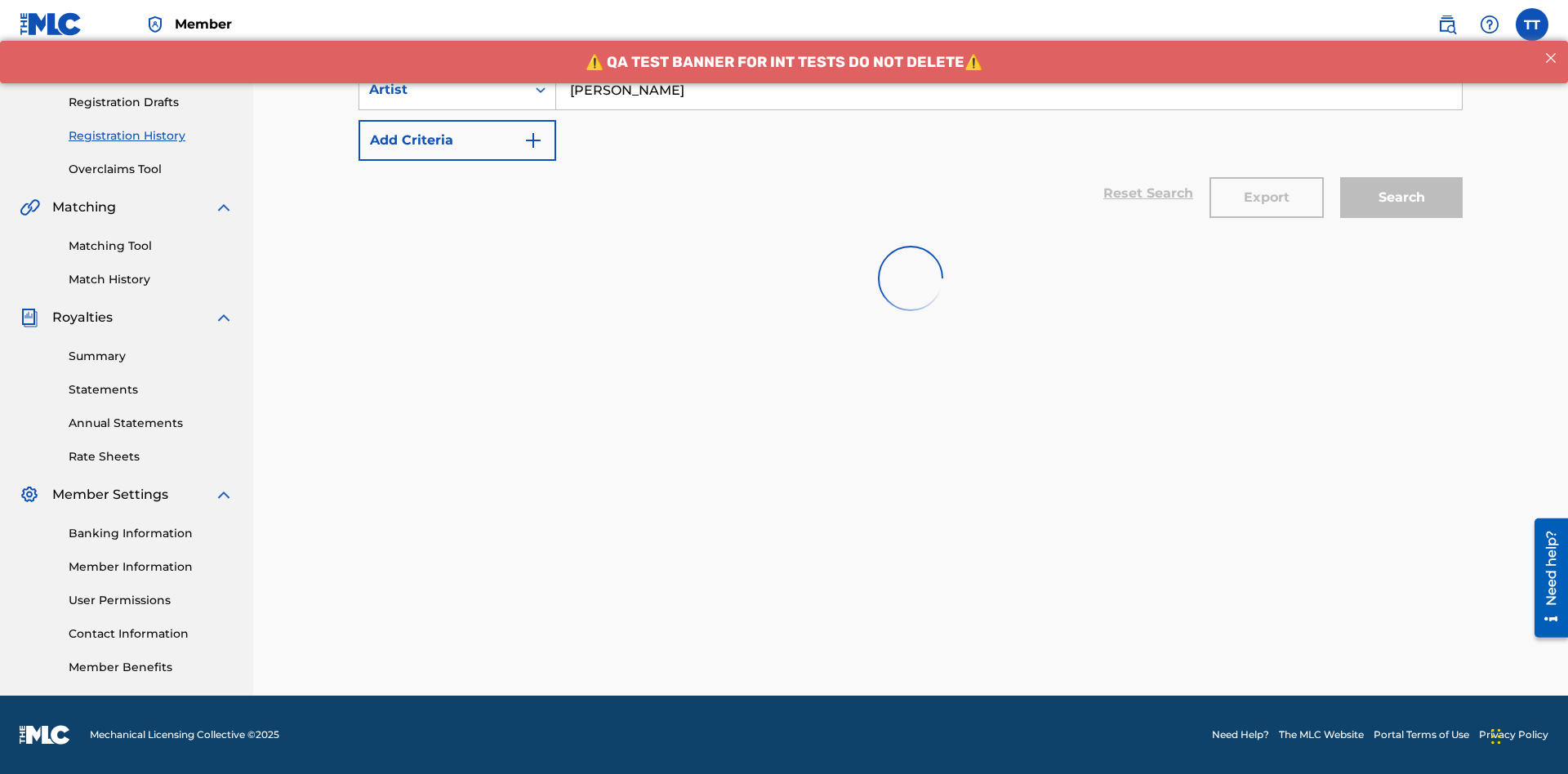
click at [1267, 177] on button "Export" at bounding box center [1266, 197] width 114 height 41
